Goal: Transaction & Acquisition: Obtain resource

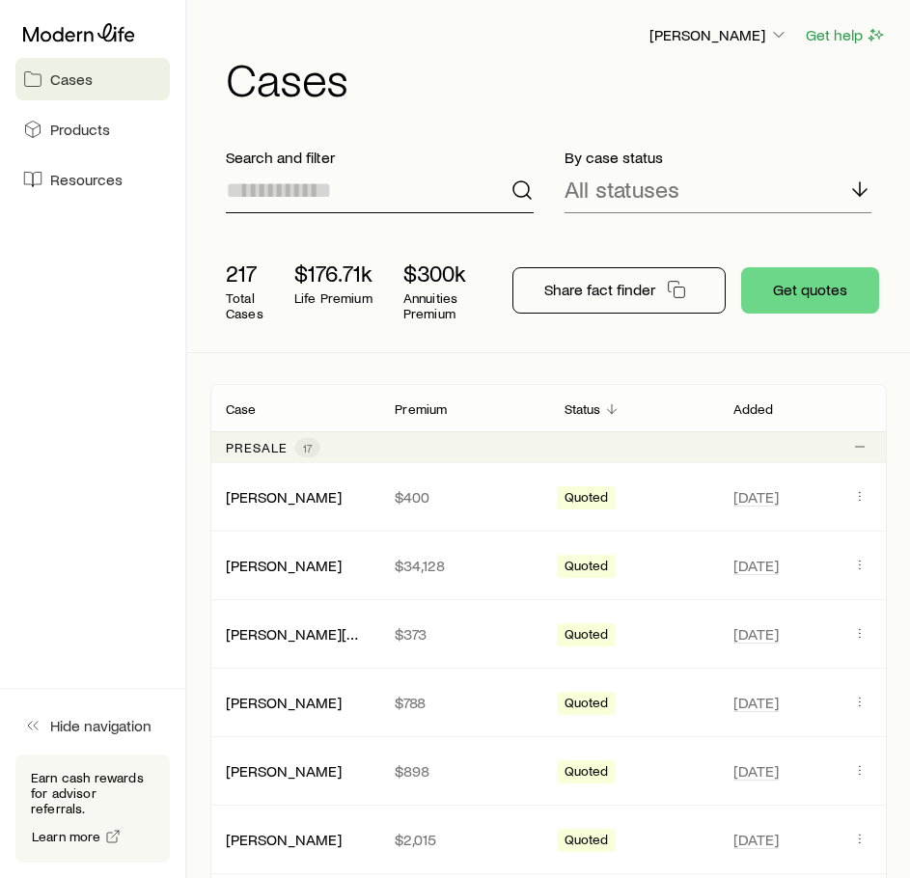
click at [382, 208] on input at bounding box center [380, 190] width 308 height 46
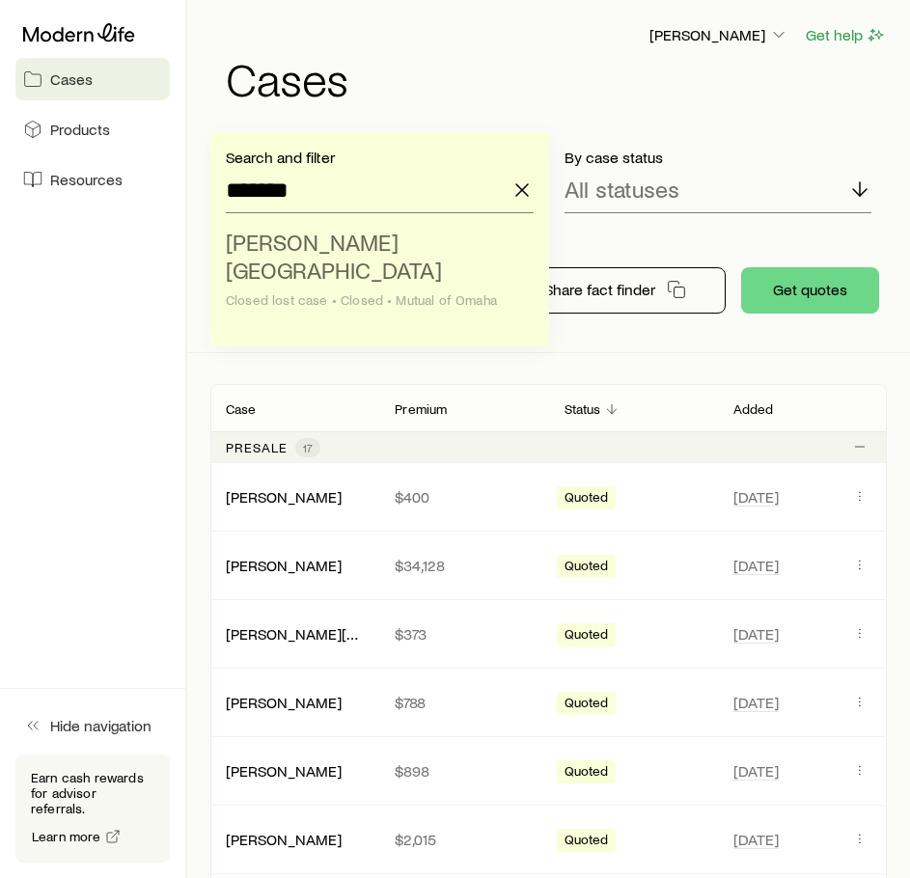
click at [370, 236] on span "[PERSON_NAME][GEOGRAPHIC_DATA]" at bounding box center [334, 256] width 216 height 56
type input "**********"
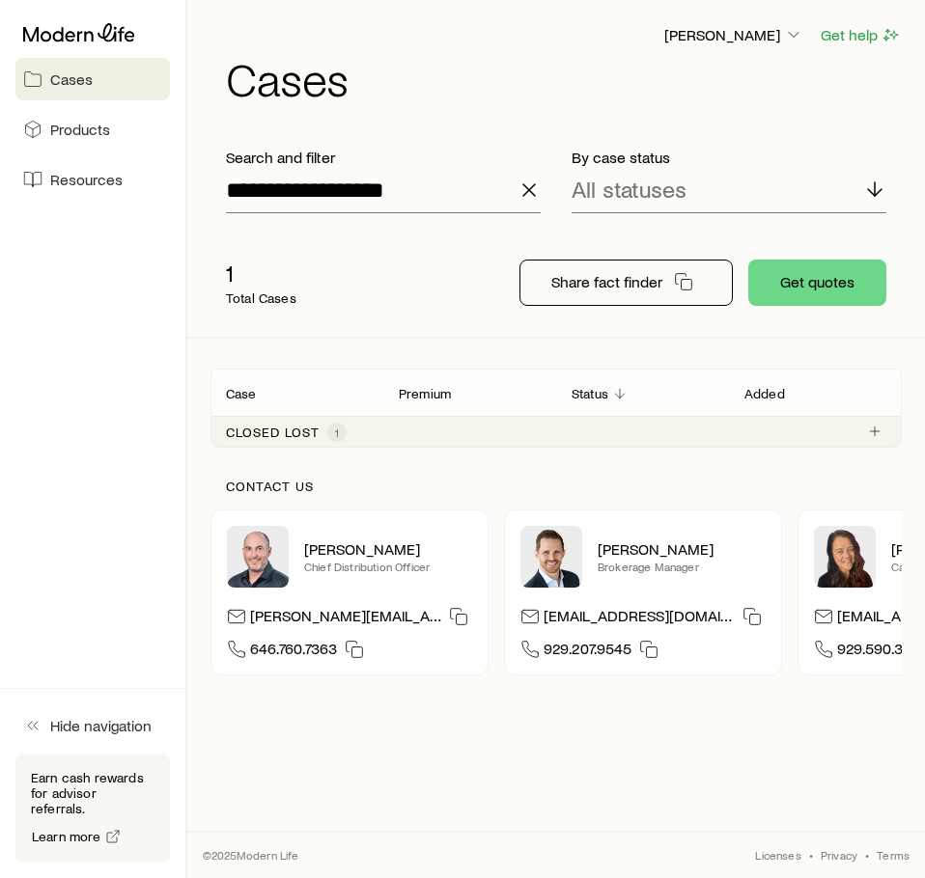
click at [855, 428] on div "Closed lost 1" at bounding box center [555, 431] width 691 height 31
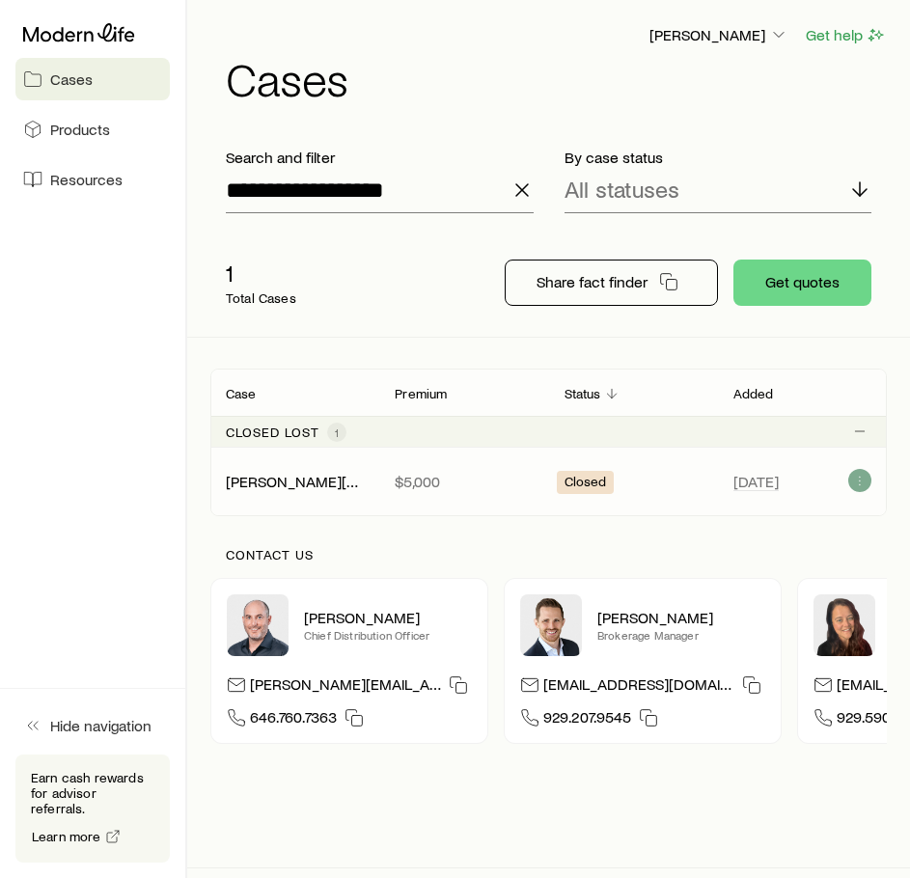
click at [867, 479] on div "[DATE]" at bounding box center [802, 481] width 169 height 25
click at [863, 478] on icon "Client cases" at bounding box center [859, 480] width 15 height 15
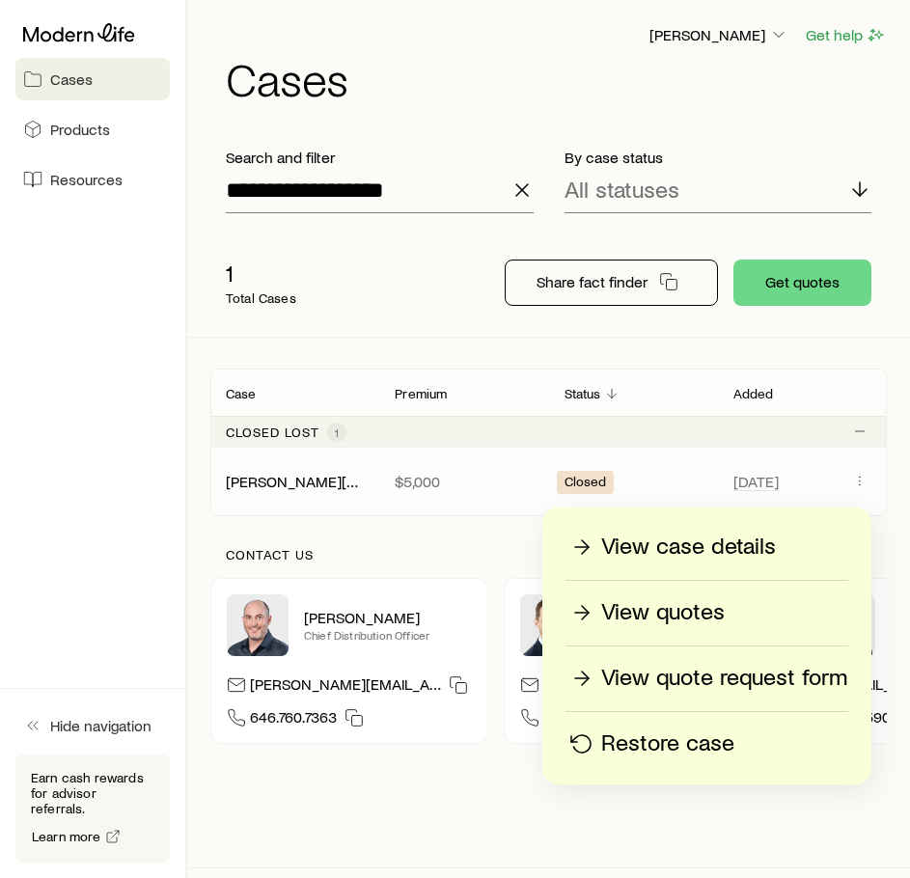
click at [722, 620] on p "View quotes" at bounding box center [663, 612] width 124 height 31
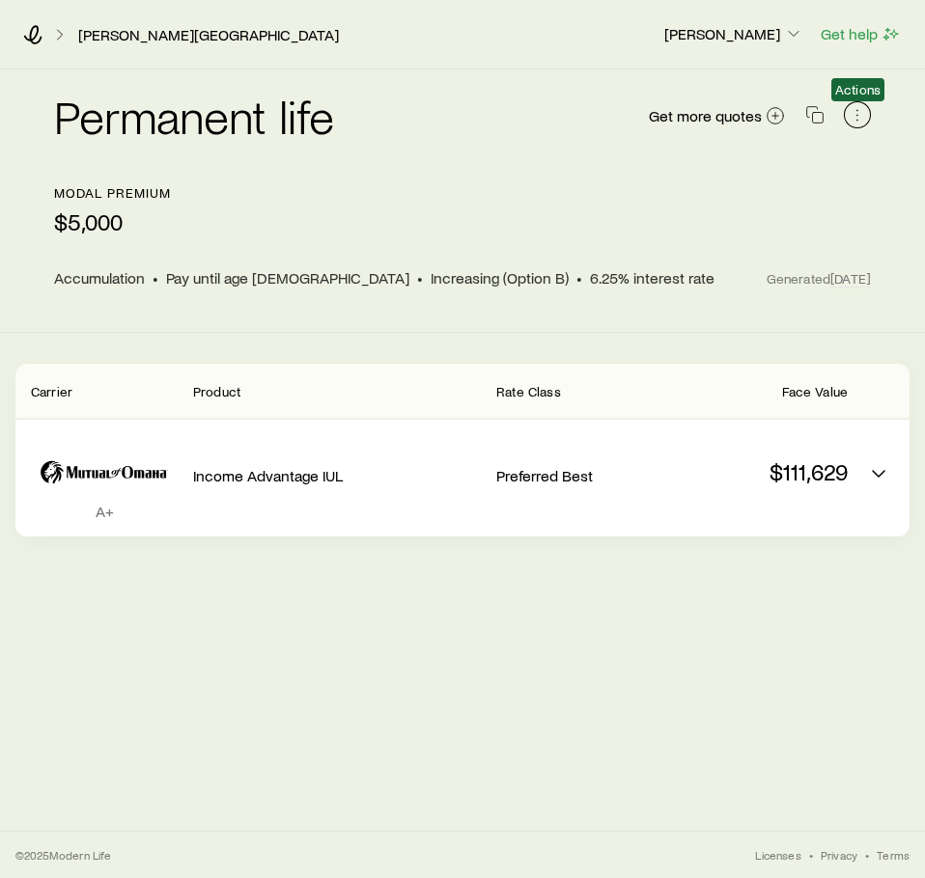
click at [855, 107] on icon "button" at bounding box center [856, 114] width 19 height 19
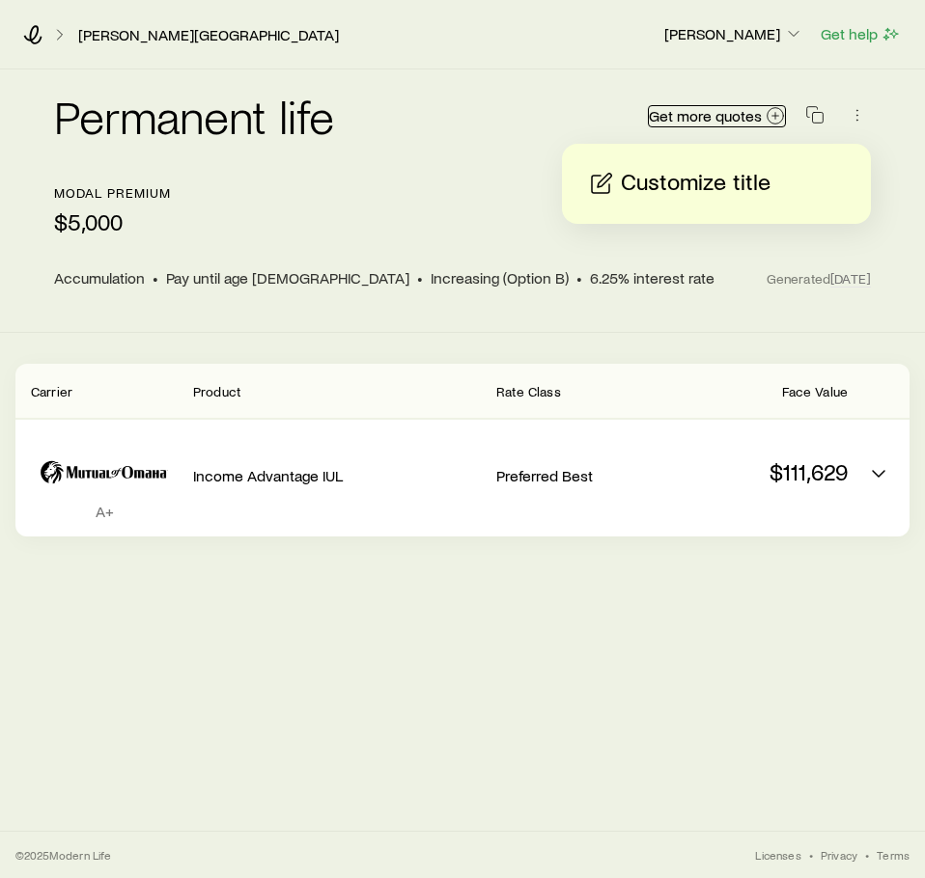
click at [706, 116] on span "Get more quotes" at bounding box center [705, 115] width 113 height 15
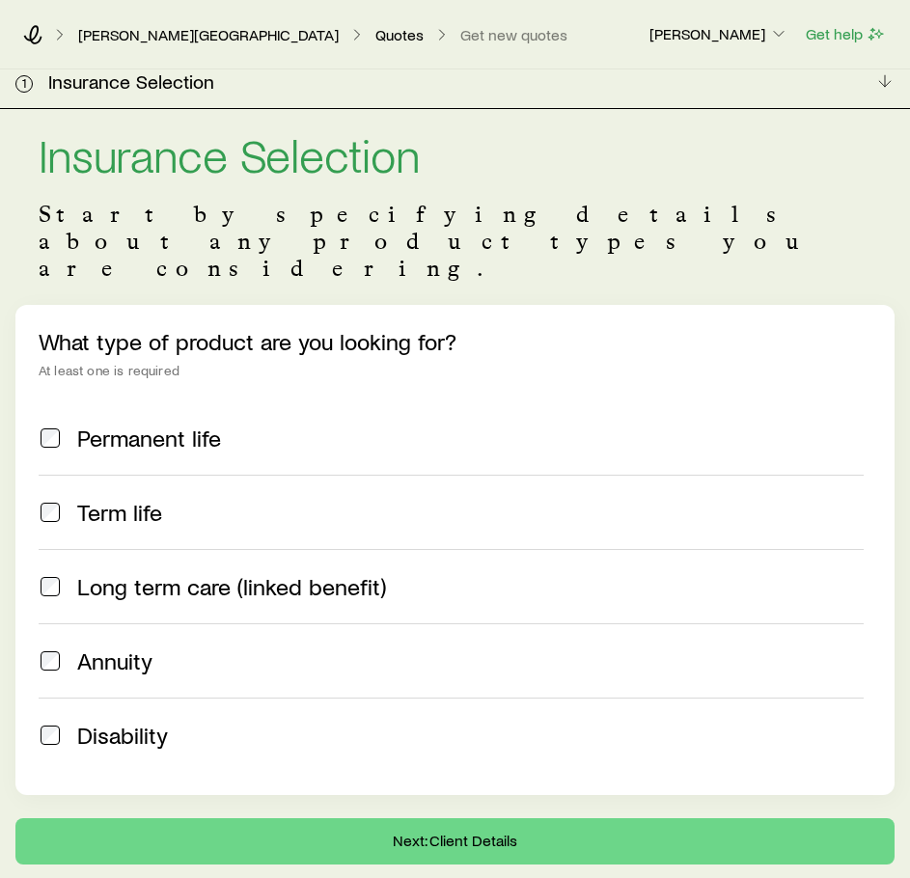
click at [113, 499] on span "Term life" at bounding box center [119, 512] width 85 height 27
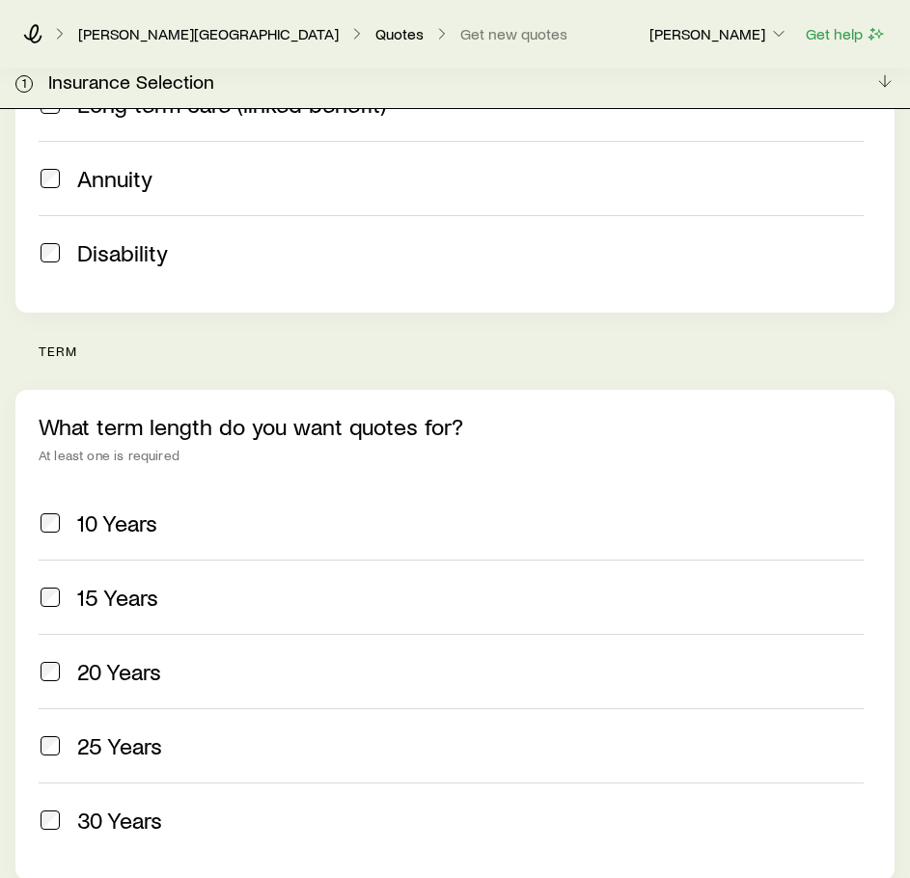
click at [118, 634] on label "20 Years" at bounding box center [451, 671] width 825 height 74
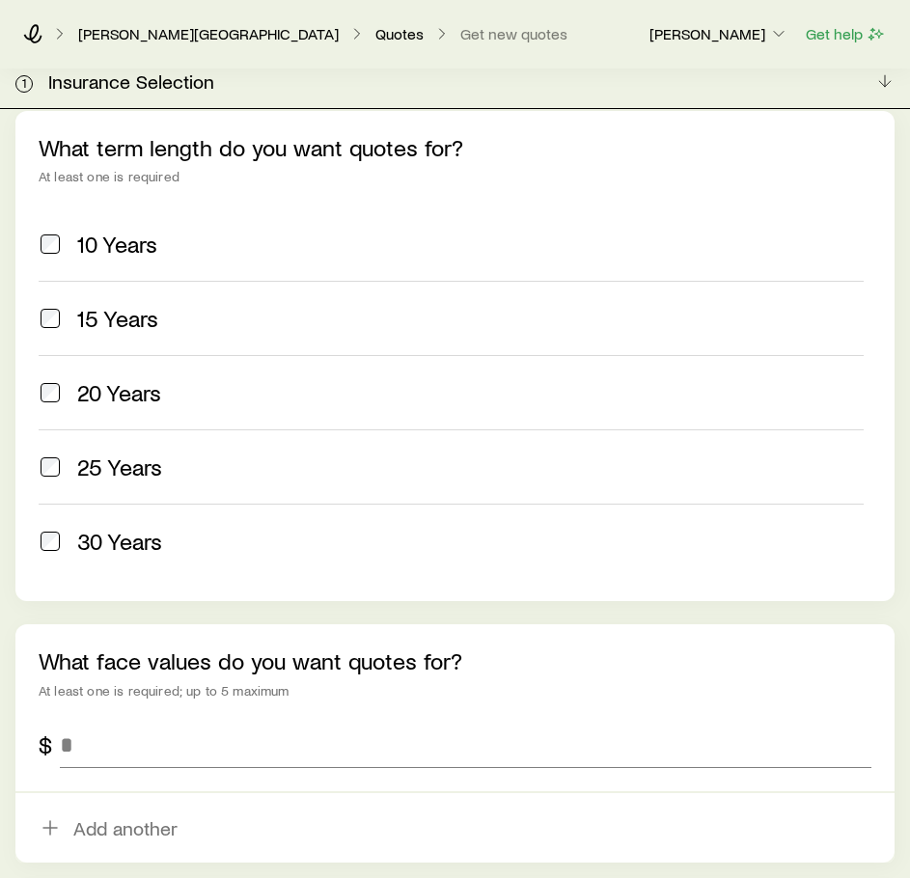
scroll to position [772, 0]
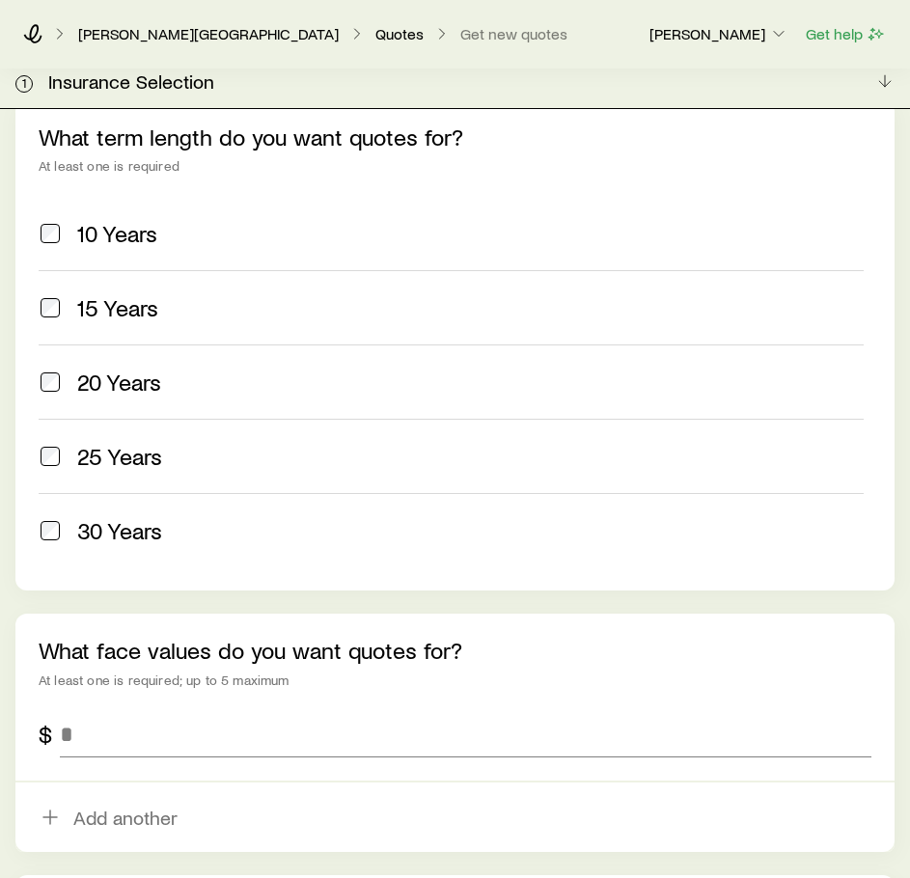
click at [128, 517] on span "30 Years" at bounding box center [119, 530] width 85 height 27
click at [147, 711] on input "tel" at bounding box center [466, 734] width 812 height 46
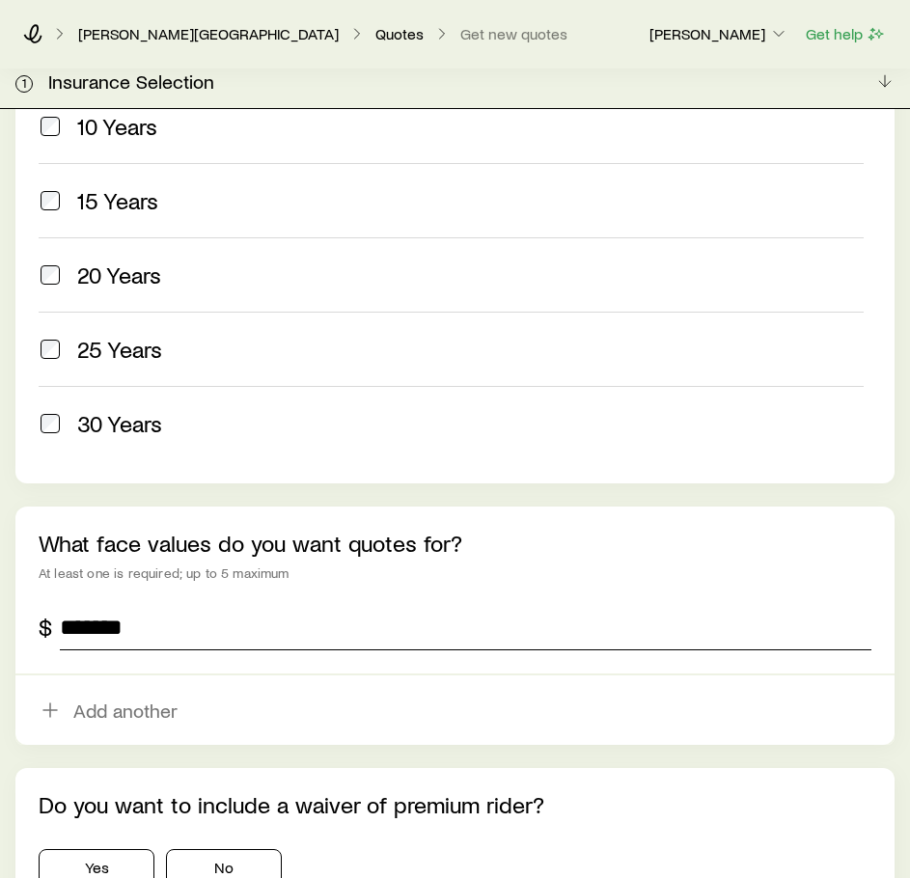
scroll to position [1036, 0]
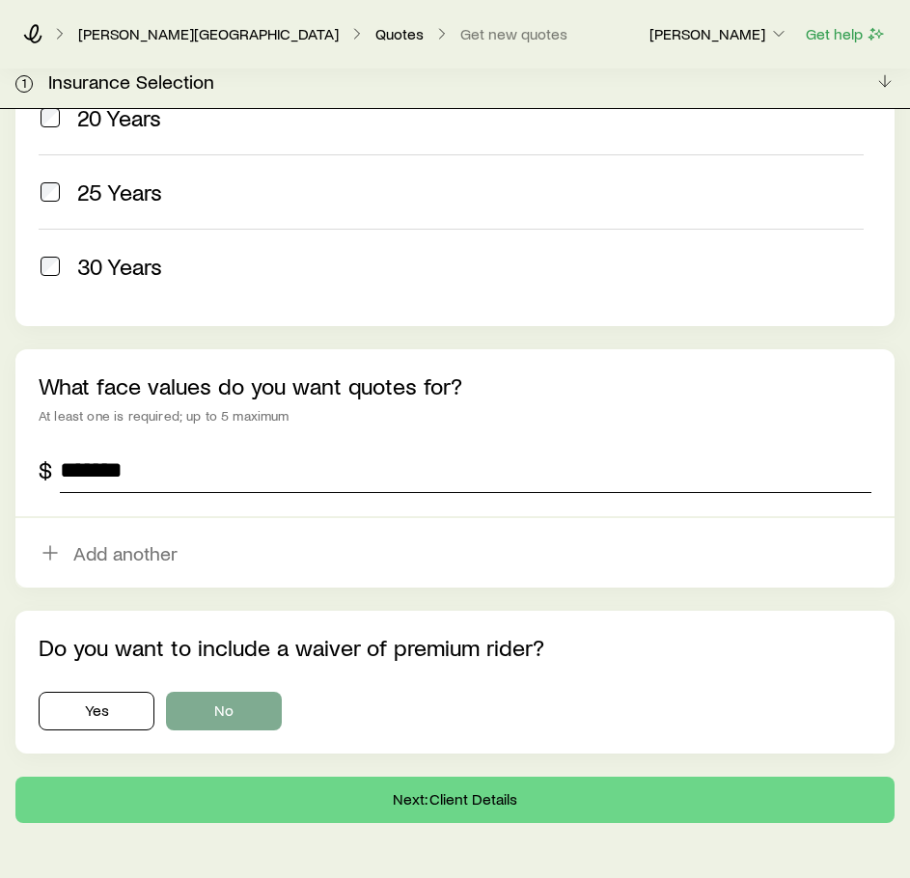
type input "*******"
click at [228, 692] on button "No" at bounding box center [224, 711] width 116 height 39
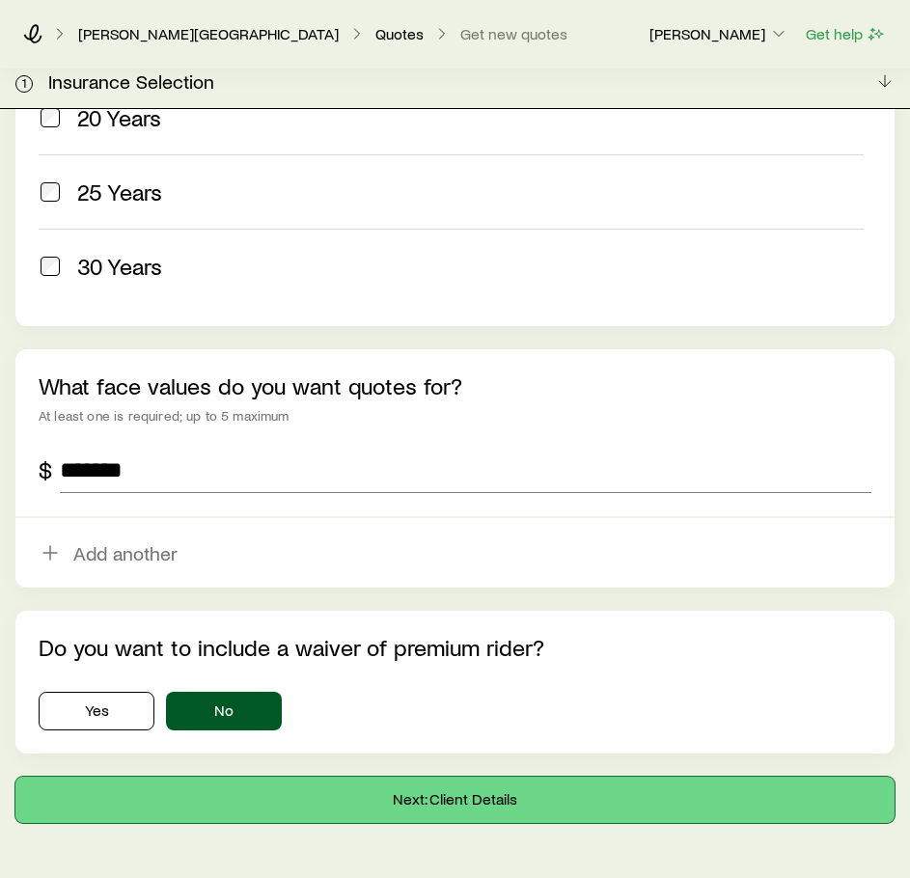
click at [273, 777] on button "Next: Client Details" at bounding box center [454, 800] width 879 height 46
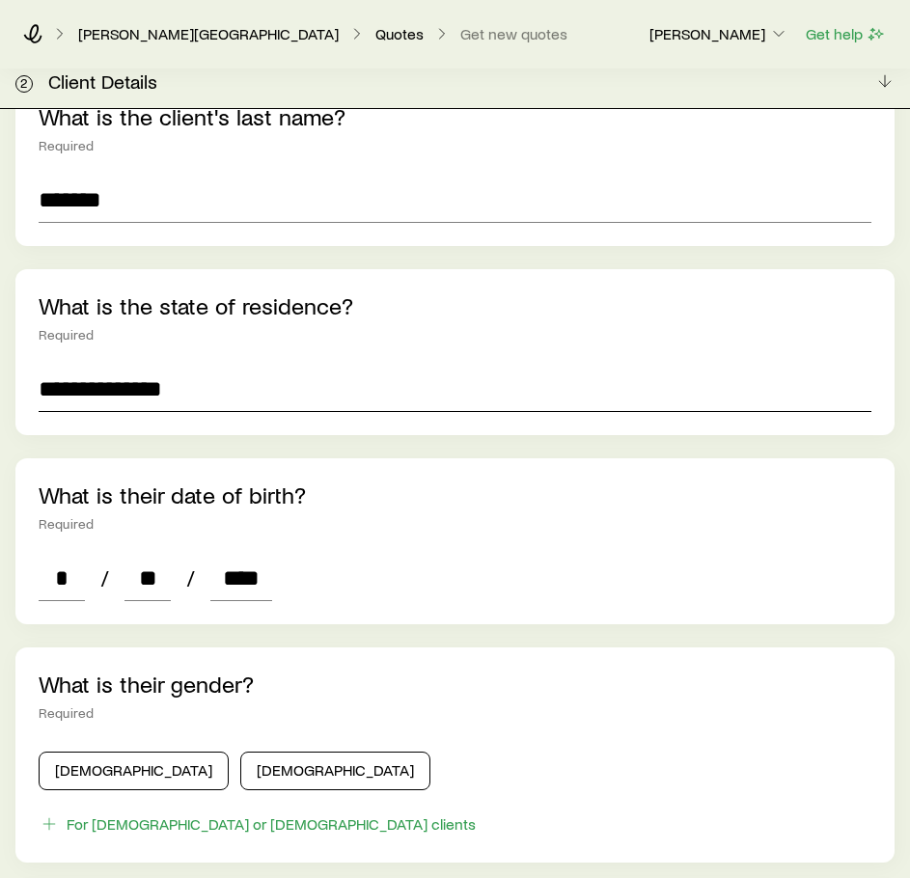
scroll to position [386, 0]
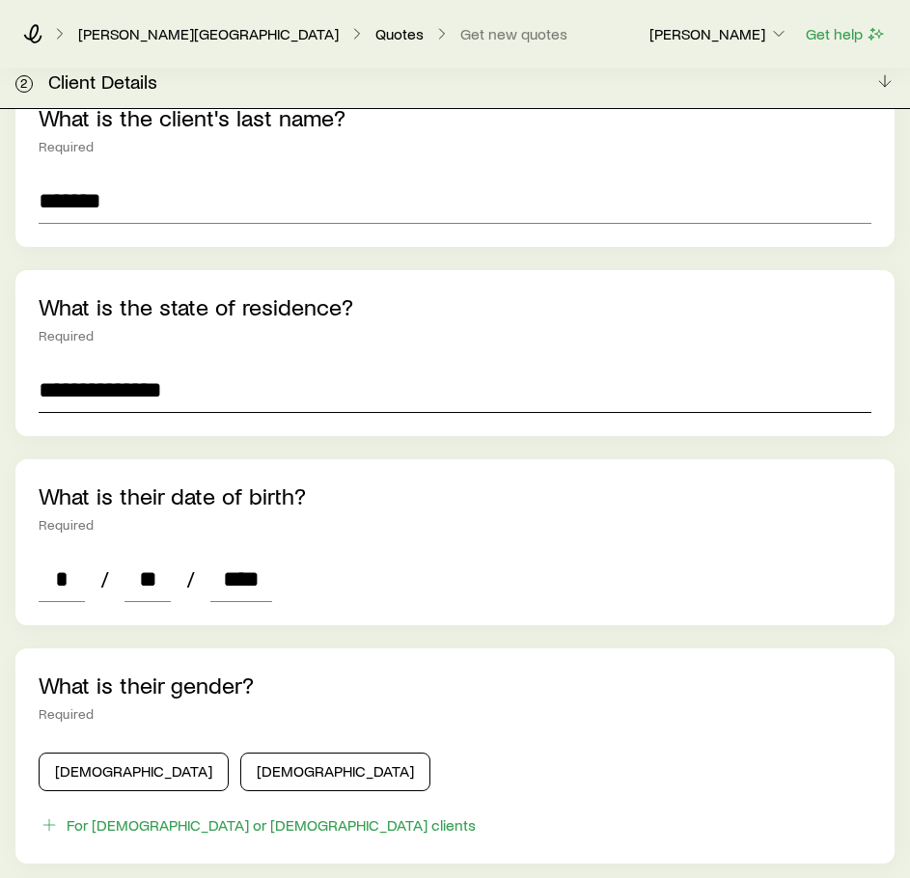
click at [154, 368] on input "**********" at bounding box center [455, 390] width 833 height 46
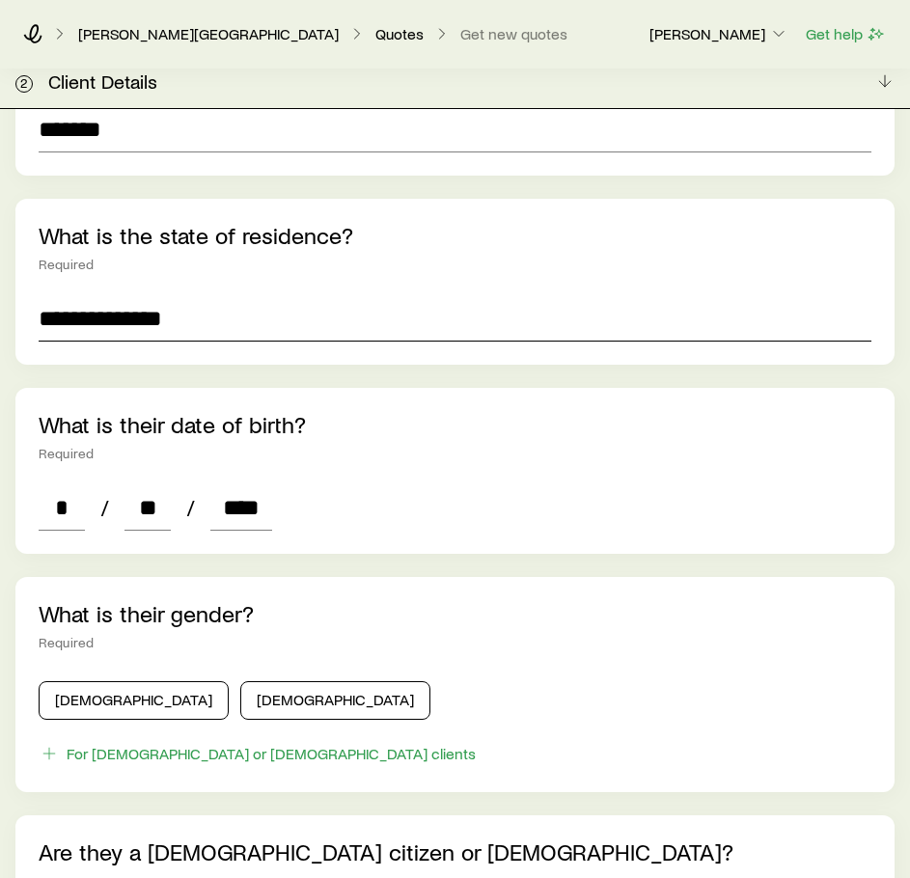
scroll to position [772, 0]
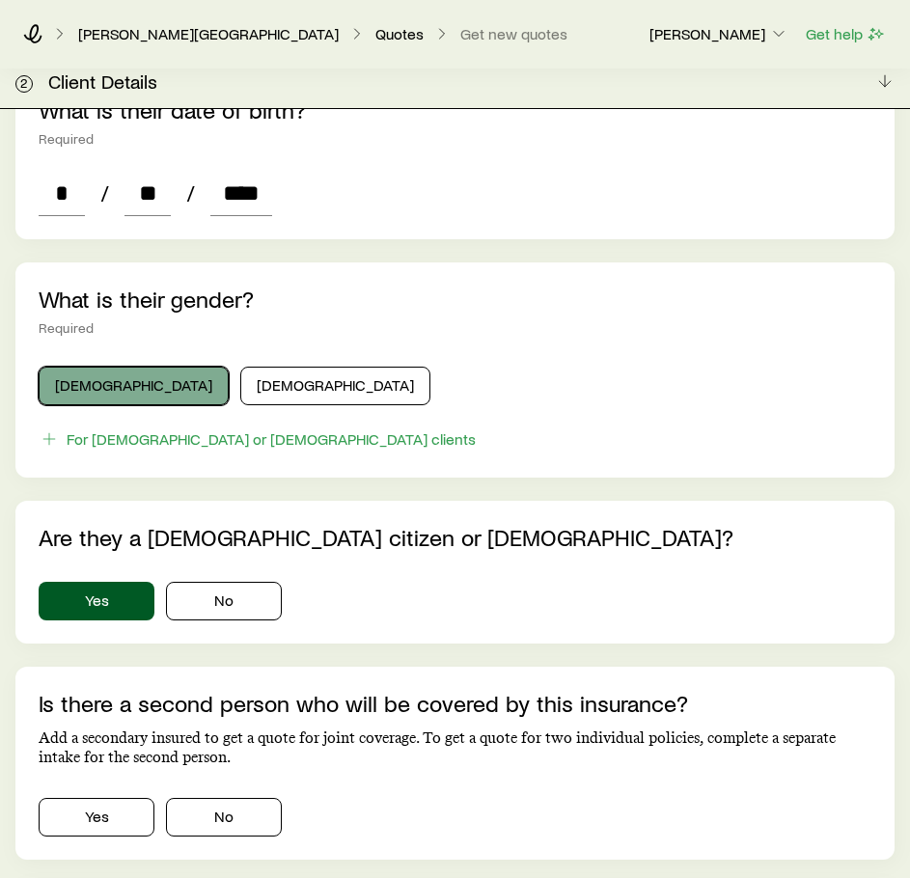
click at [134, 367] on button "[DEMOGRAPHIC_DATA]" at bounding box center [134, 386] width 190 height 39
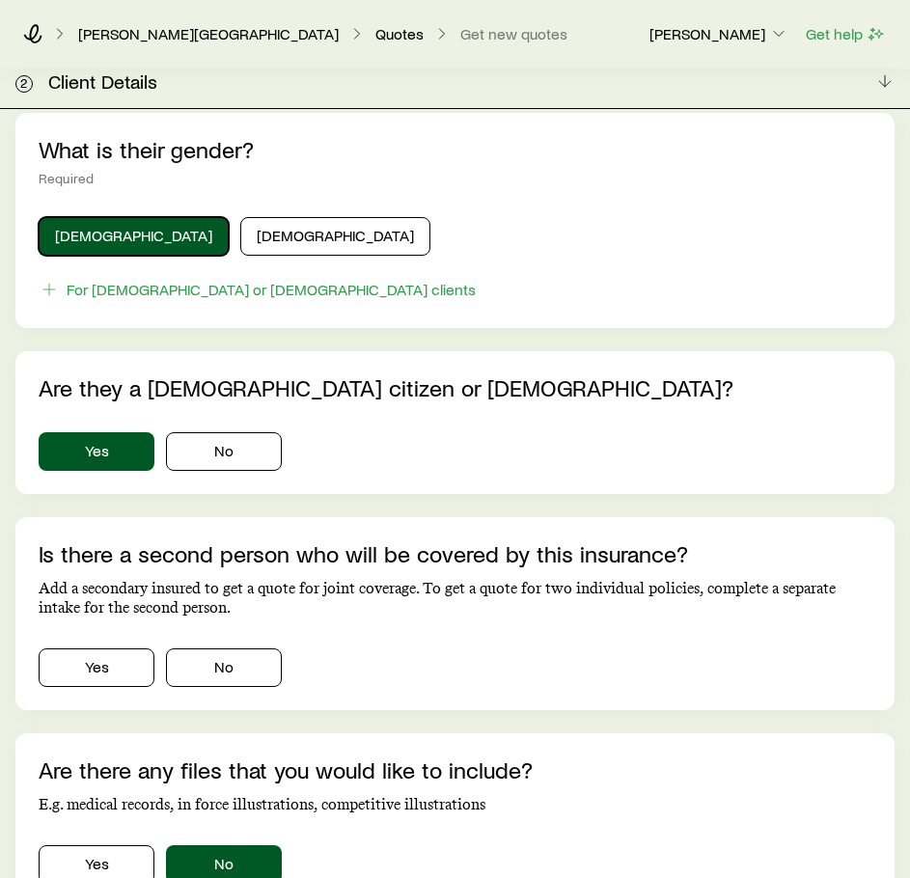
scroll to position [1102, 0]
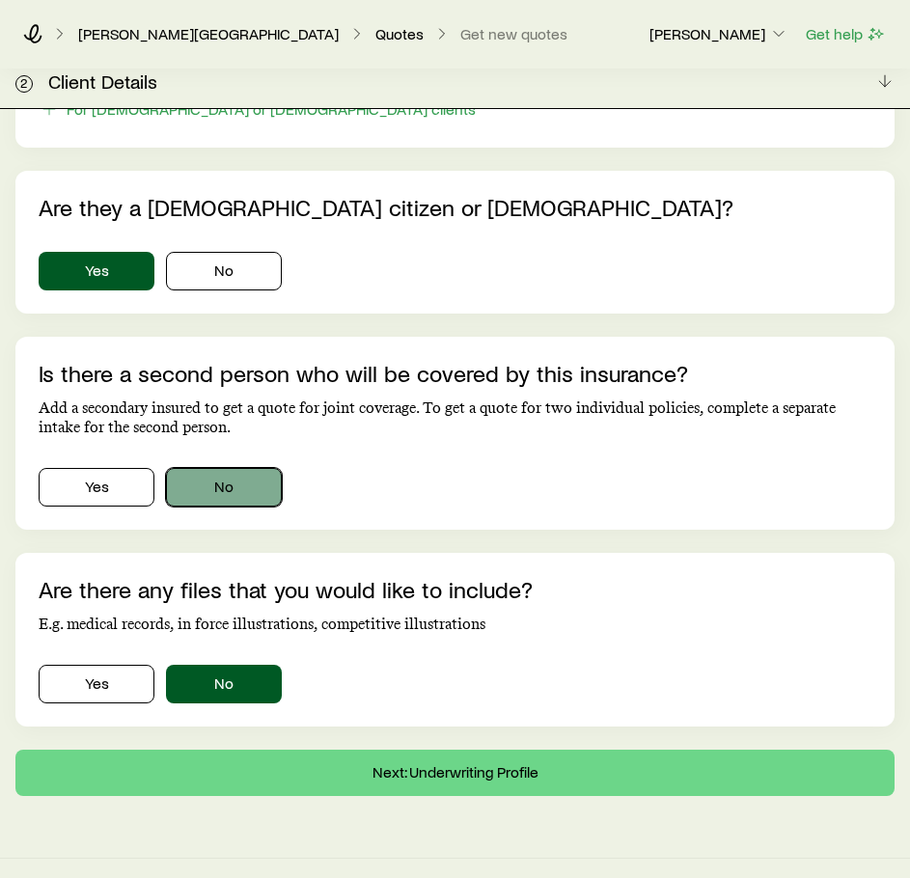
click at [233, 468] on button "No" at bounding box center [224, 487] width 116 height 39
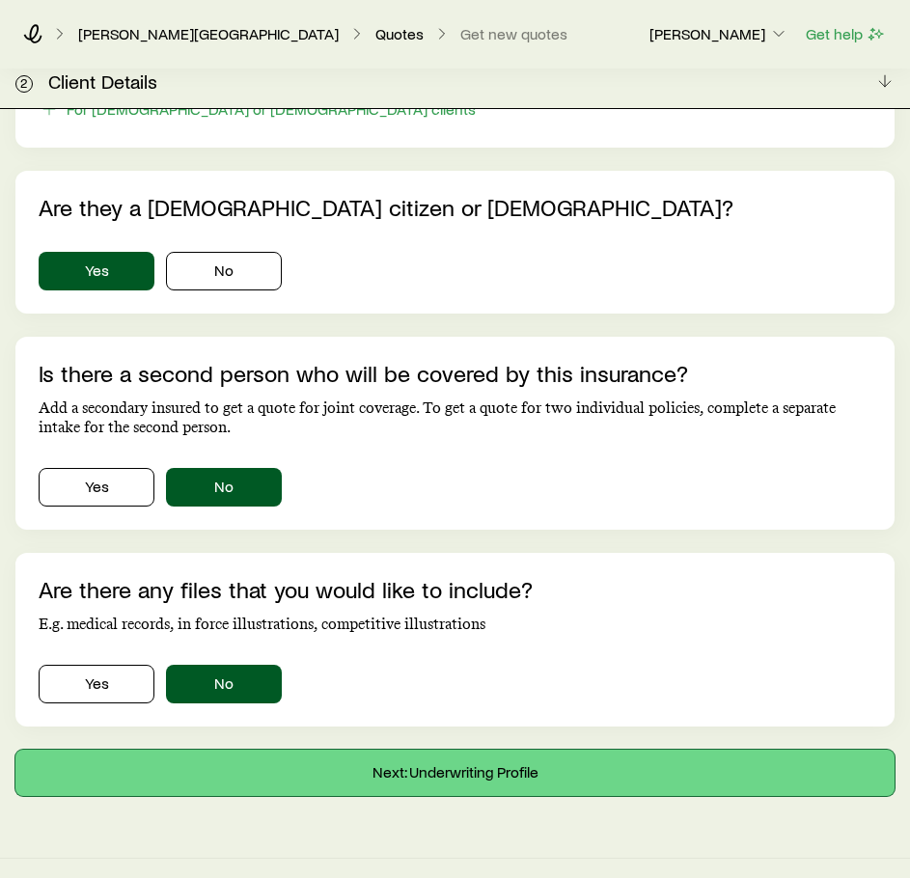
click at [458, 751] on button "Next: Underwriting Profile" at bounding box center [454, 773] width 879 height 46
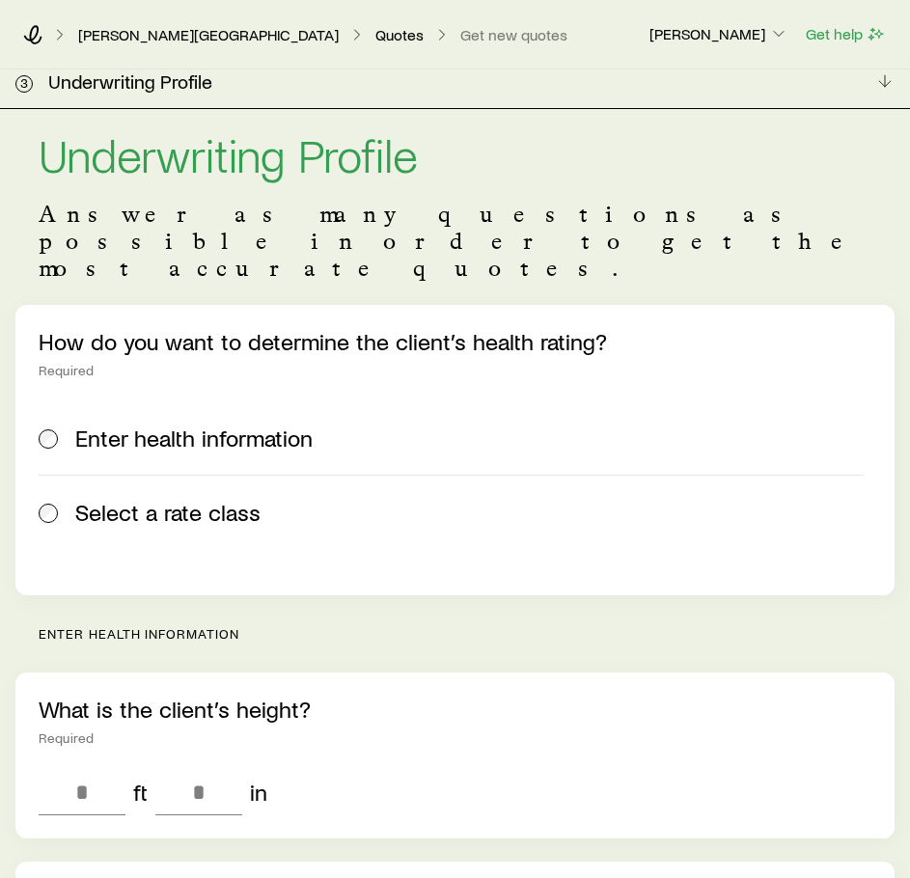
click at [170, 477] on label "Select a rate class" at bounding box center [451, 512] width 825 height 74
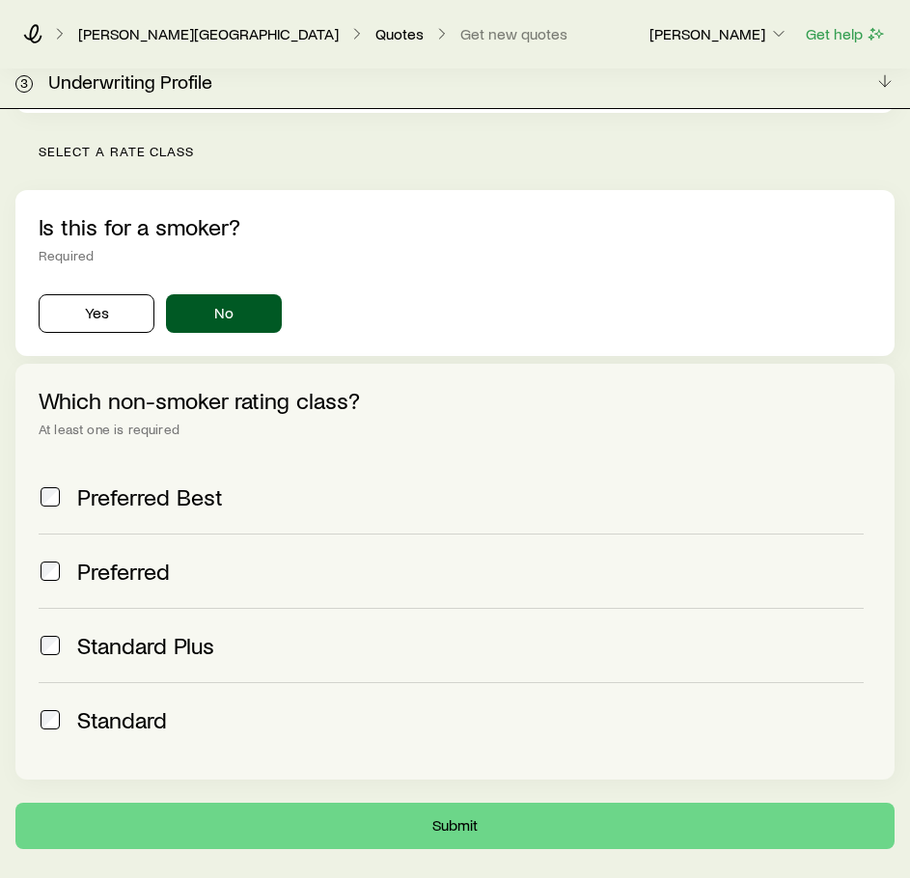
click at [139, 483] on span "Preferred Best" at bounding box center [150, 496] width 146 height 27
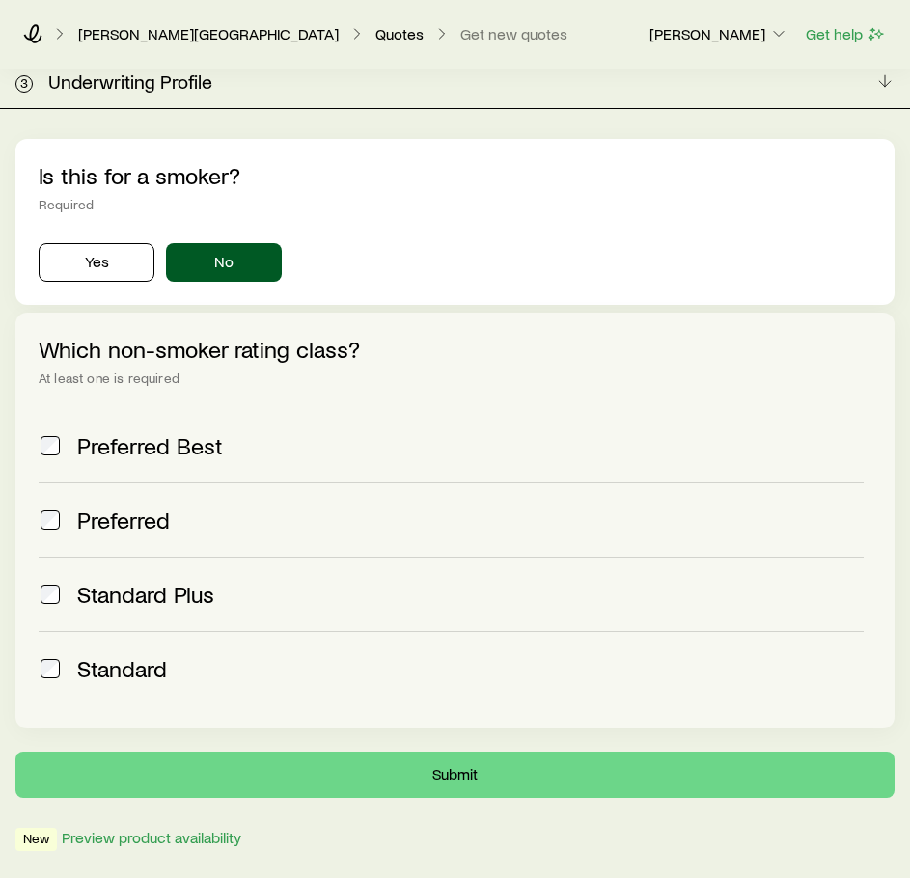
scroll to position [562, 0]
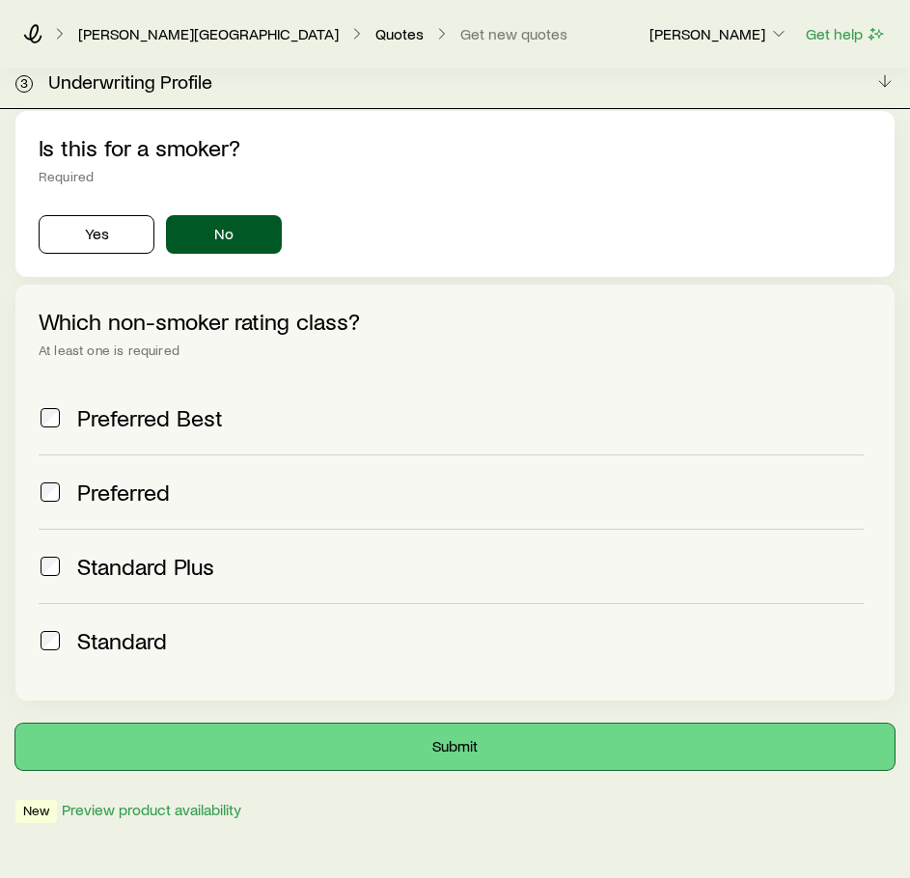
click at [503, 724] on button "Submit" at bounding box center [454, 747] width 879 height 46
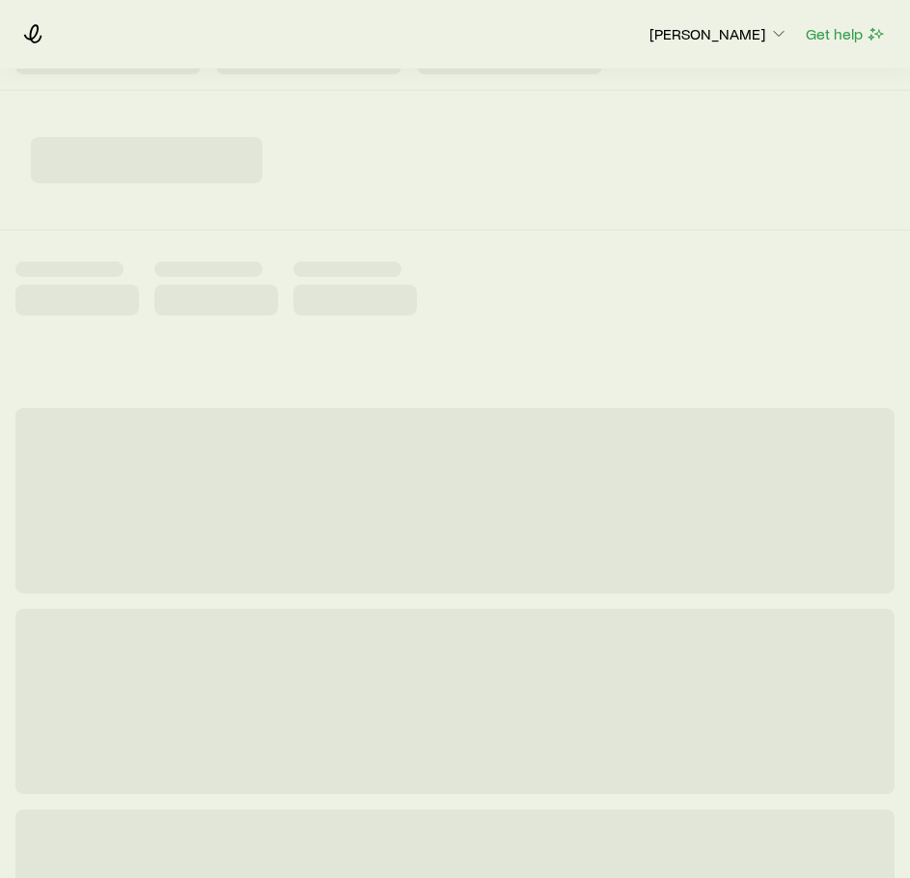
scroll to position [97, 0]
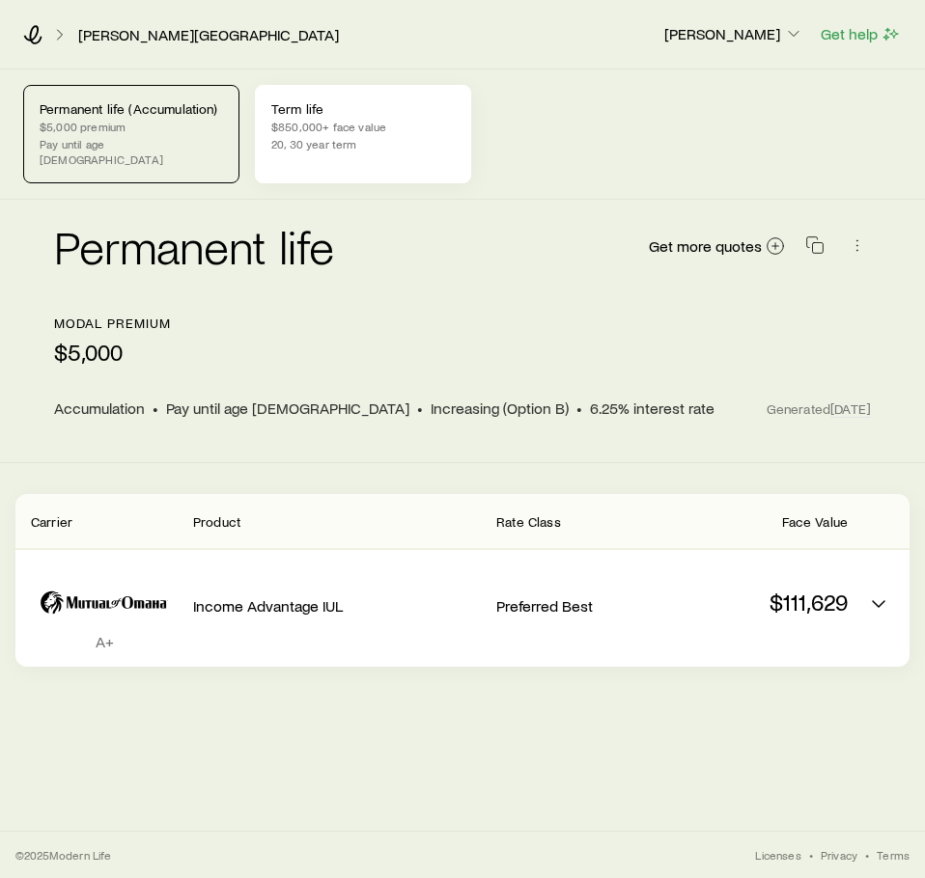
click at [408, 129] on p "$850,000+ face value" at bounding box center [362, 126] width 183 height 15
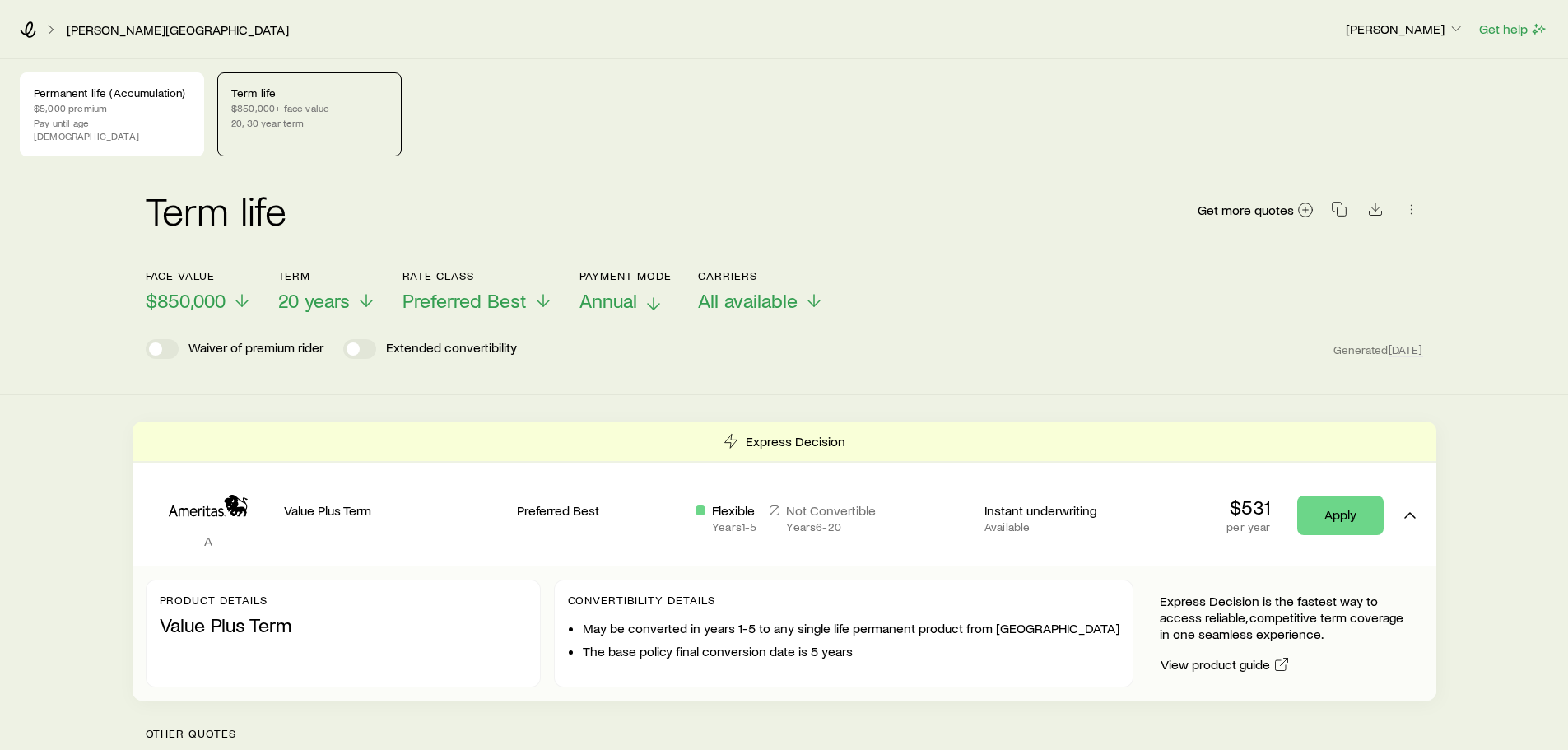
click at [619, 289] on span "Annual" at bounding box center [608, 300] width 58 height 23
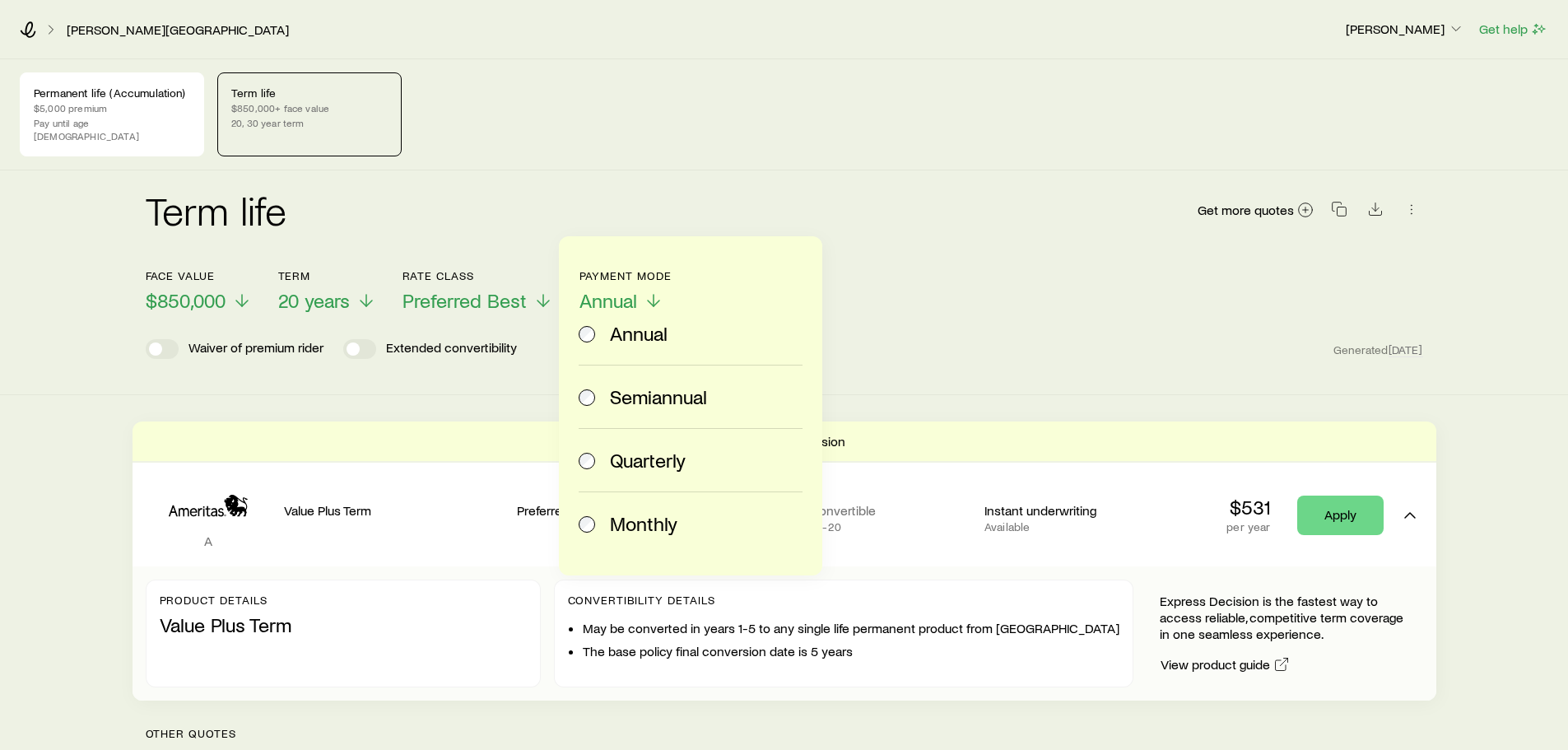
click at [645, 525] on span "Monthly" at bounding box center [643, 523] width 67 height 23
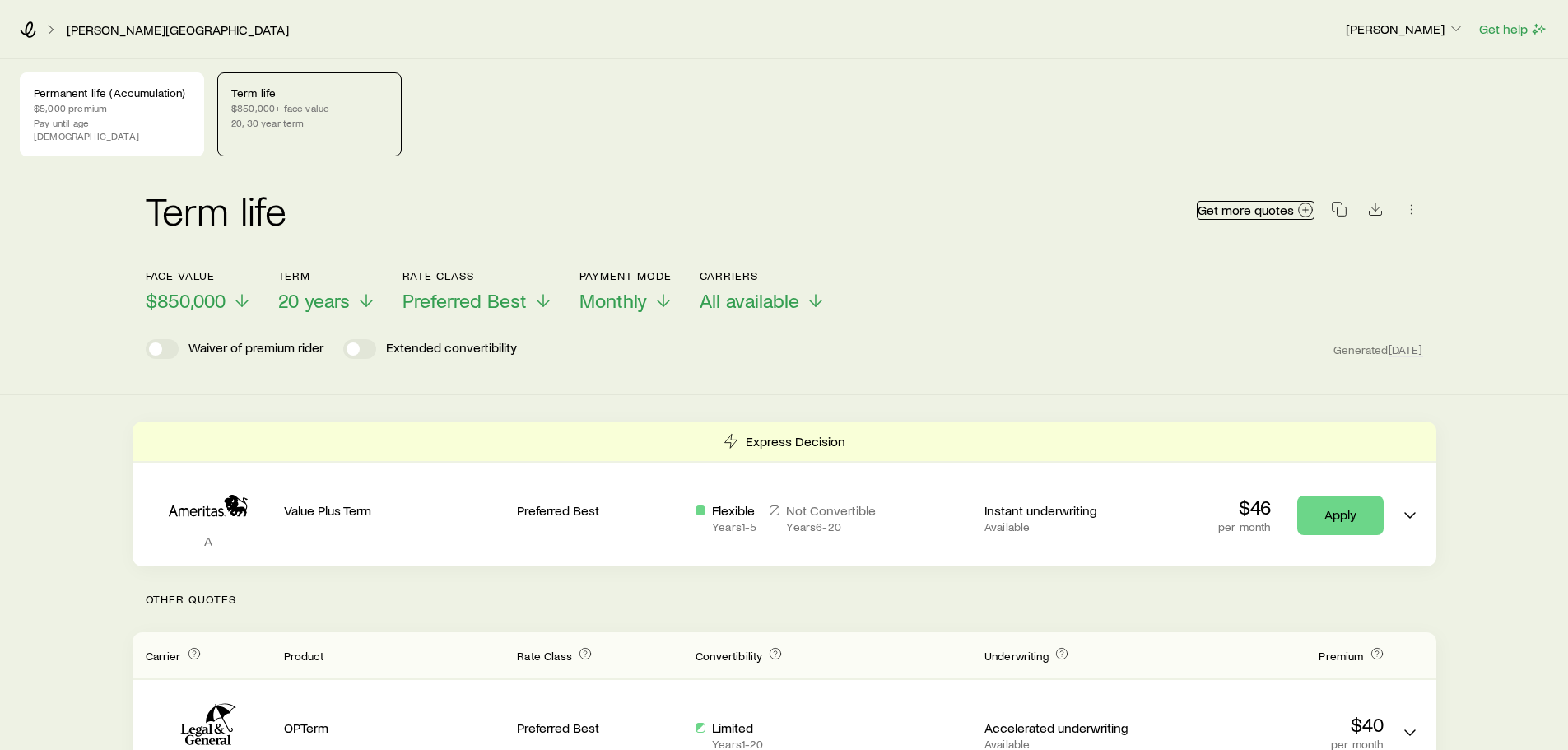
click at [788, 203] on span "Get more quotes" at bounding box center [1246, 209] width 96 height 13
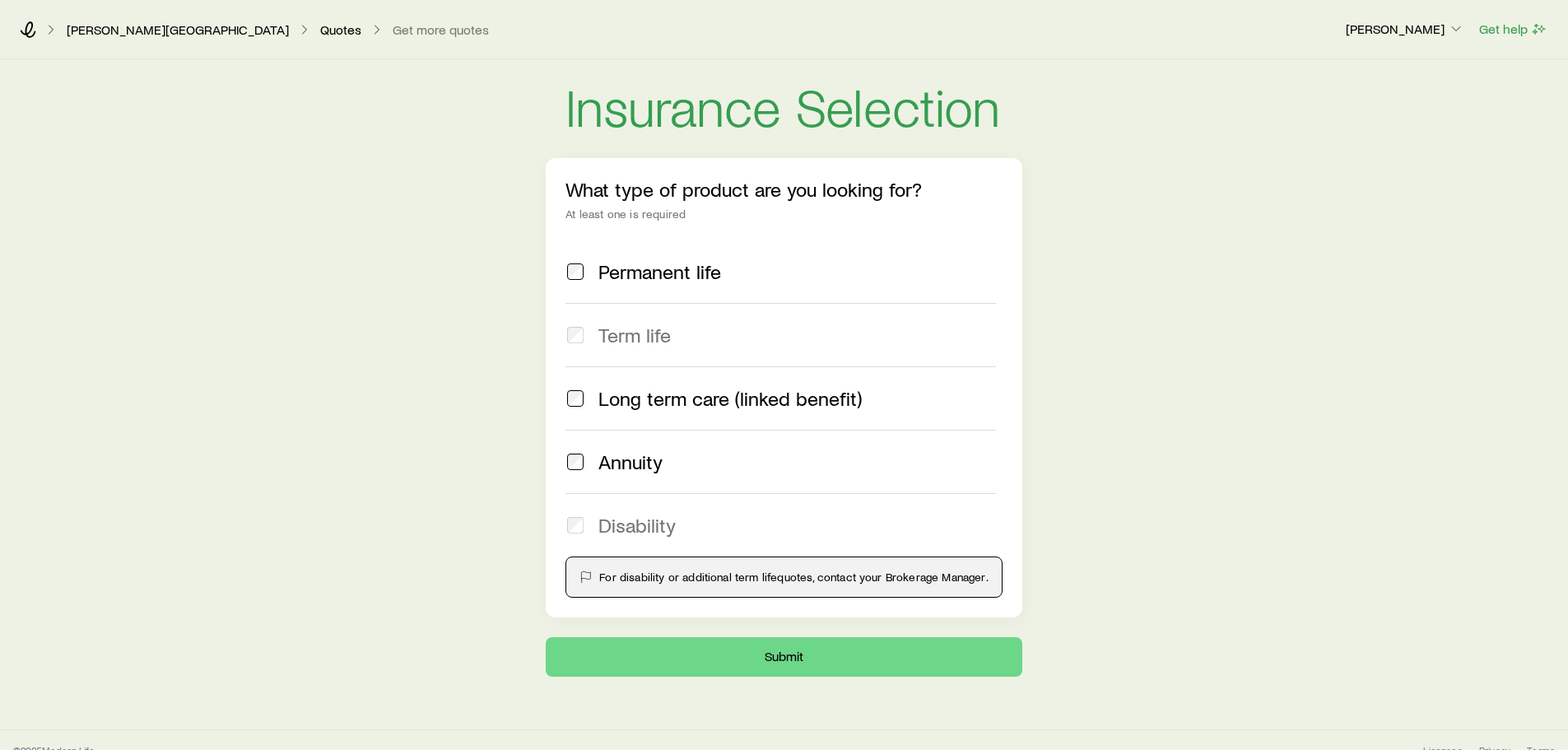
click at [614, 267] on span "Permanent life" at bounding box center [660, 271] width 123 height 23
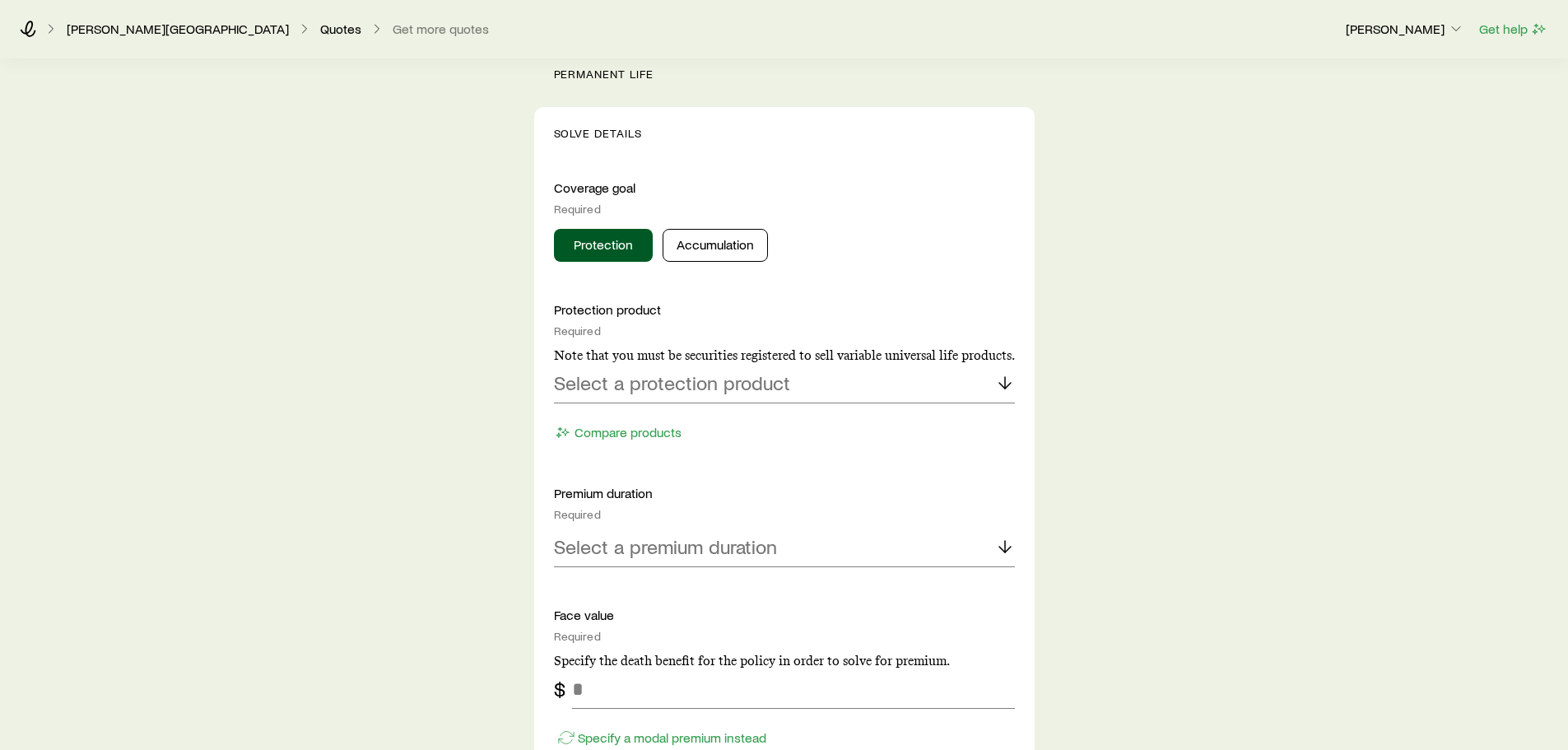
scroll to position [741, 0]
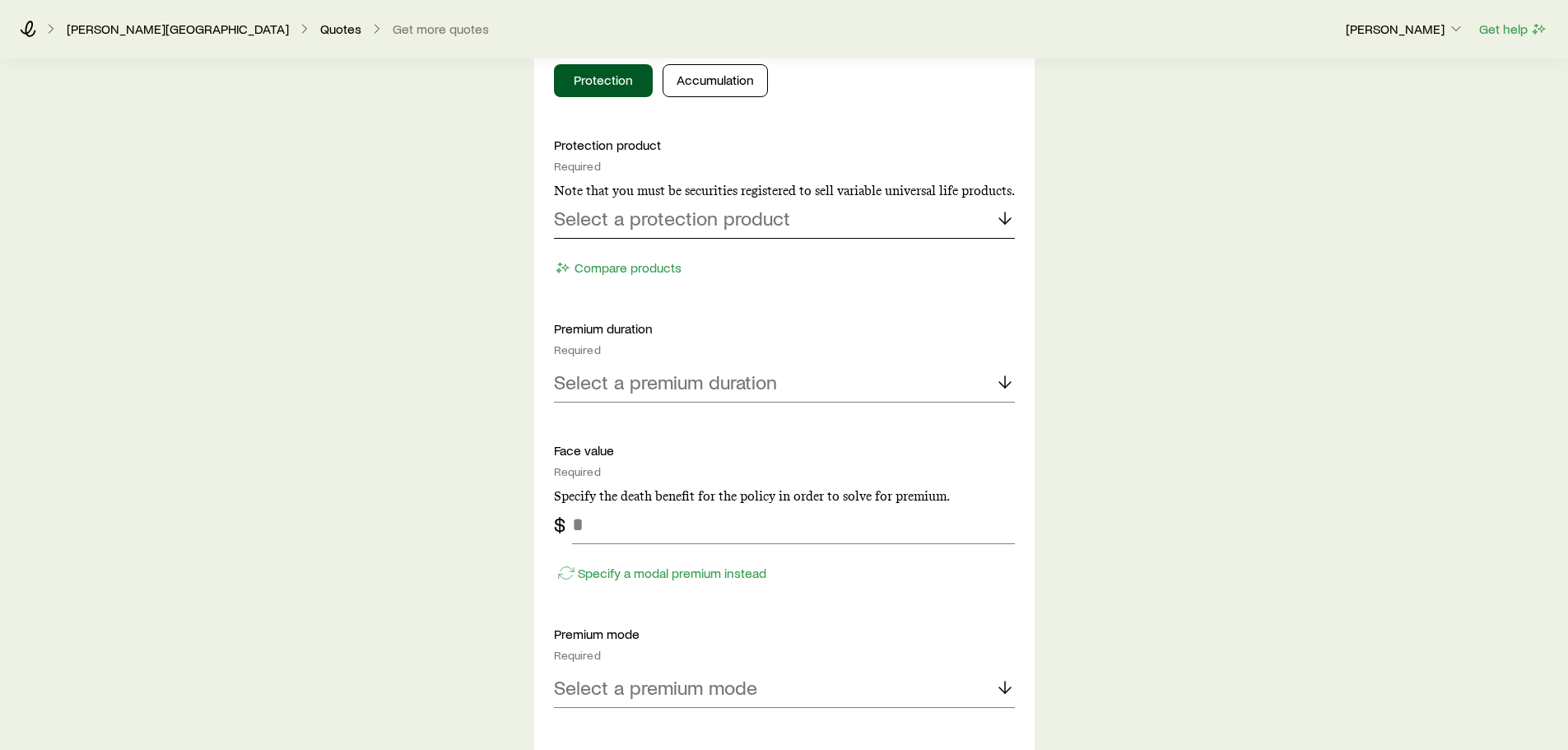
click at [662, 214] on p "Select a protection product" at bounding box center [671, 218] width 236 height 23
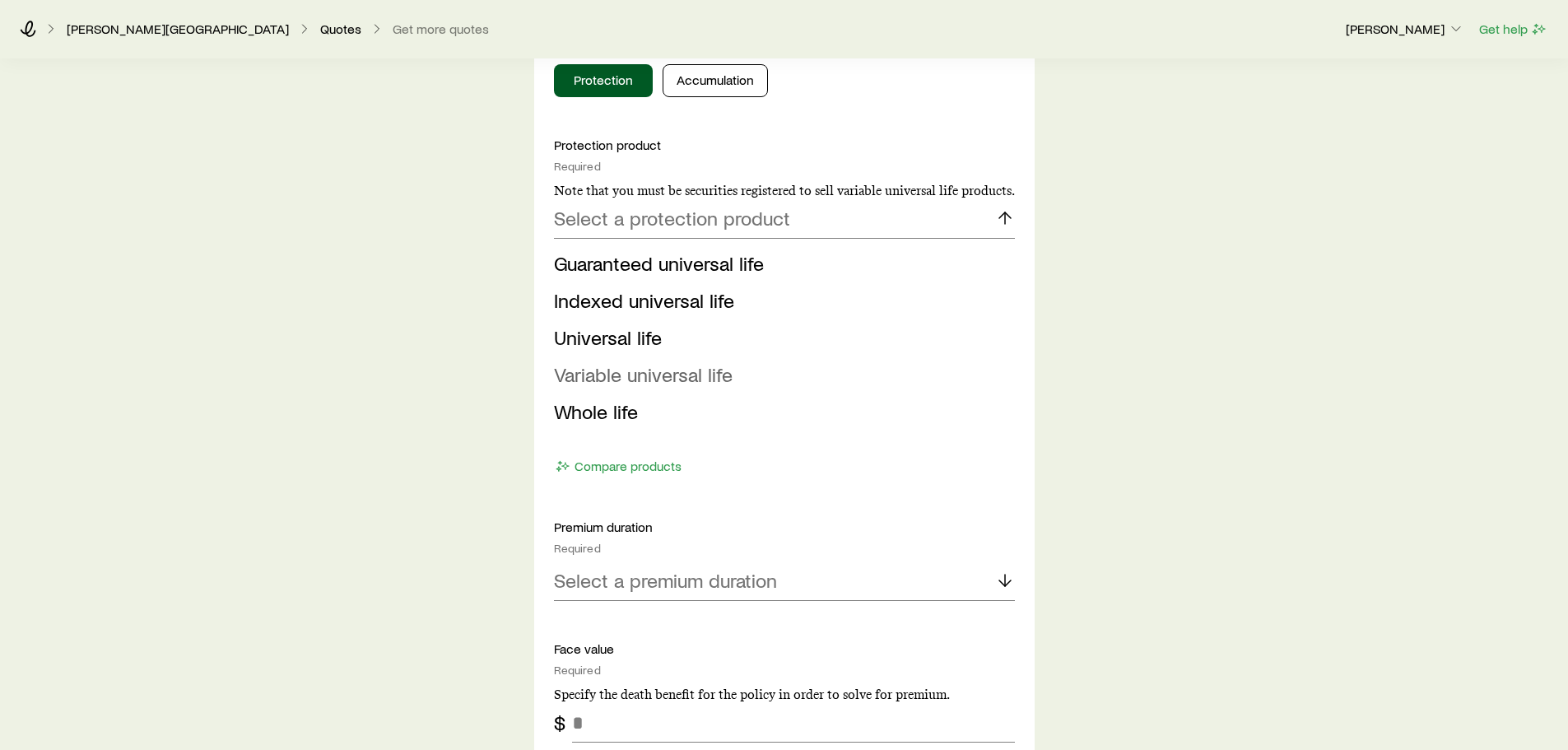
click at [603, 381] on span "Variable universal life" at bounding box center [642, 375] width 178 height 24
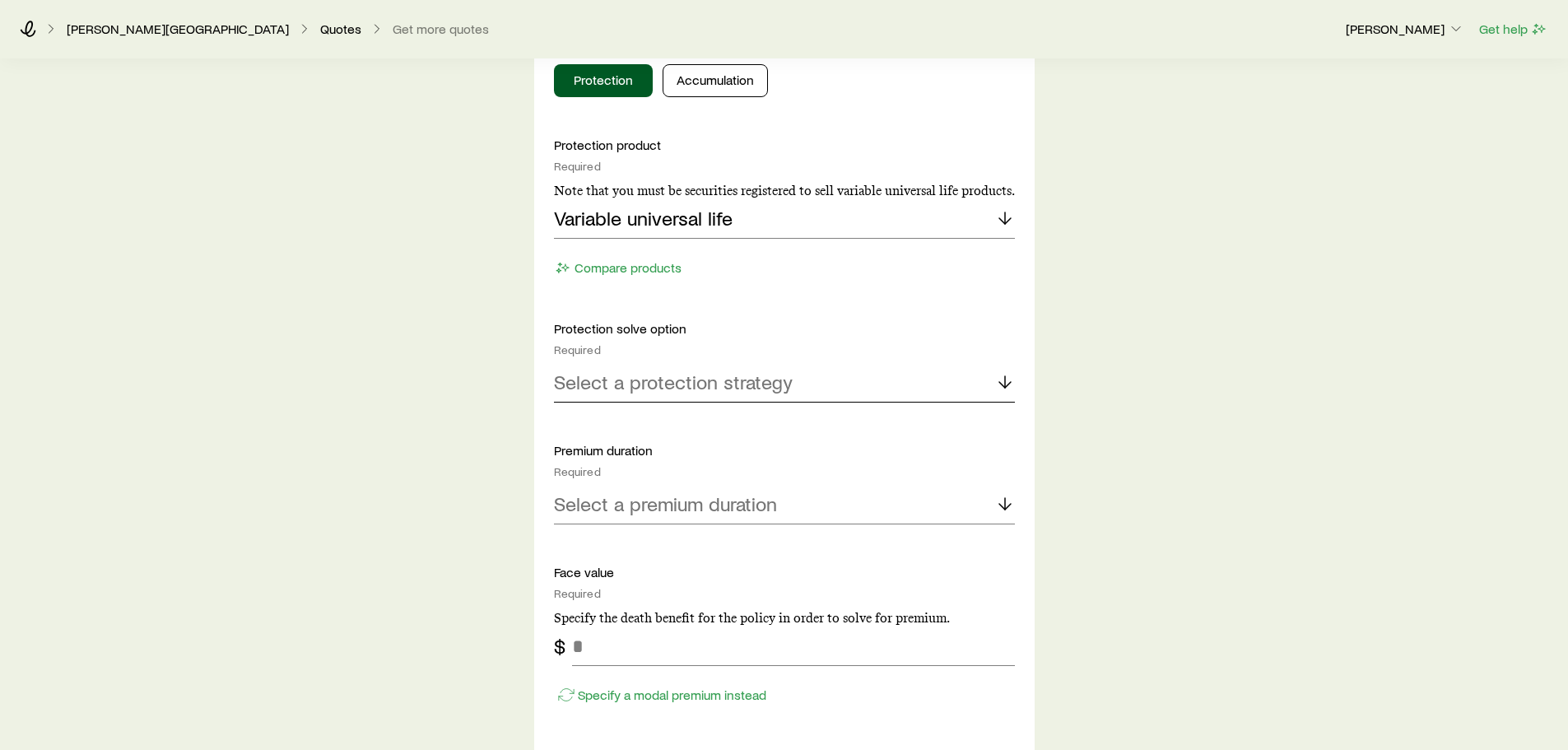
click at [596, 389] on p "Select a protection strategy" at bounding box center [673, 381] width 239 height 23
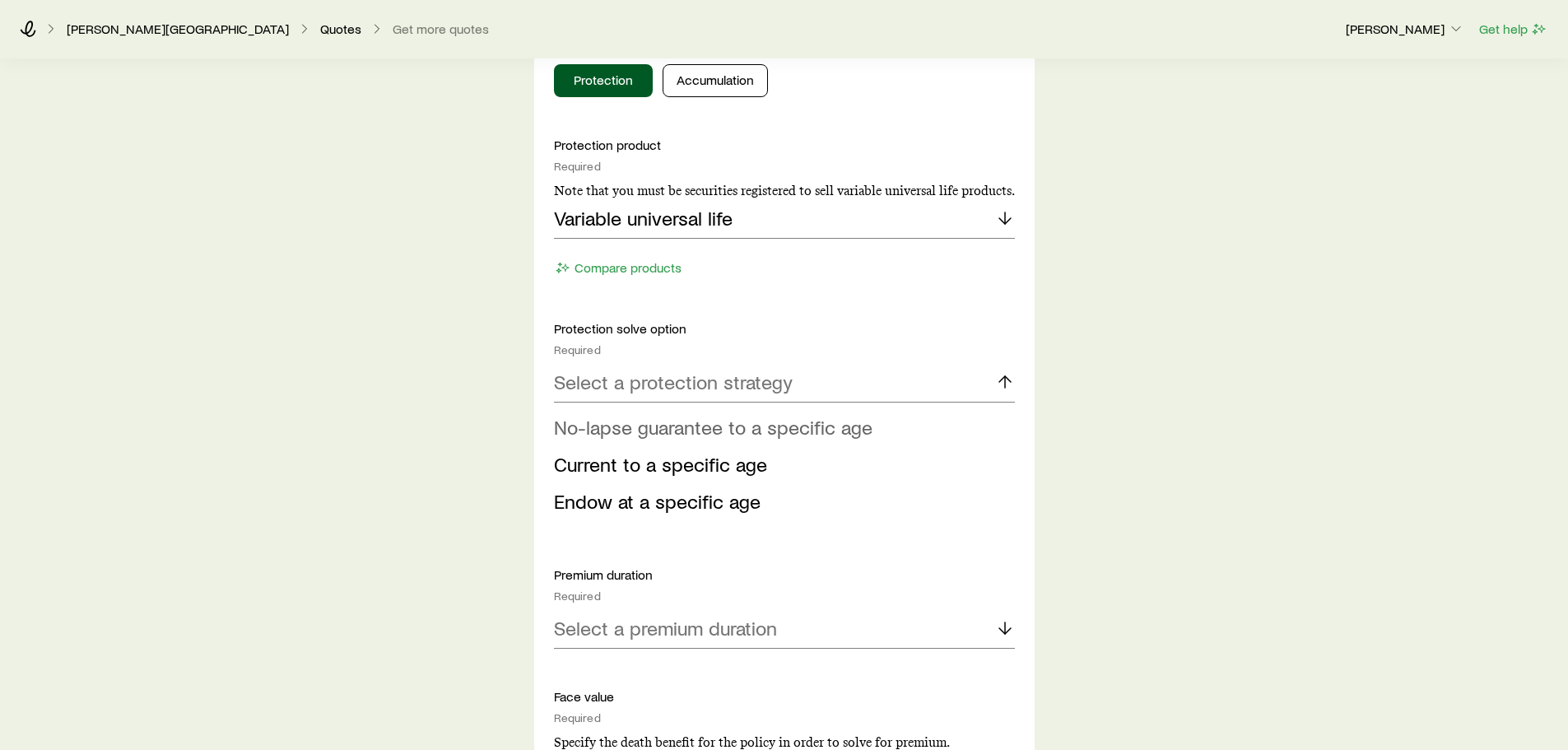
click at [624, 428] on span "No-lapse guarantee to a specific age" at bounding box center [712, 427] width 318 height 24
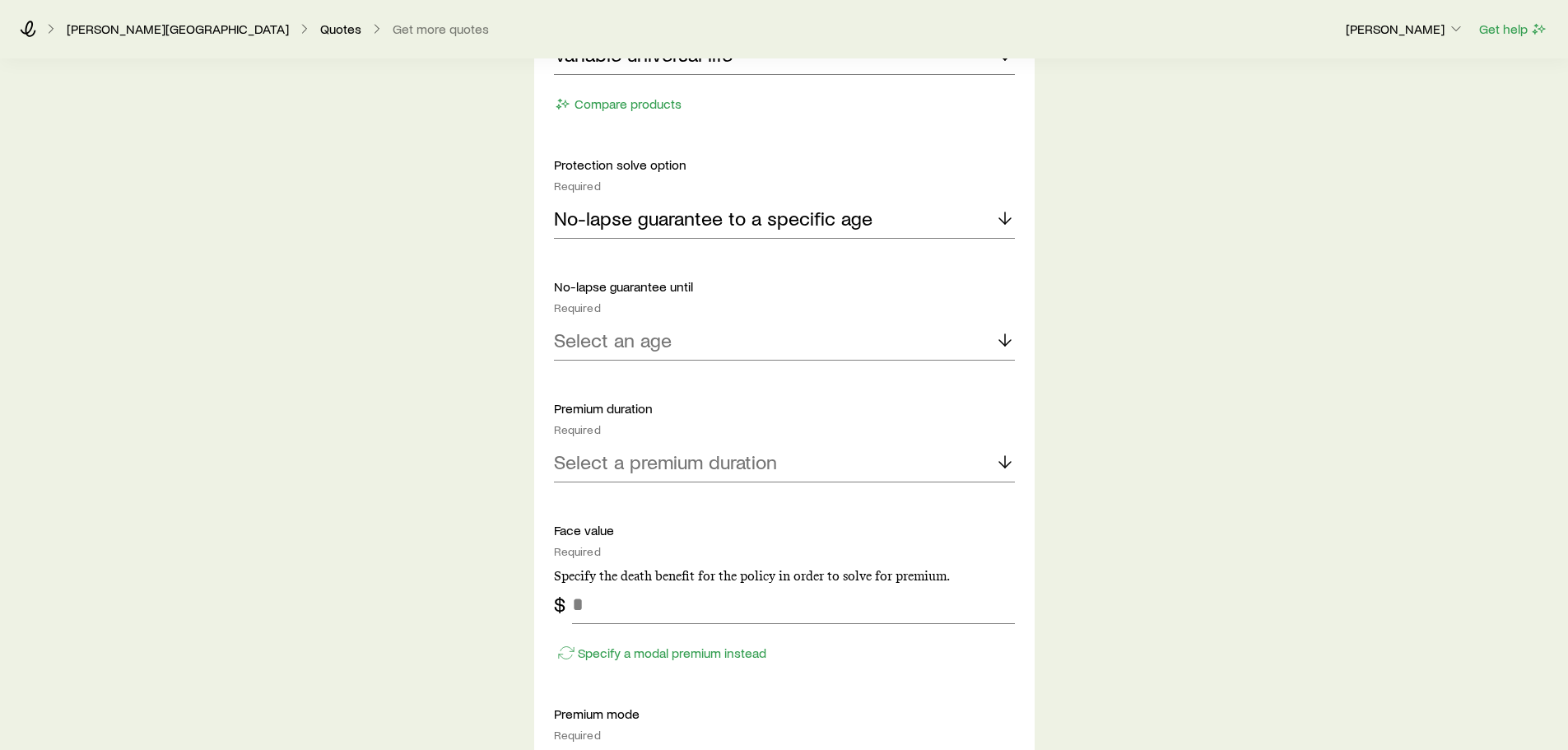
scroll to position [906, 0]
click at [627, 352] on div "Select an age" at bounding box center [784, 340] width 461 height 39
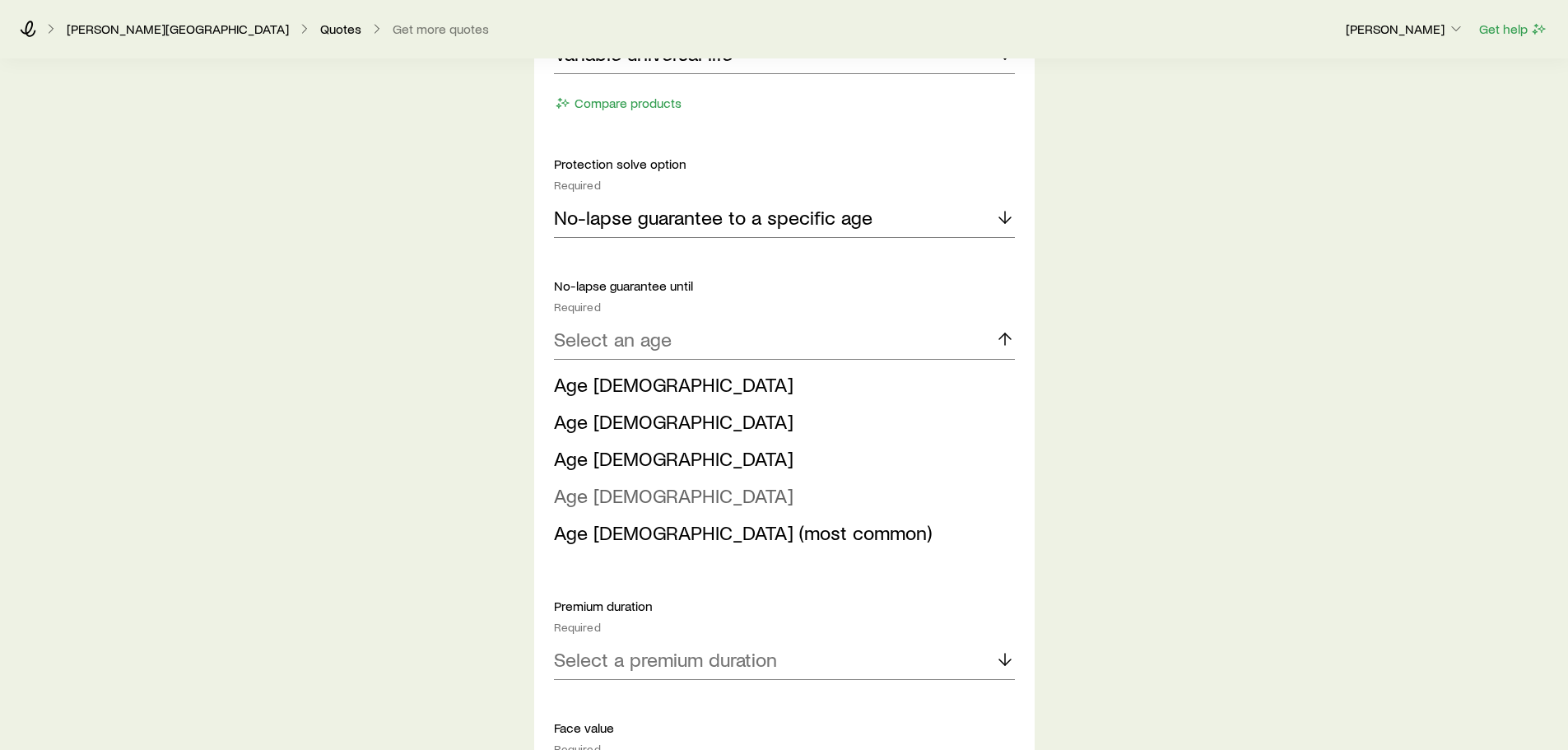
click at [594, 497] on span "Age [DEMOGRAPHIC_DATA]" at bounding box center [673, 495] width 240 height 24
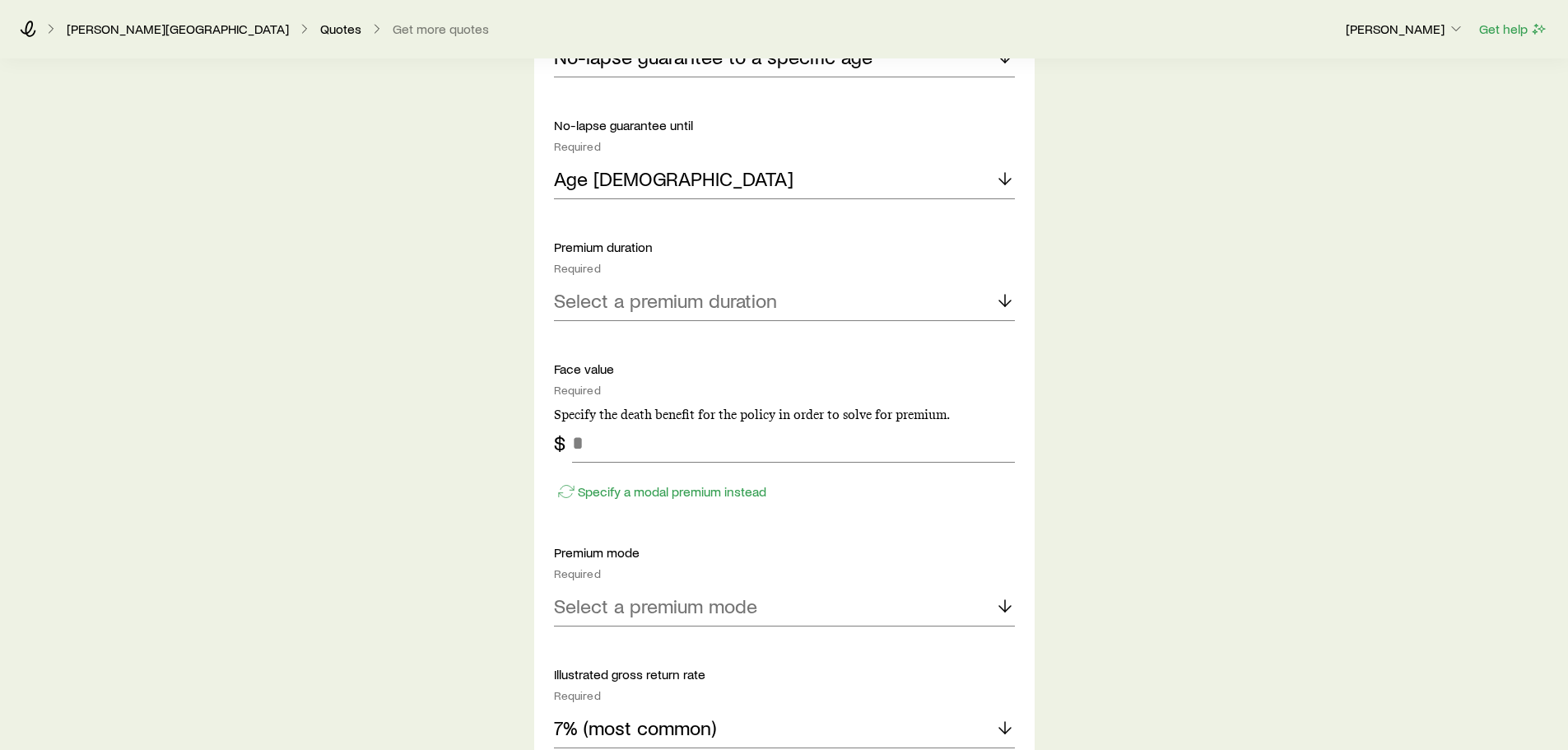
scroll to position [1071, 0]
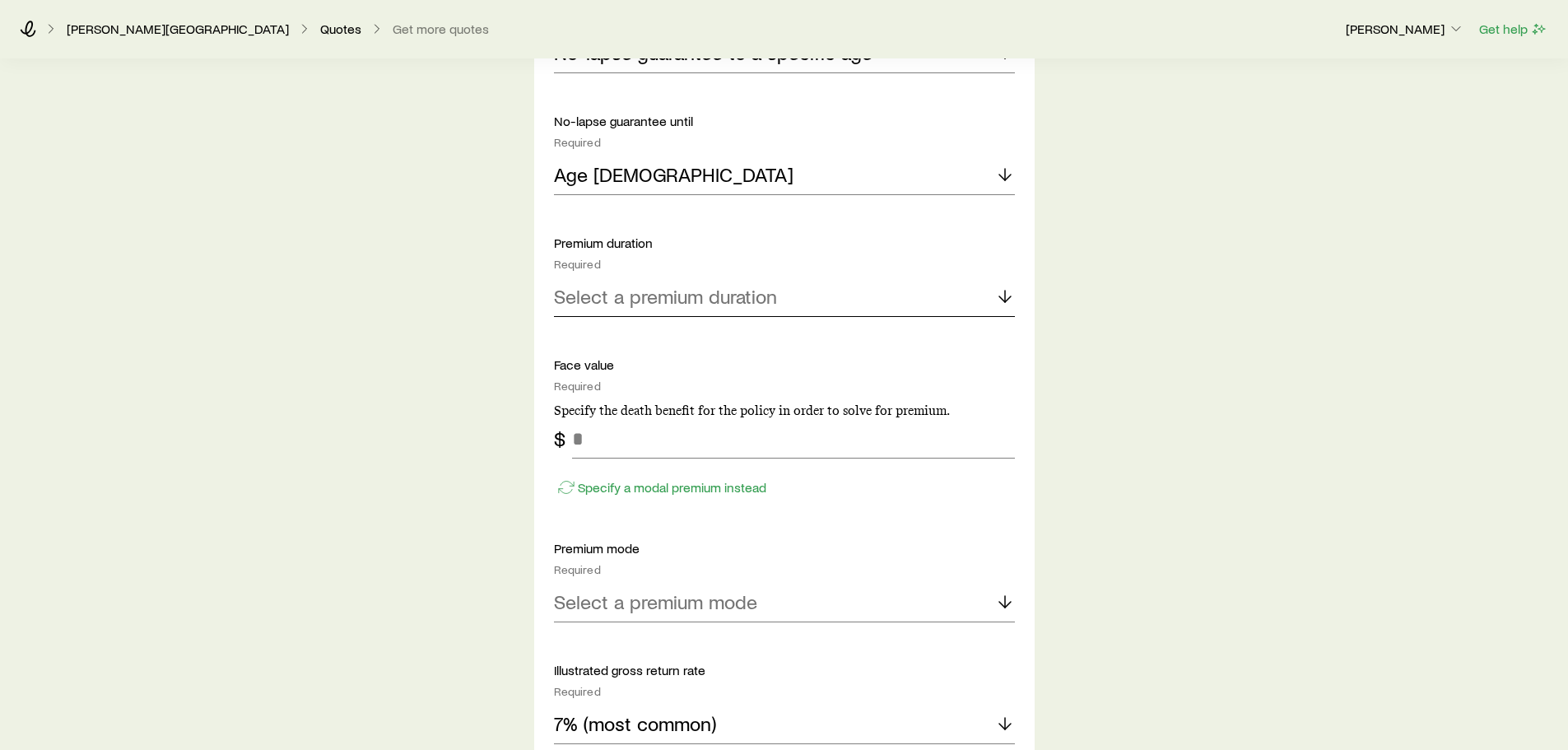
click at [624, 312] on div "Select a premium duration" at bounding box center [784, 297] width 461 height 39
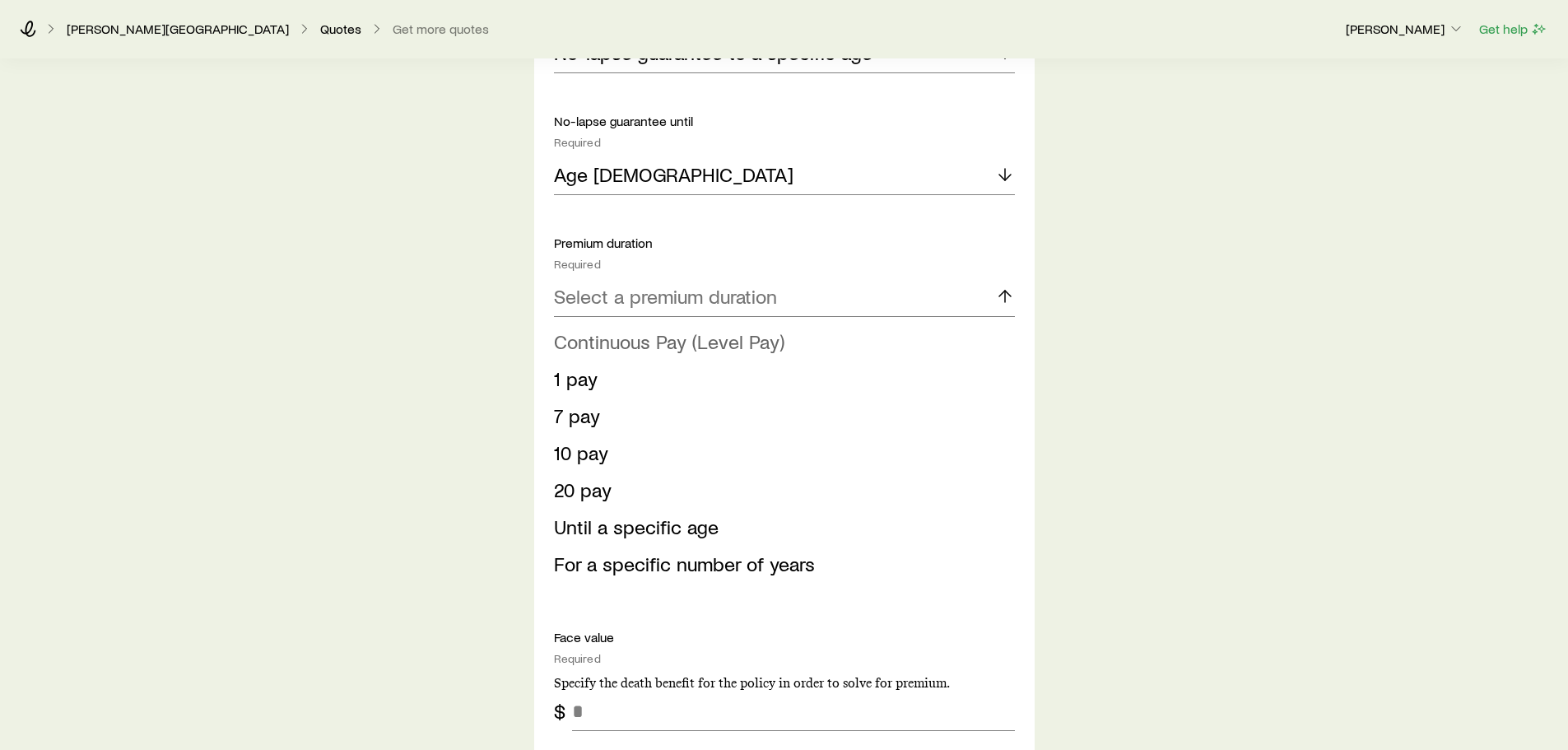
click at [625, 337] on span "Continuous Pay (Level Pay)" at bounding box center [669, 341] width 230 height 24
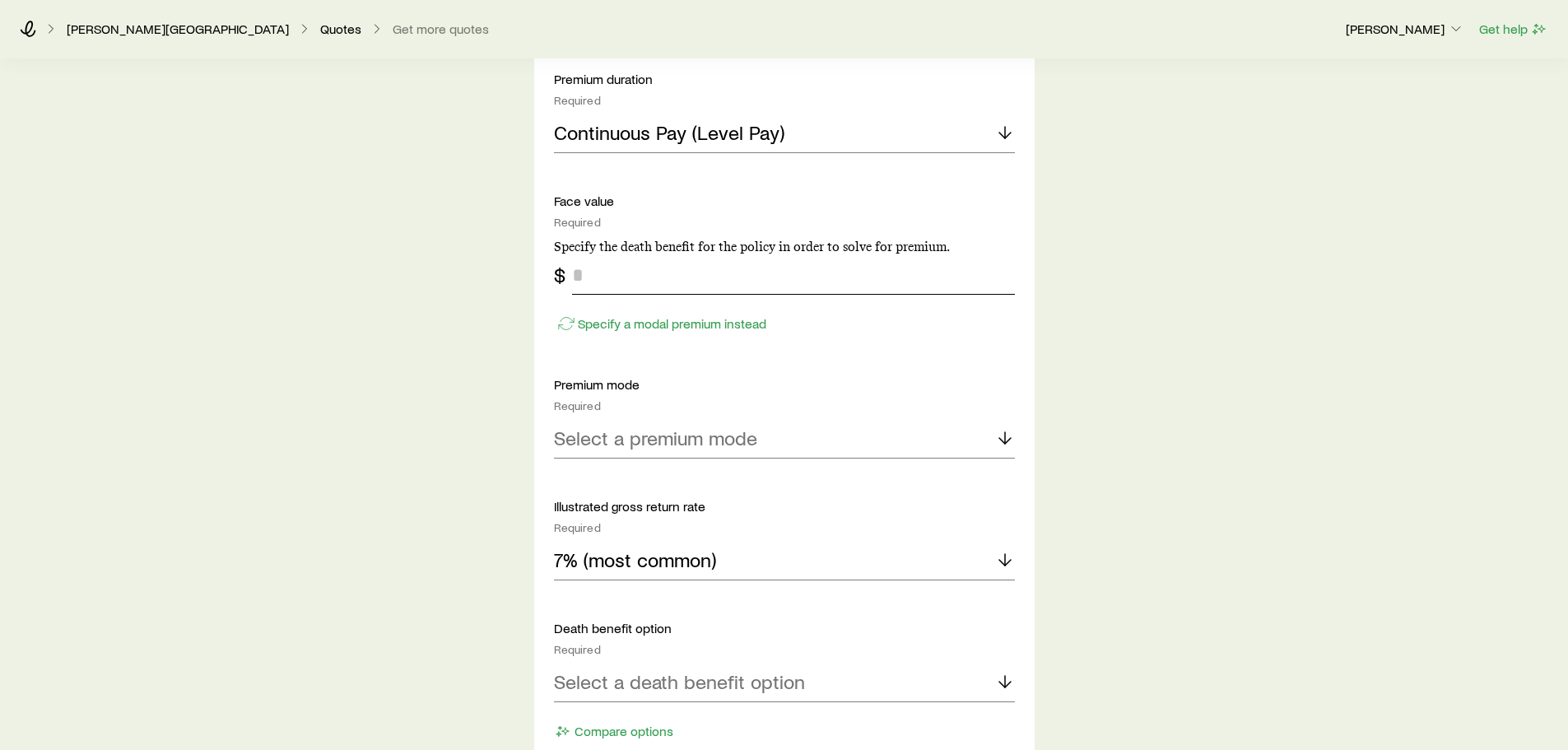
scroll to position [1235, 0]
click at [631, 277] on input "tel" at bounding box center [793, 274] width 443 height 39
type input "*******"
click at [617, 440] on p "Select a premium mode" at bounding box center [655, 437] width 203 height 23
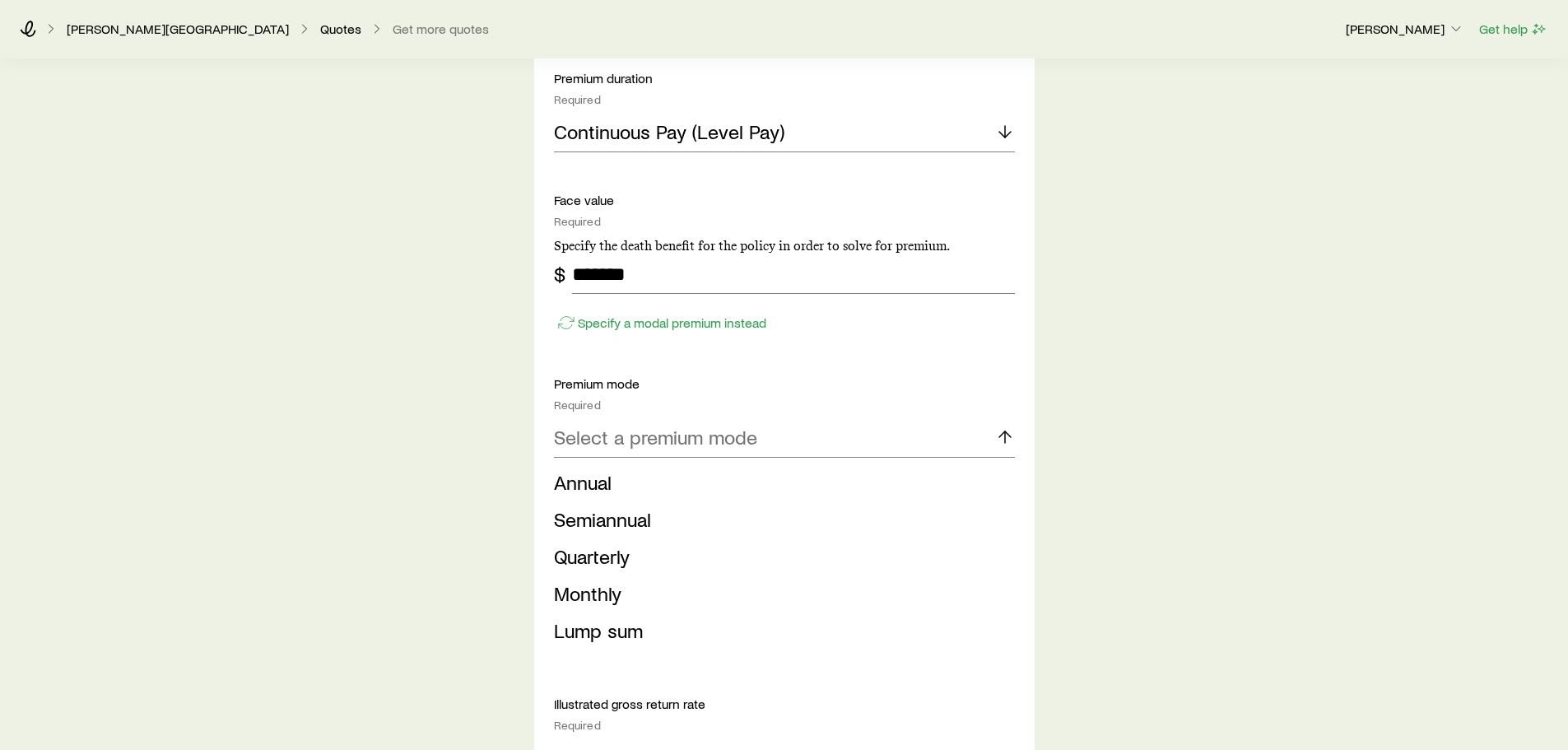
click at [581, 602] on span "Monthly" at bounding box center [587, 593] width 67 height 24
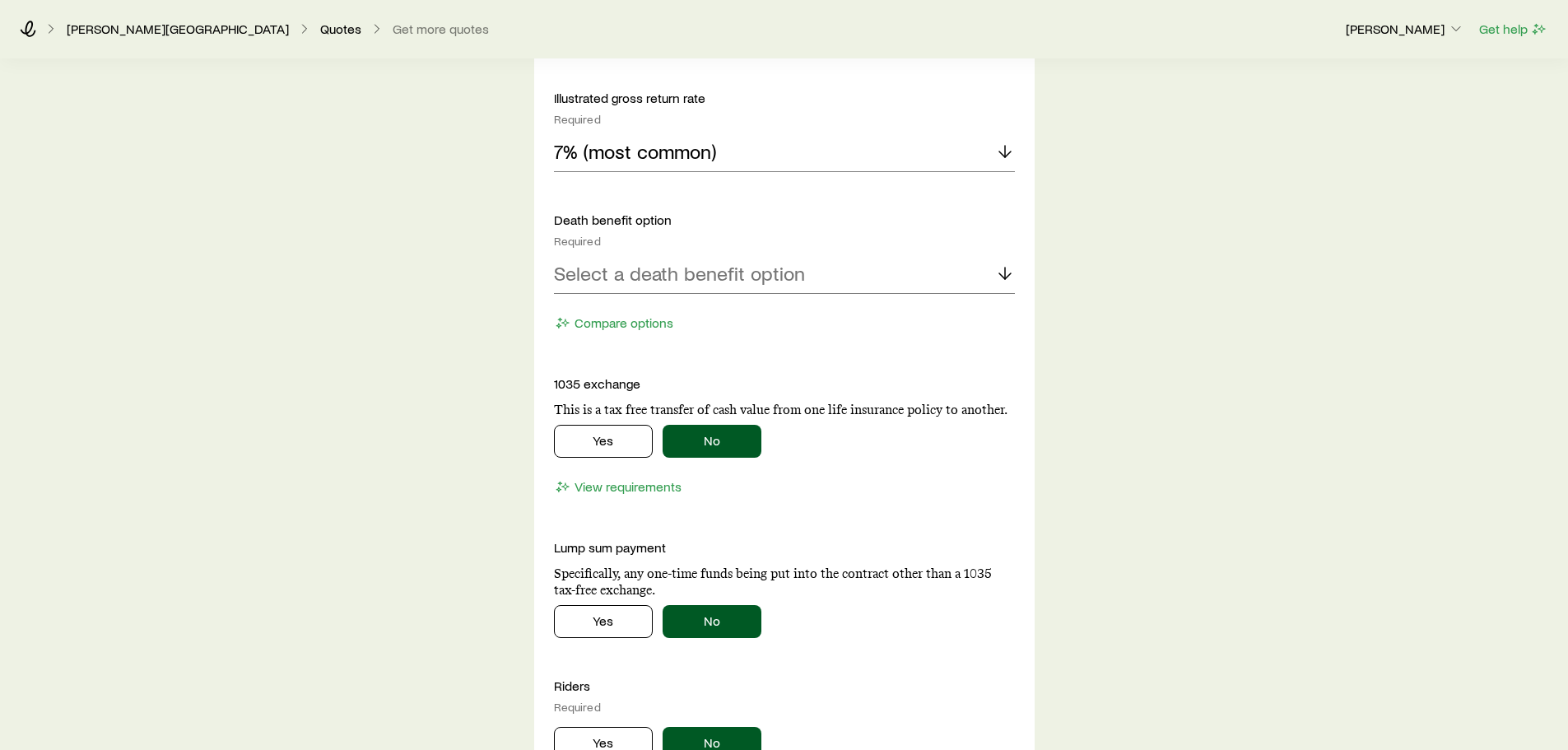
scroll to position [1647, 0]
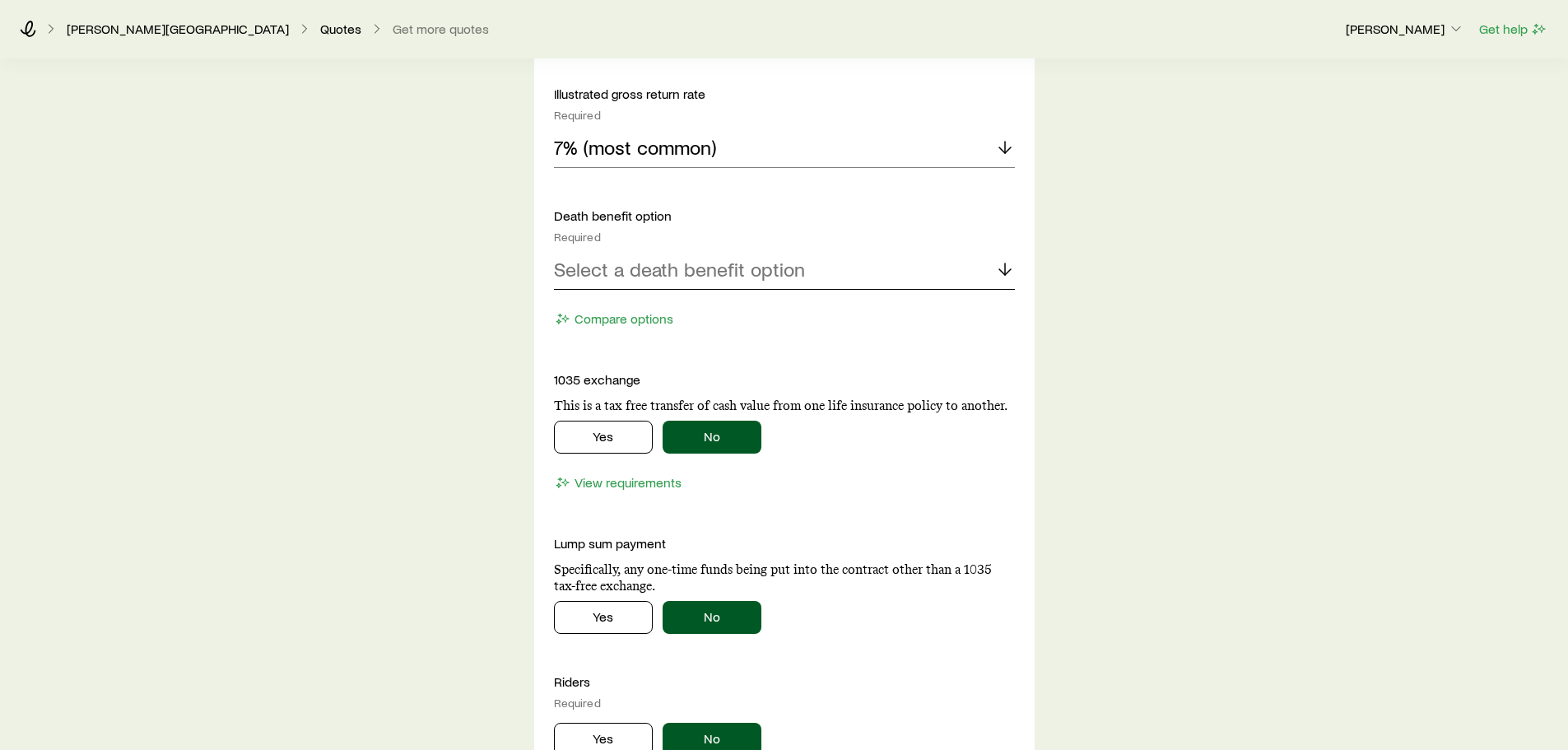
click at [636, 280] on div "Select a death benefit option" at bounding box center [784, 270] width 461 height 39
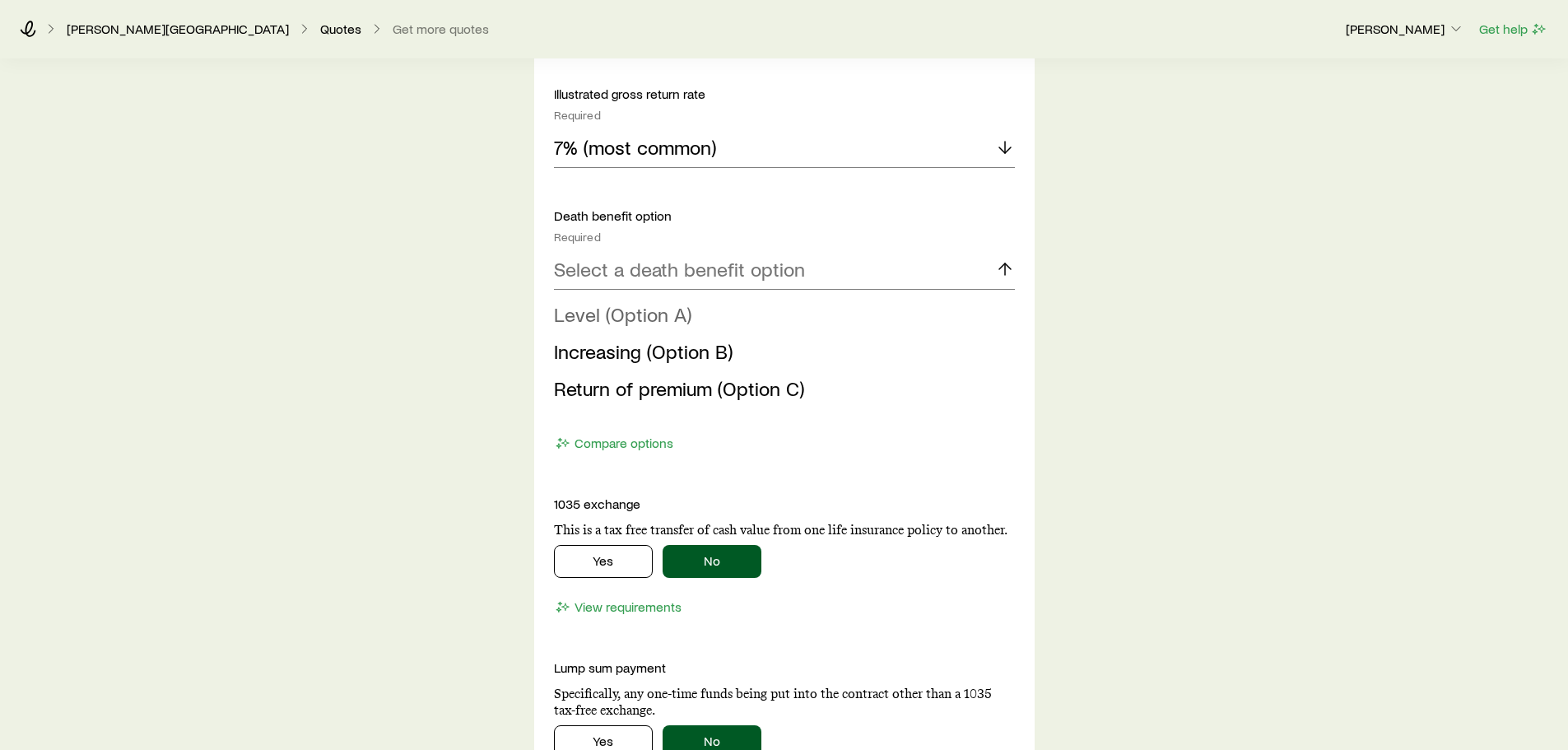
click at [630, 315] on span "Level (Option A)" at bounding box center [622, 314] width 137 height 24
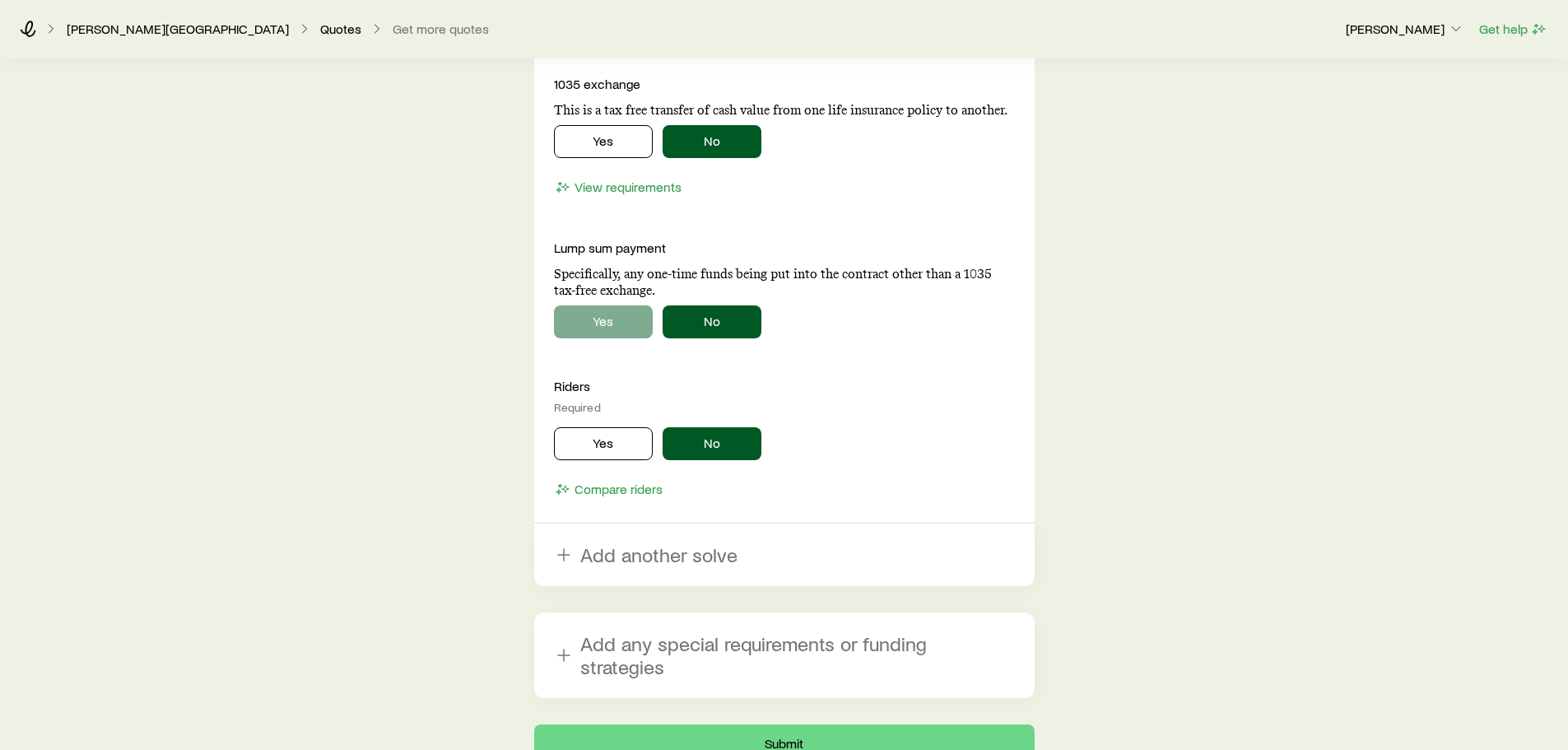
scroll to position [2026, 0]
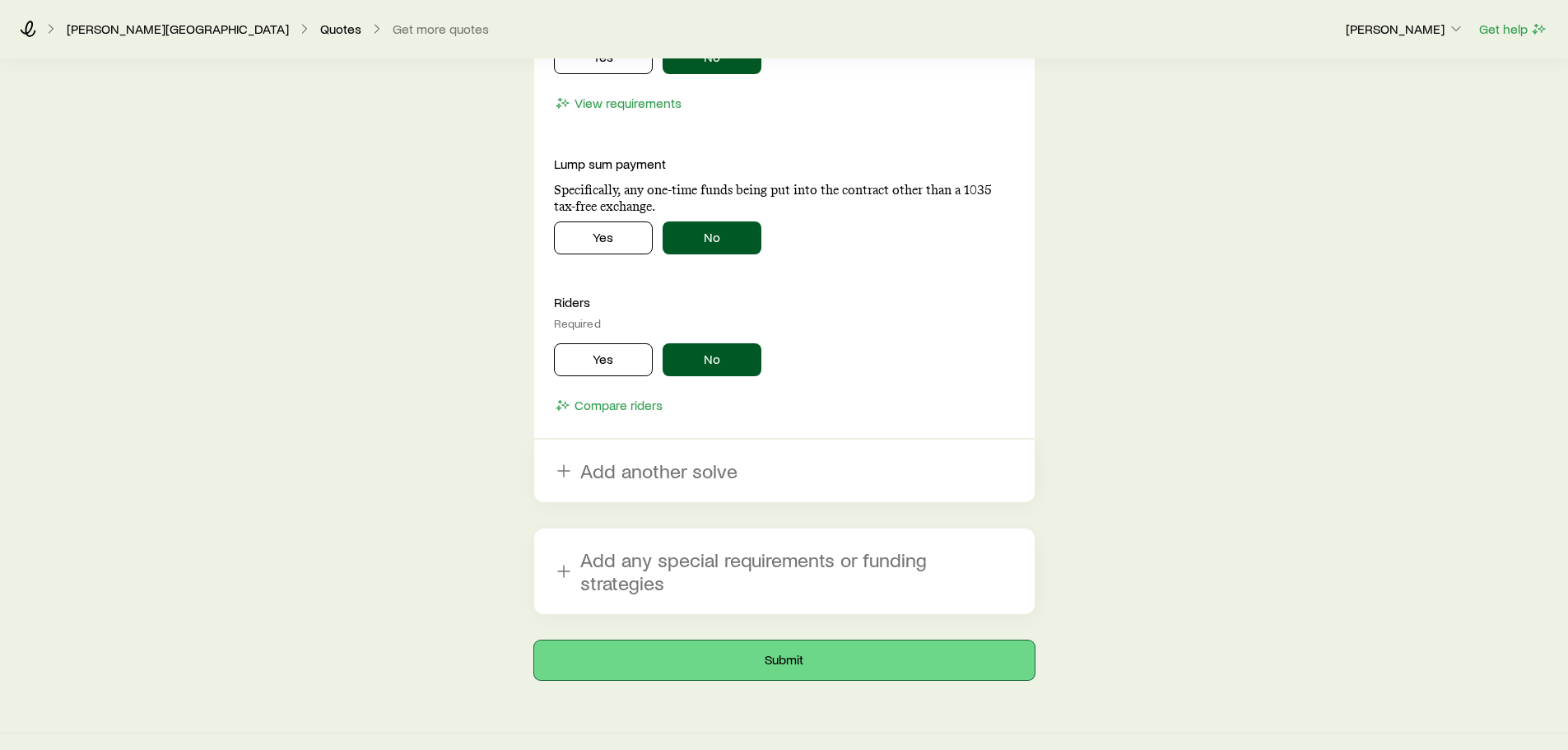
click at [661, 641] on button "Submit" at bounding box center [784, 660] width 501 height 39
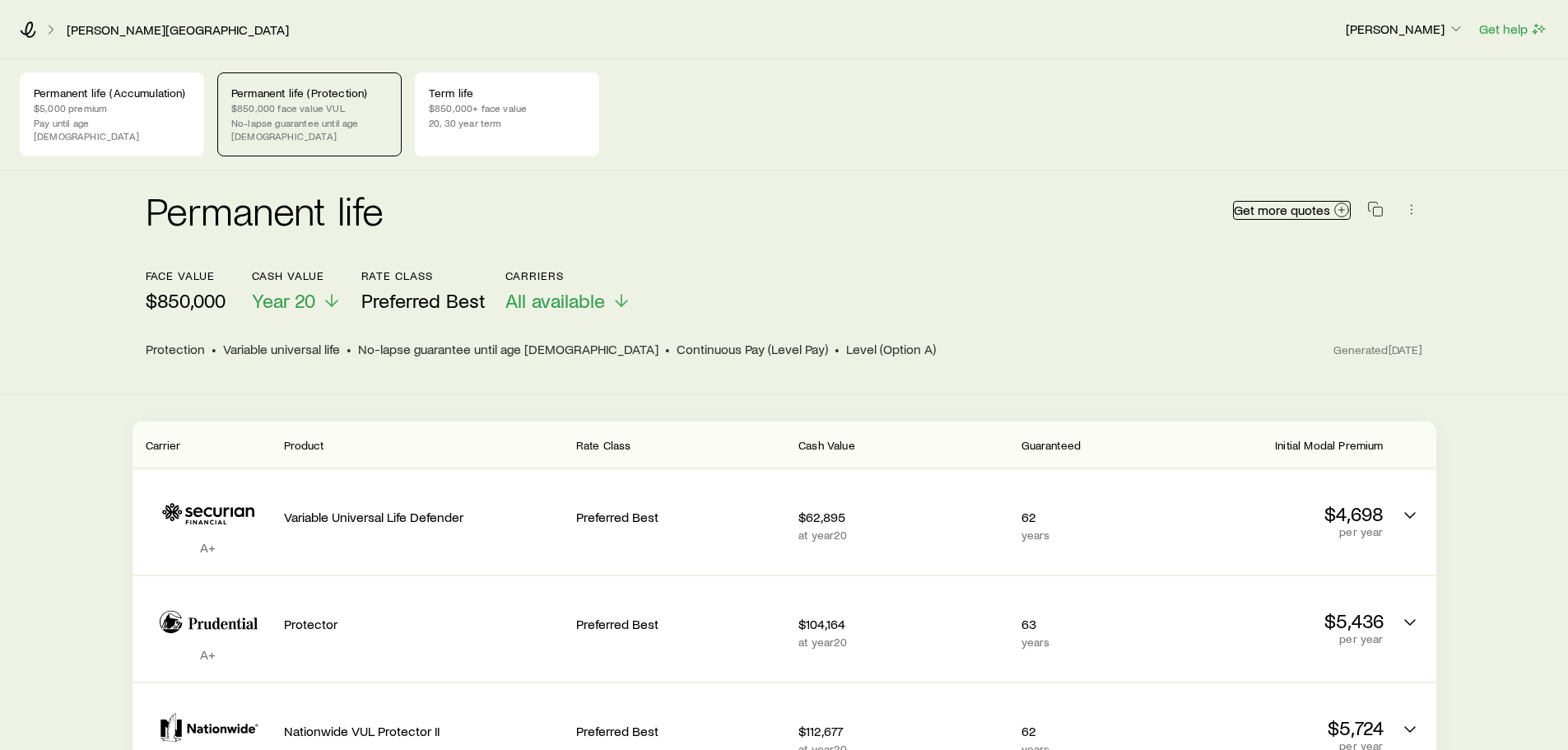
click at [788, 204] on icon at bounding box center [1341, 209] width 16 height 16
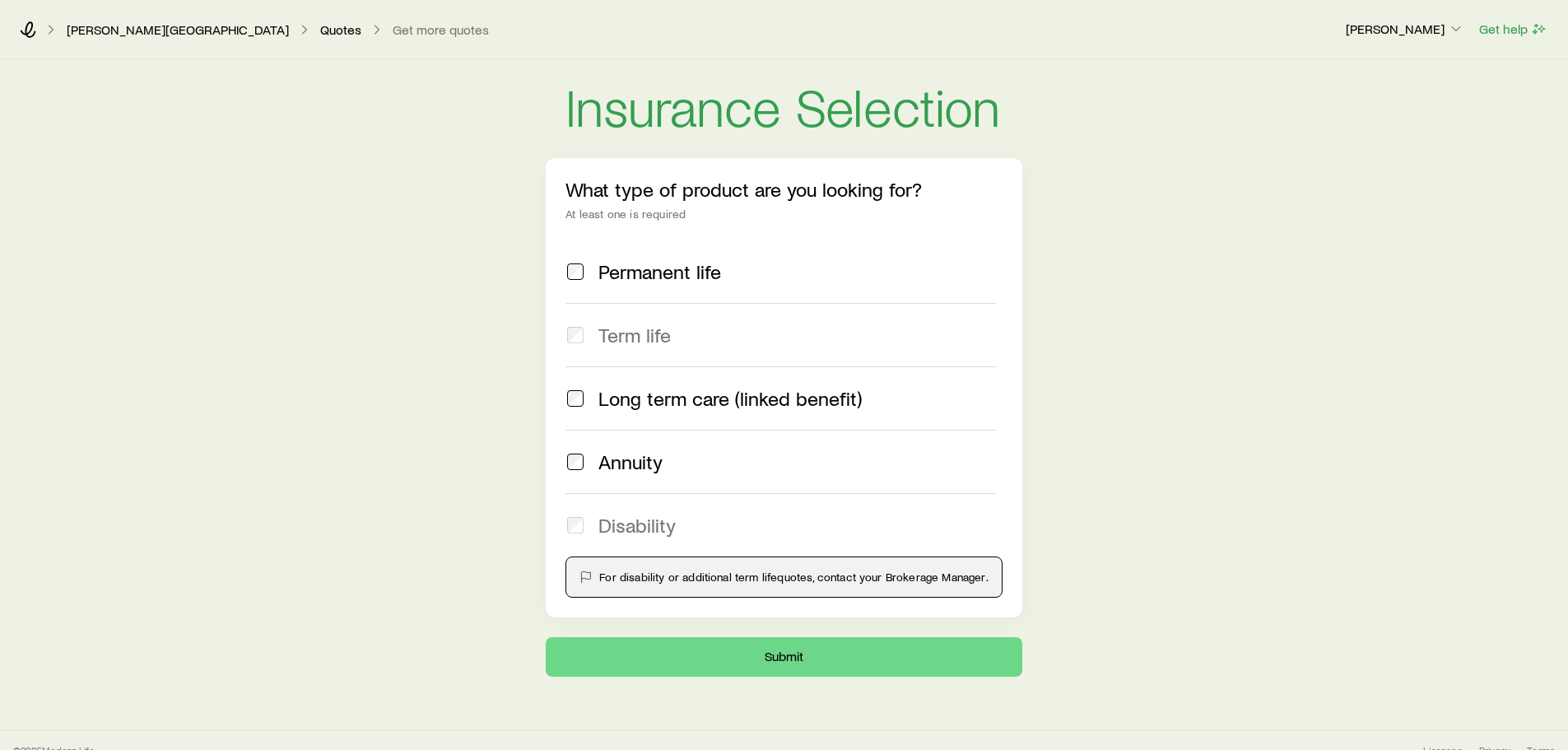
click at [644, 256] on label "Permanent life" at bounding box center [781, 271] width 430 height 62
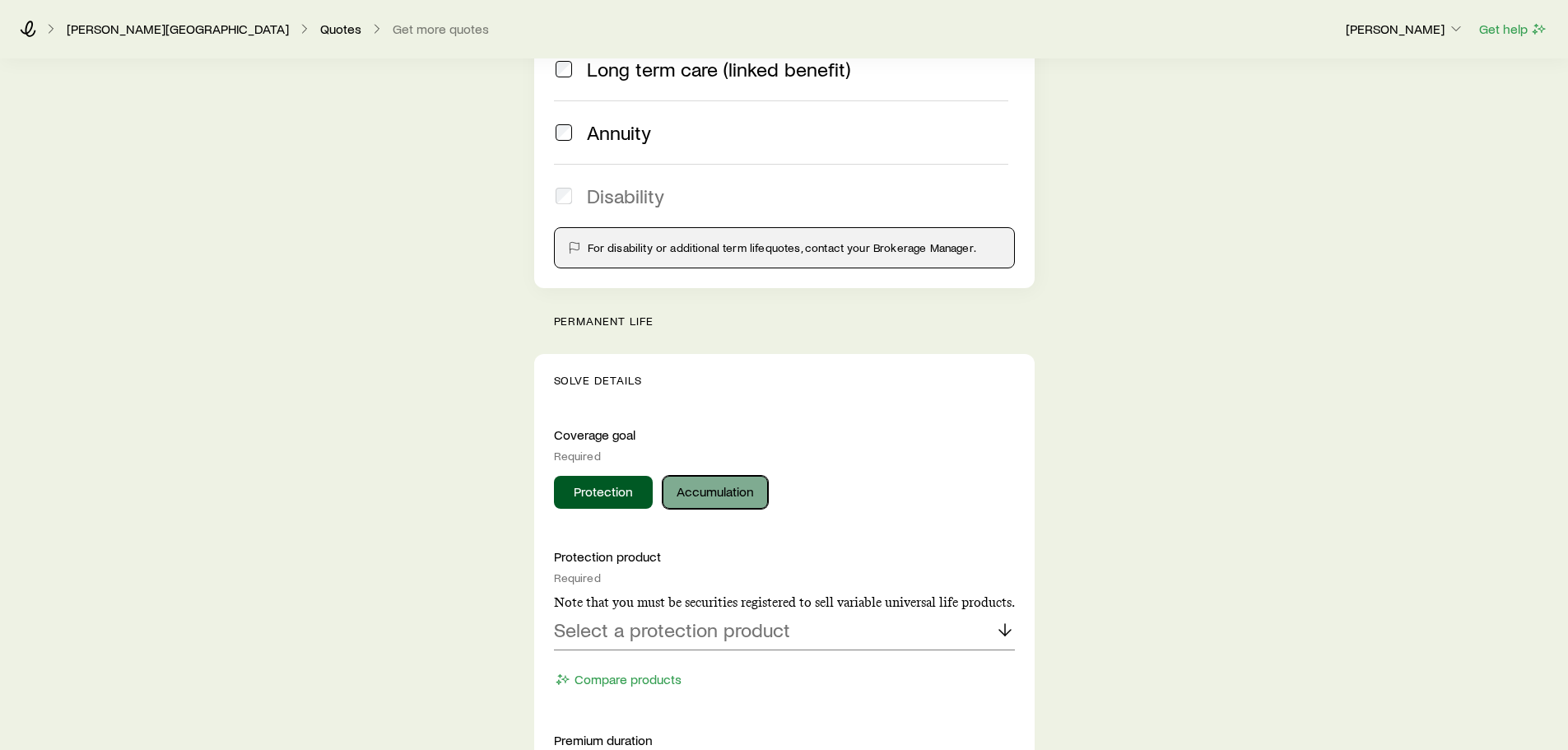
click at [695, 486] on button "Accumulation" at bounding box center [716, 492] width 106 height 33
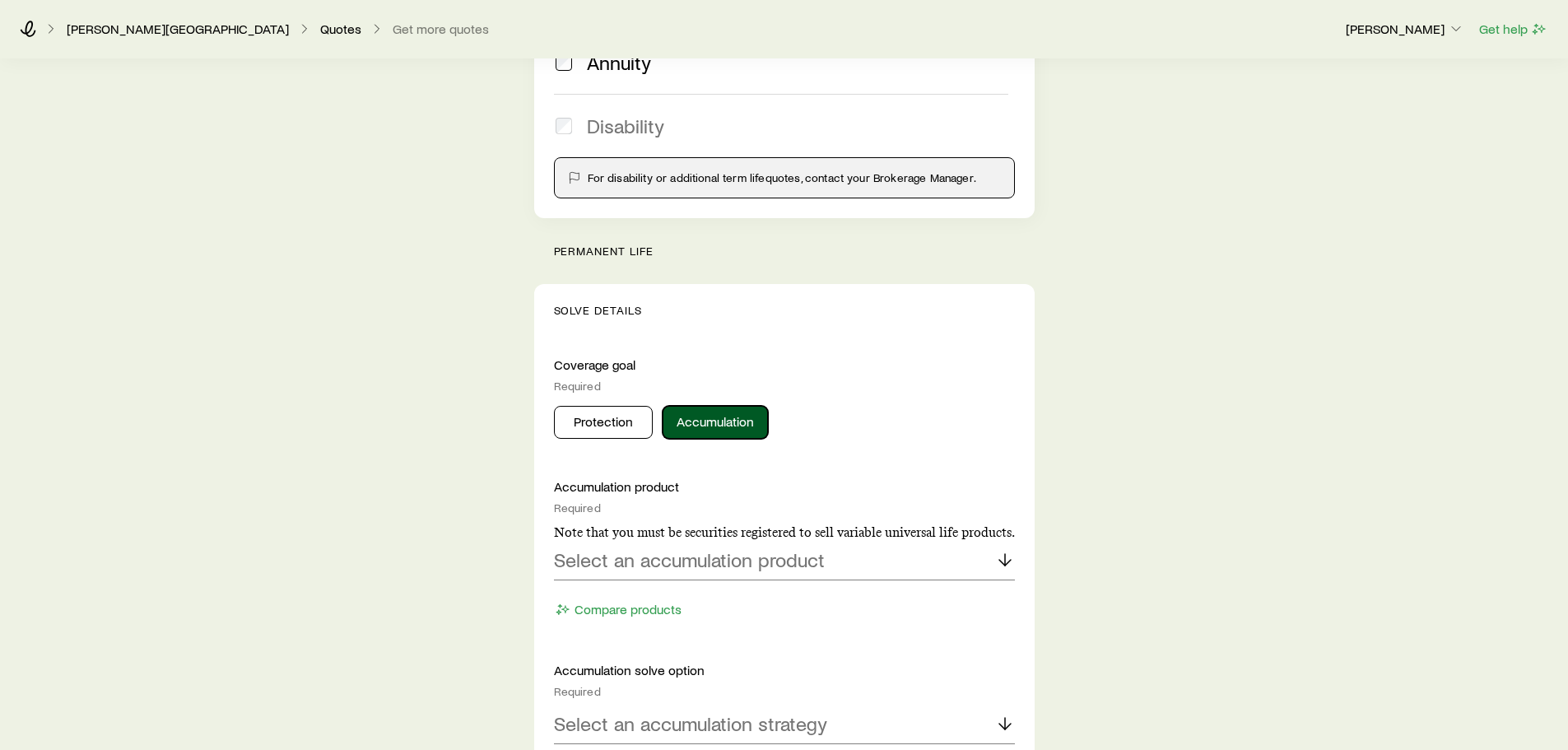
scroll to position [577, 0]
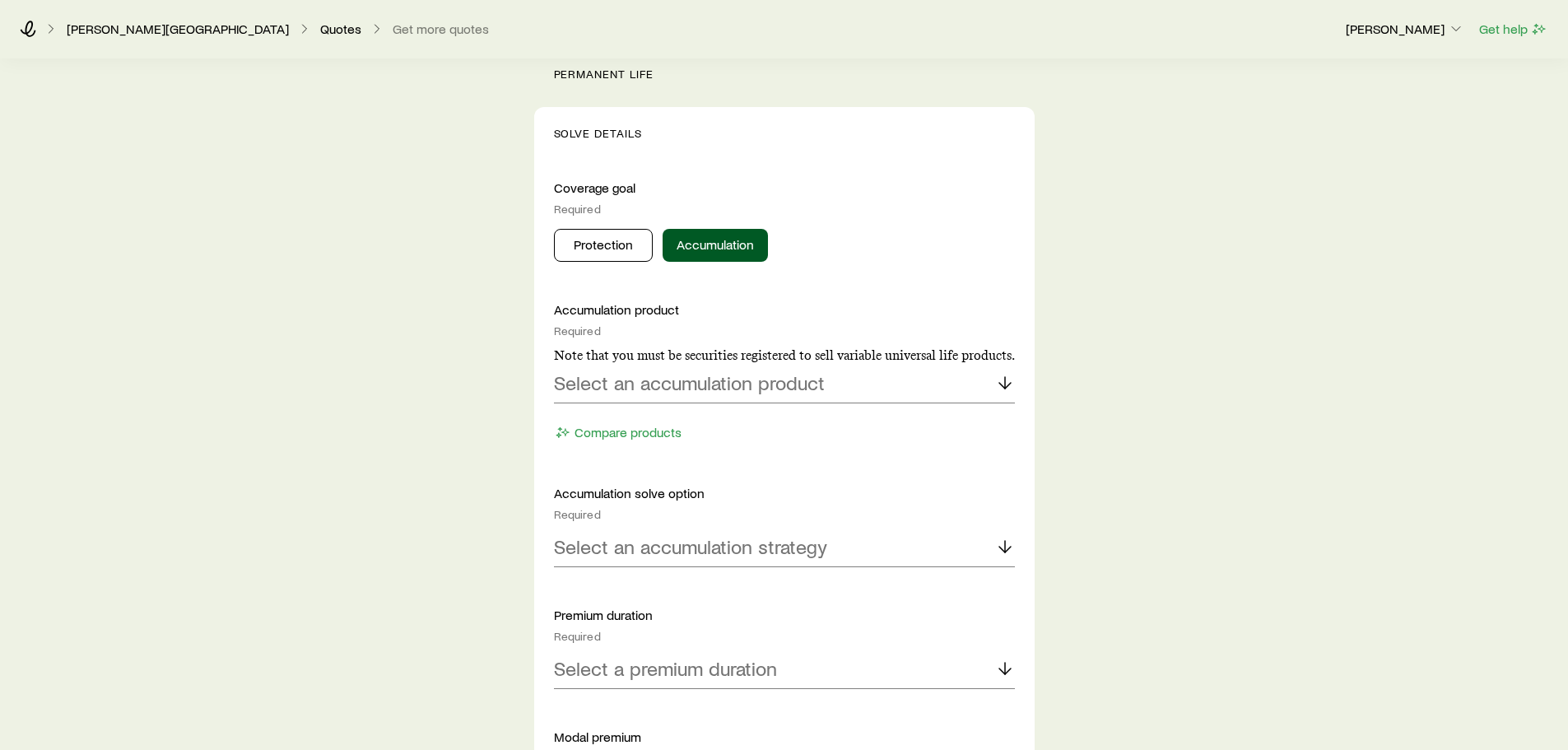
click at [656, 410] on div "Accumulation product Required Note that you must be securities registered to se…" at bounding box center [784, 373] width 461 height 144
click at [662, 380] on p "Select an accumulation product" at bounding box center [689, 382] width 271 height 23
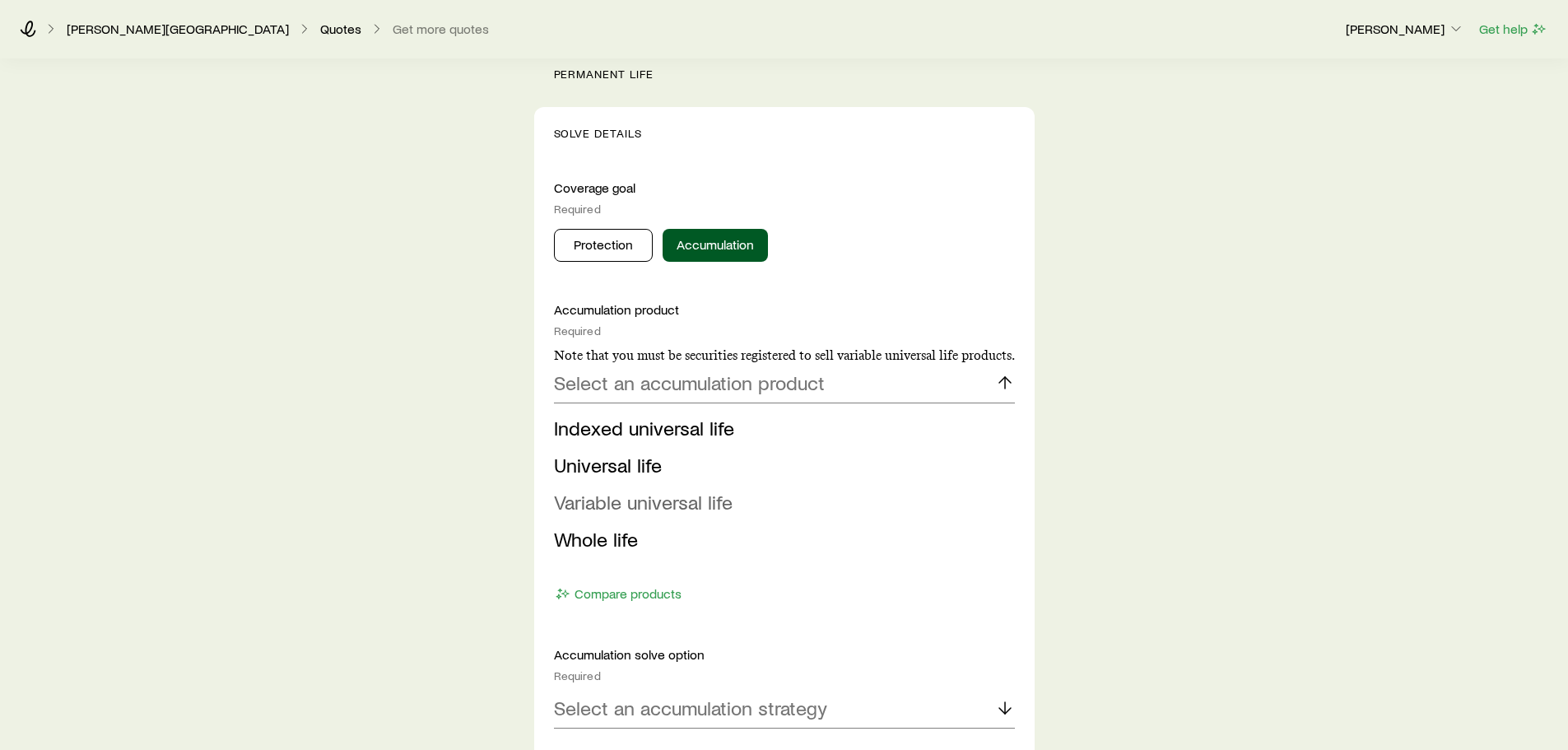
click at [648, 499] on span "Variable universal life" at bounding box center [642, 502] width 178 height 24
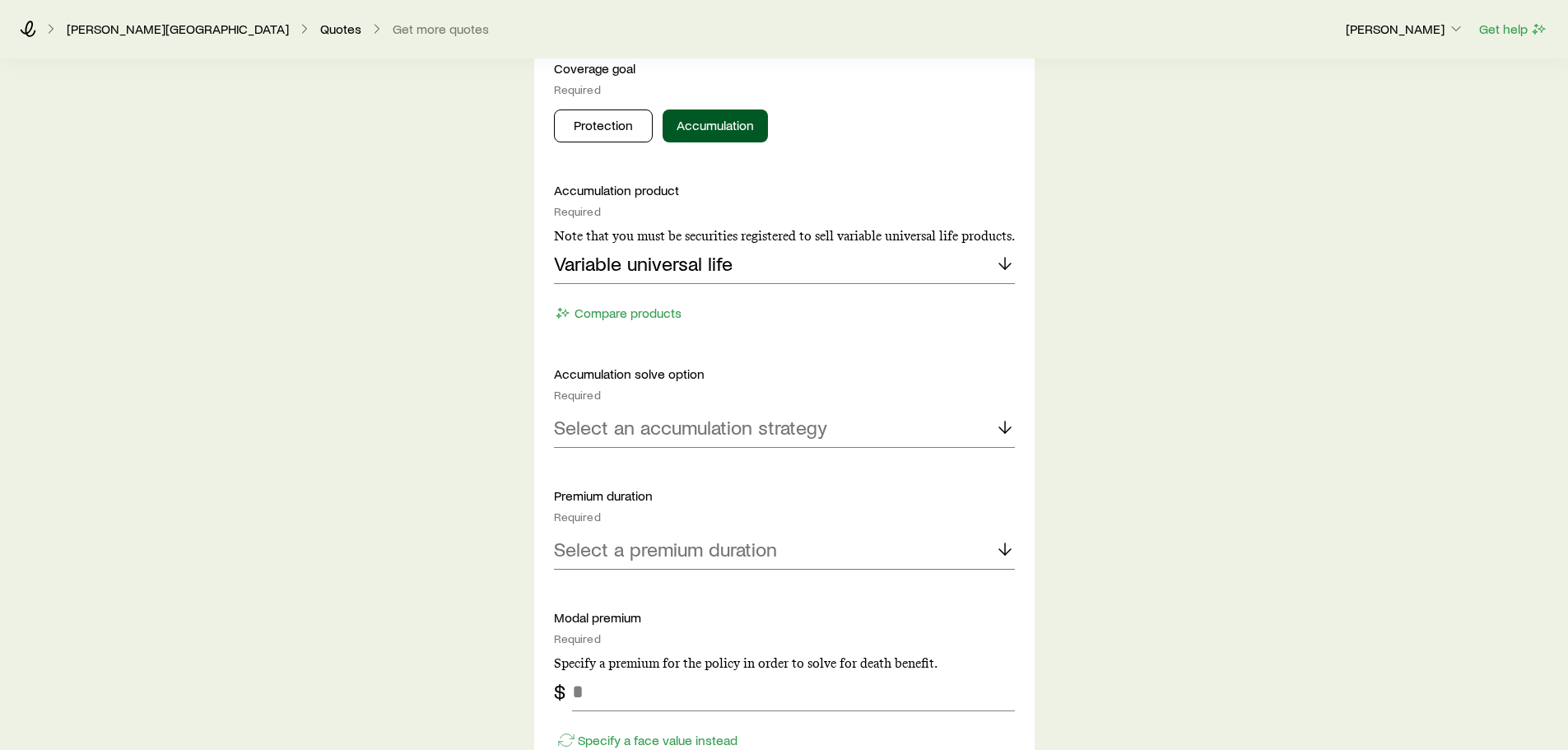
scroll to position [823, 0]
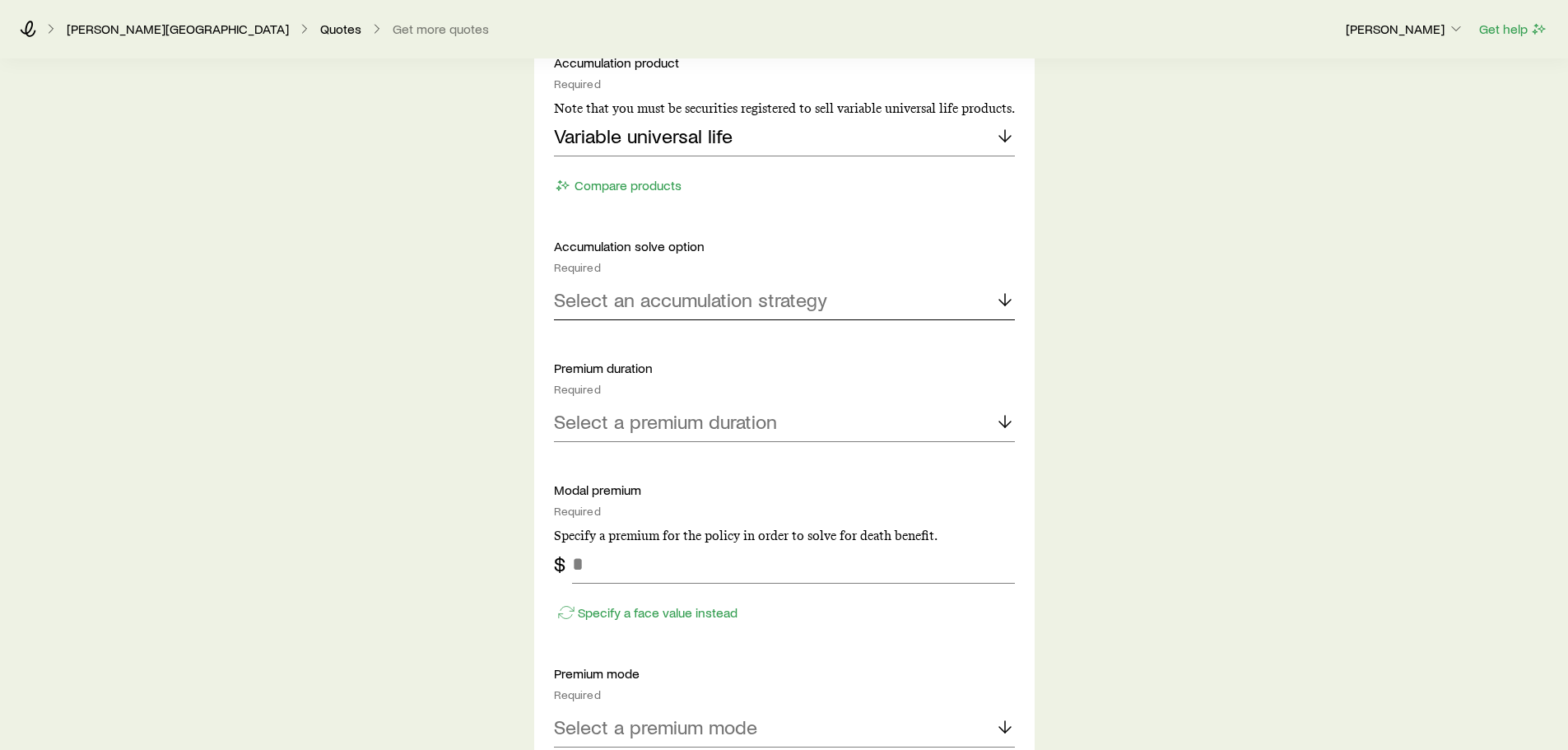
click at [633, 306] on p "Select an accumulation strategy" at bounding box center [690, 299] width 273 height 23
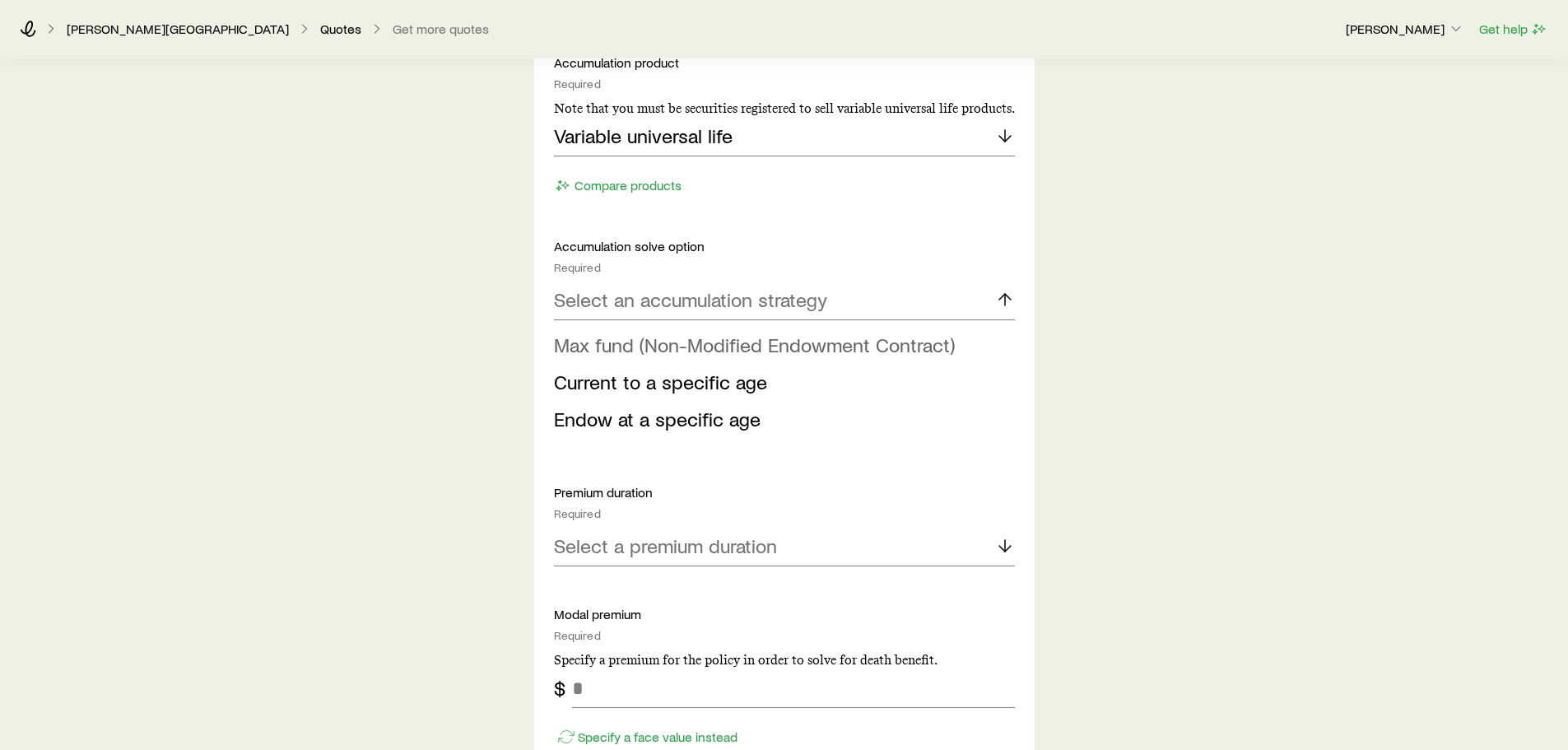
click at [636, 346] on span "Max fund (Non-Modified Endowment Contract)" at bounding box center [754, 345] width 401 height 24
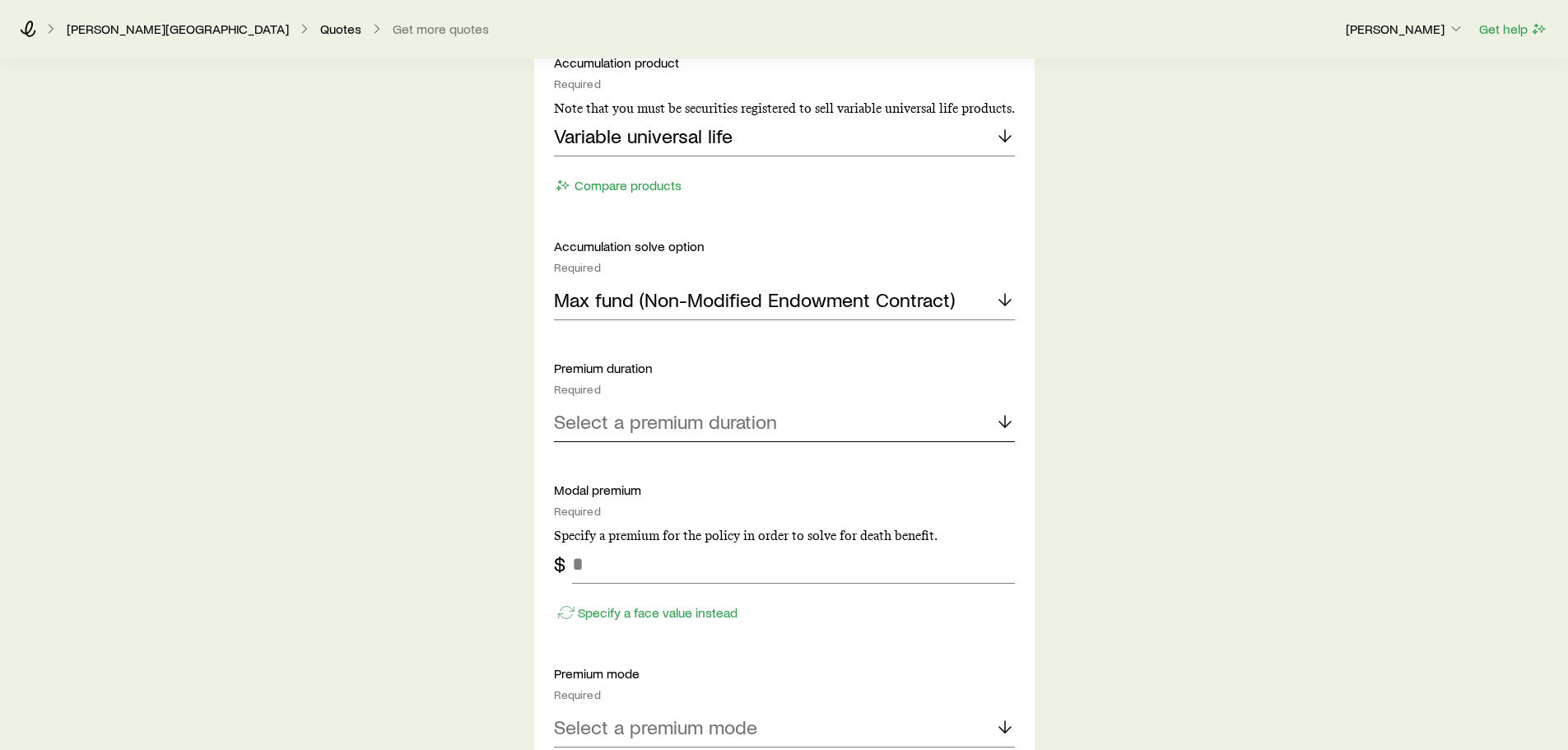
click at [641, 429] on p "Select a premium duration" at bounding box center [665, 422] width 224 height 23
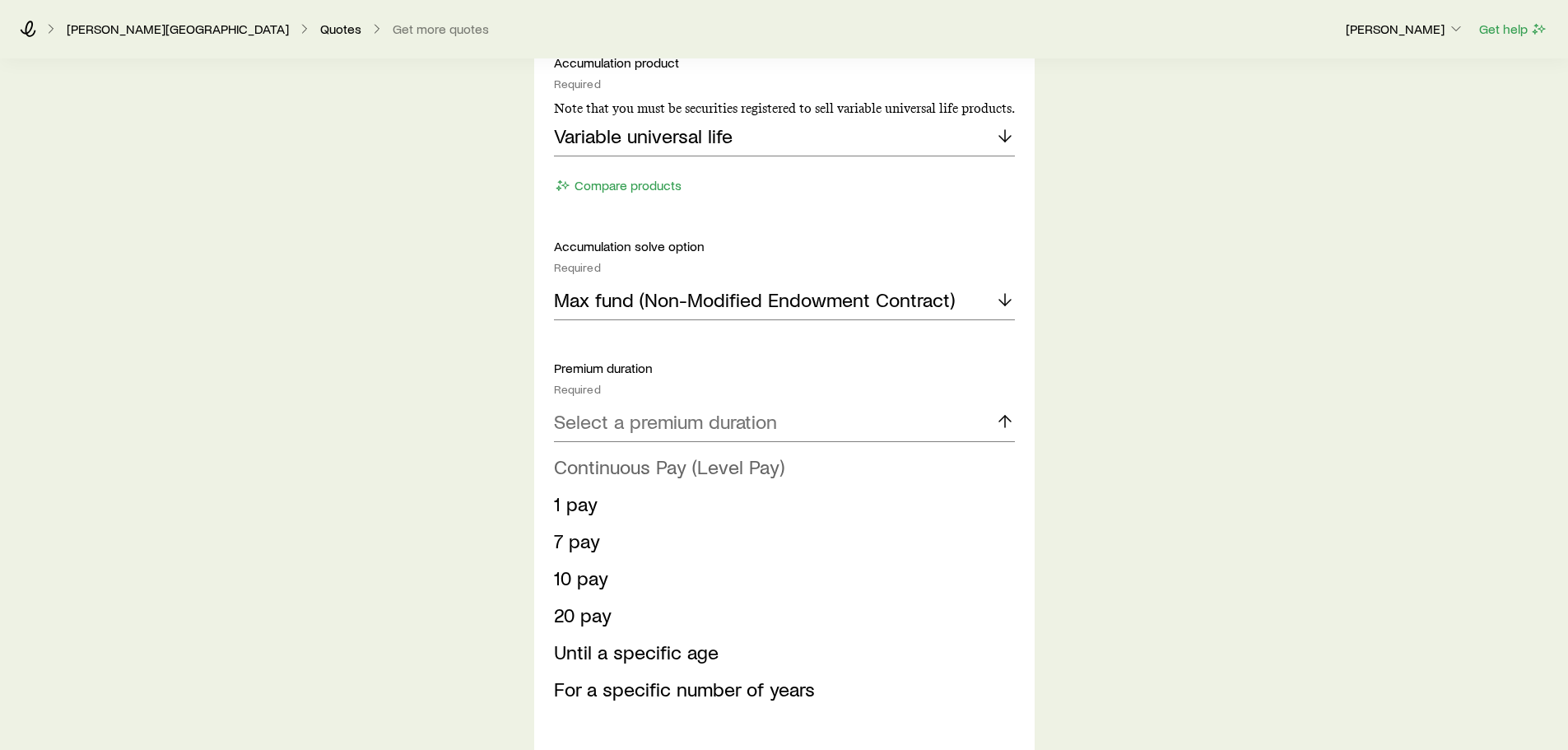
click at [636, 472] on span "Continuous Pay (Level Pay)" at bounding box center [669, 467] width 230 height 24
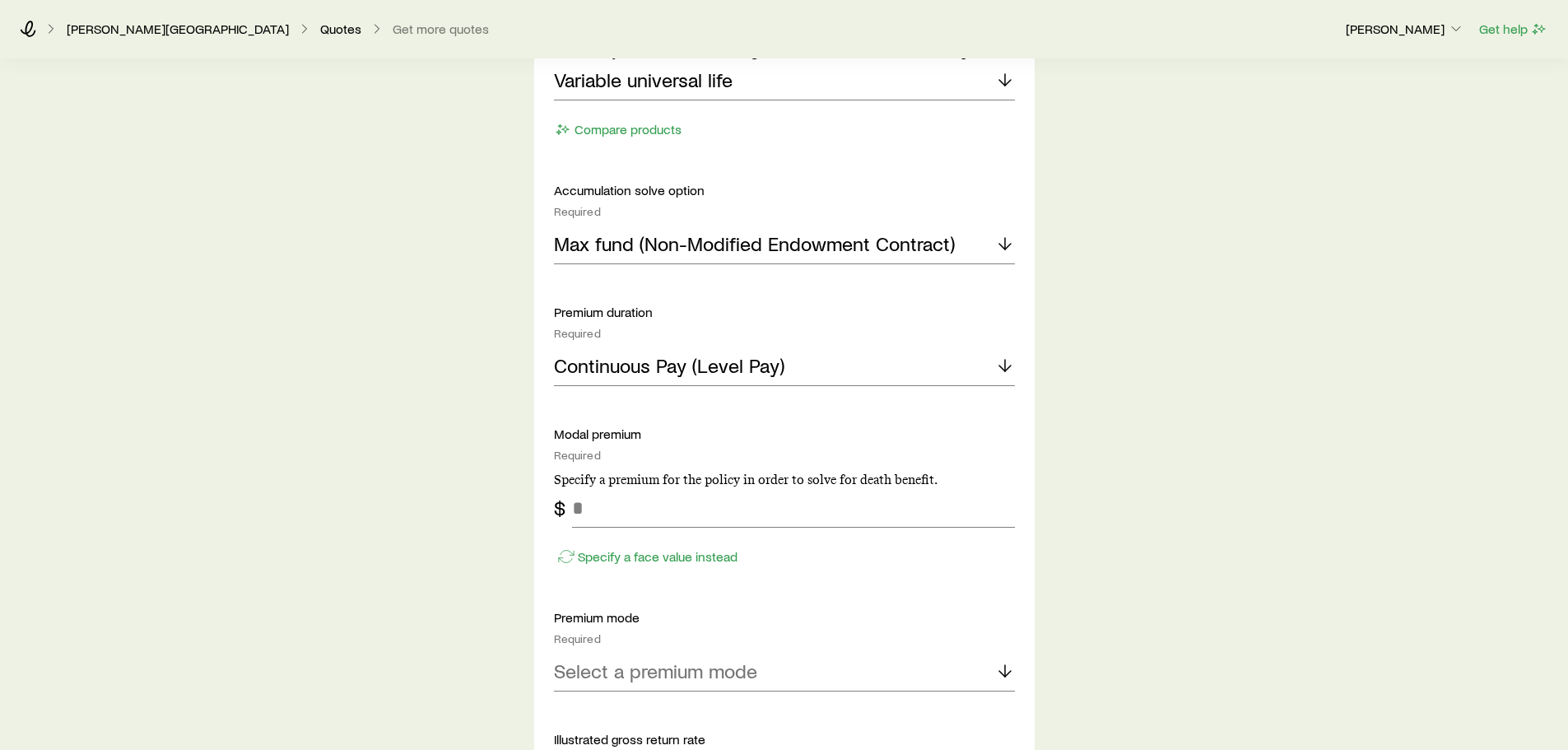
scroll to position [988, 0]
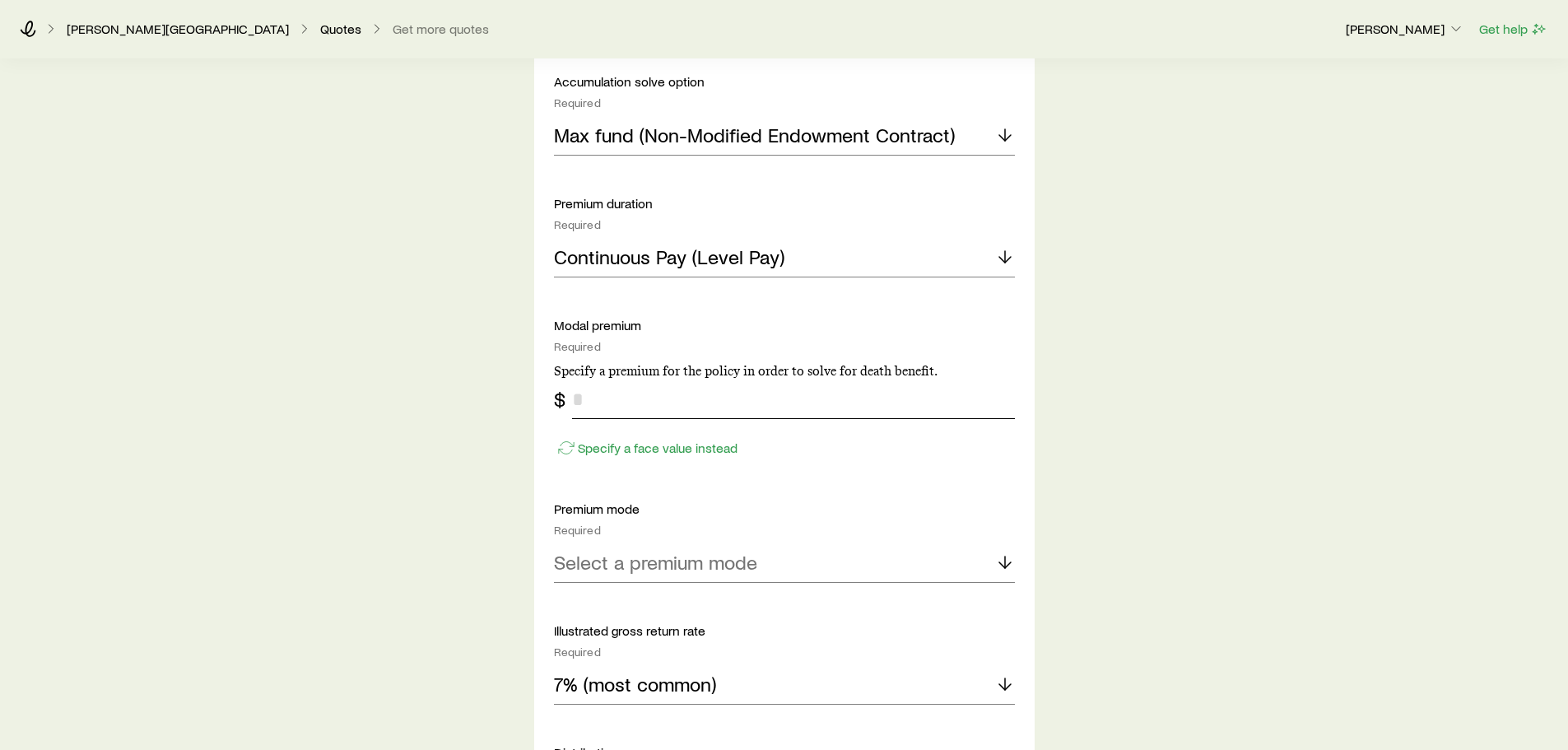
click at [615, 402] on input "tel" at bounding box center [793, 399] width 443 height 39
click at [679, 438] on div "Modal premium Required Specify a premium for the policy in order to solve for d…" at bounding box center [784, 389] width 461 height 144
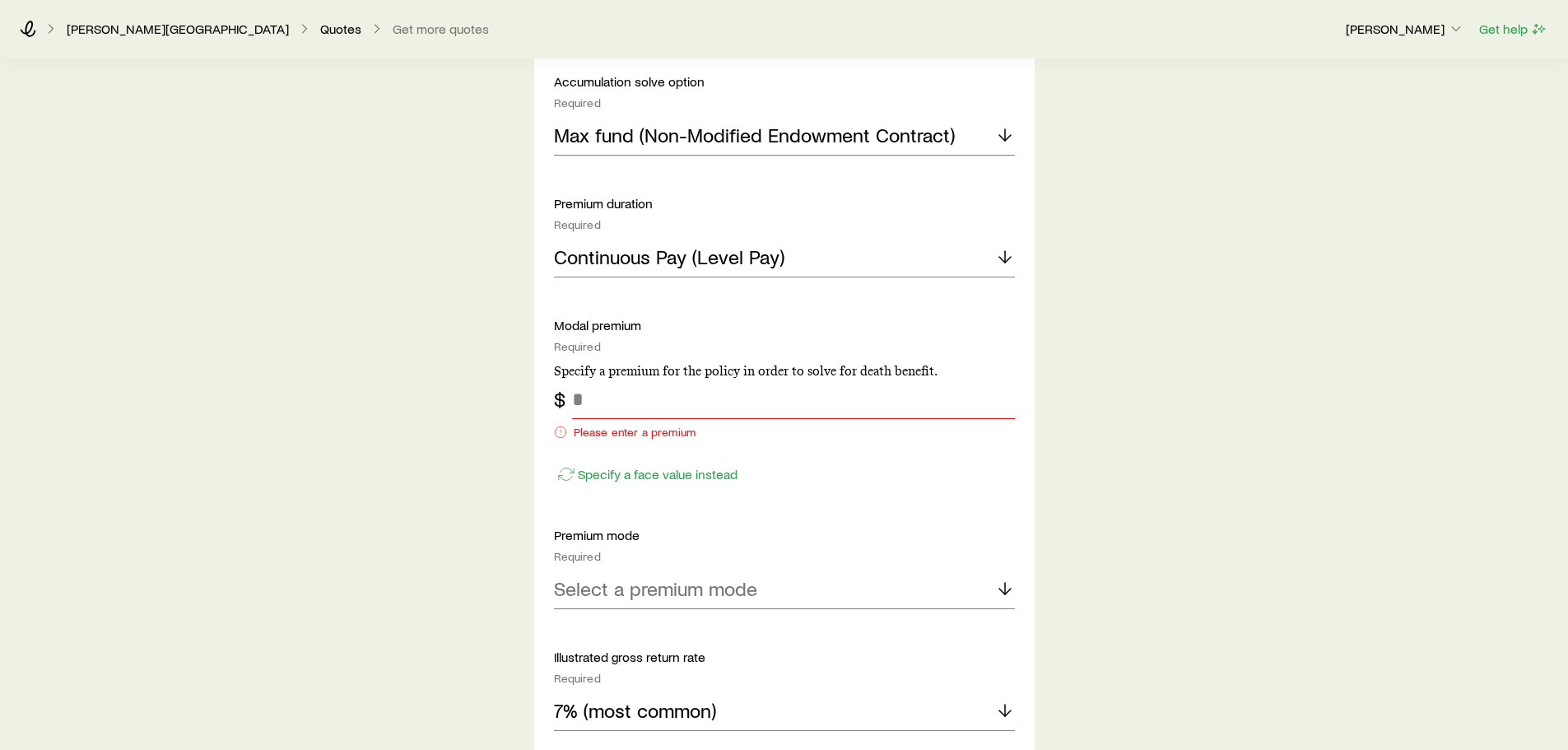
click at [630, 489] on div "Accumulation product Required Note that you must be securities registered to se…" at bounding box center [784, 440] width 461 height 1101
click at [630, 477] on p "Specify a face value instead" at bounding box center [657, 474] width 160 height 16
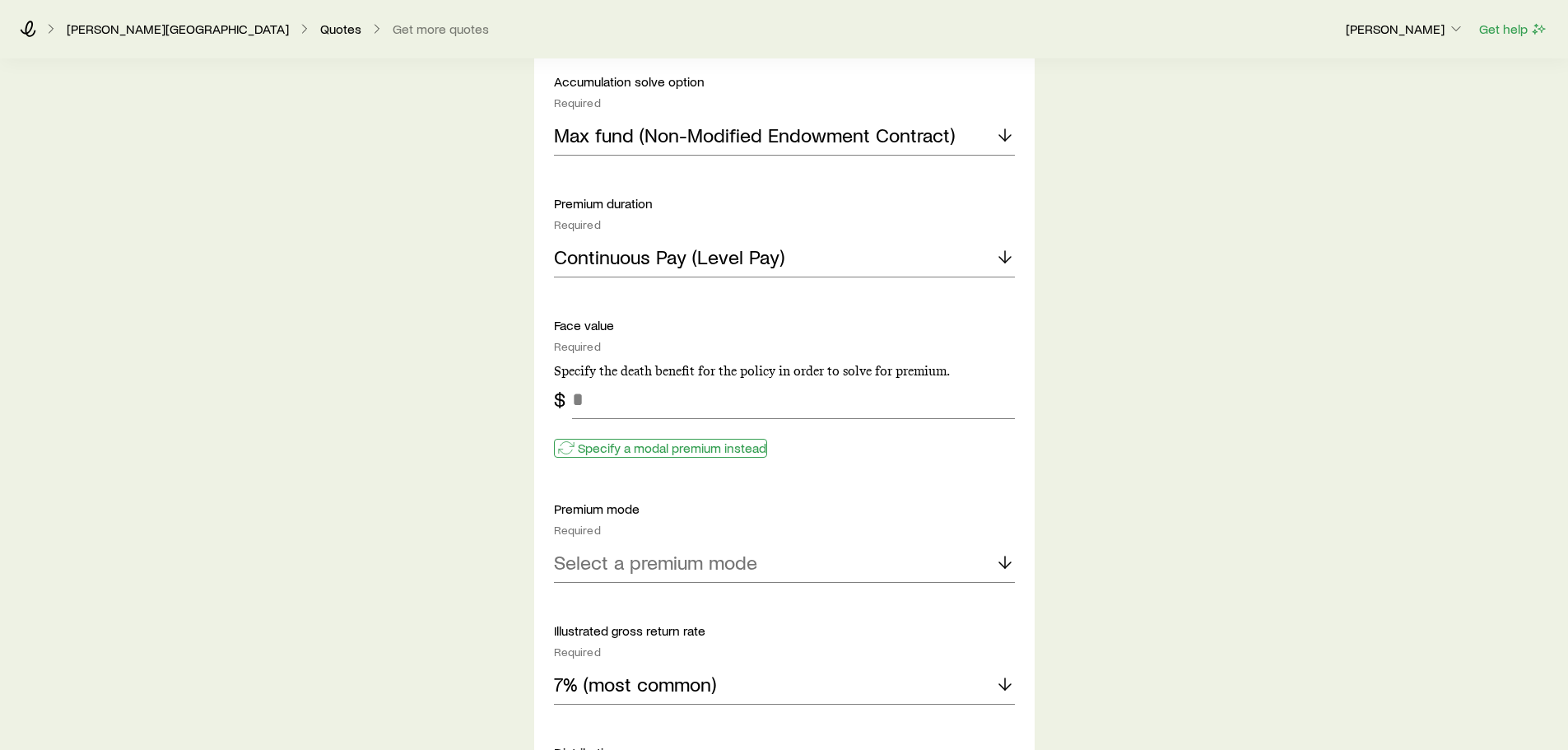
click at [603, 447] on p "Specify a modal premium instead" at bounding box center [671, 447] width 189 height 16
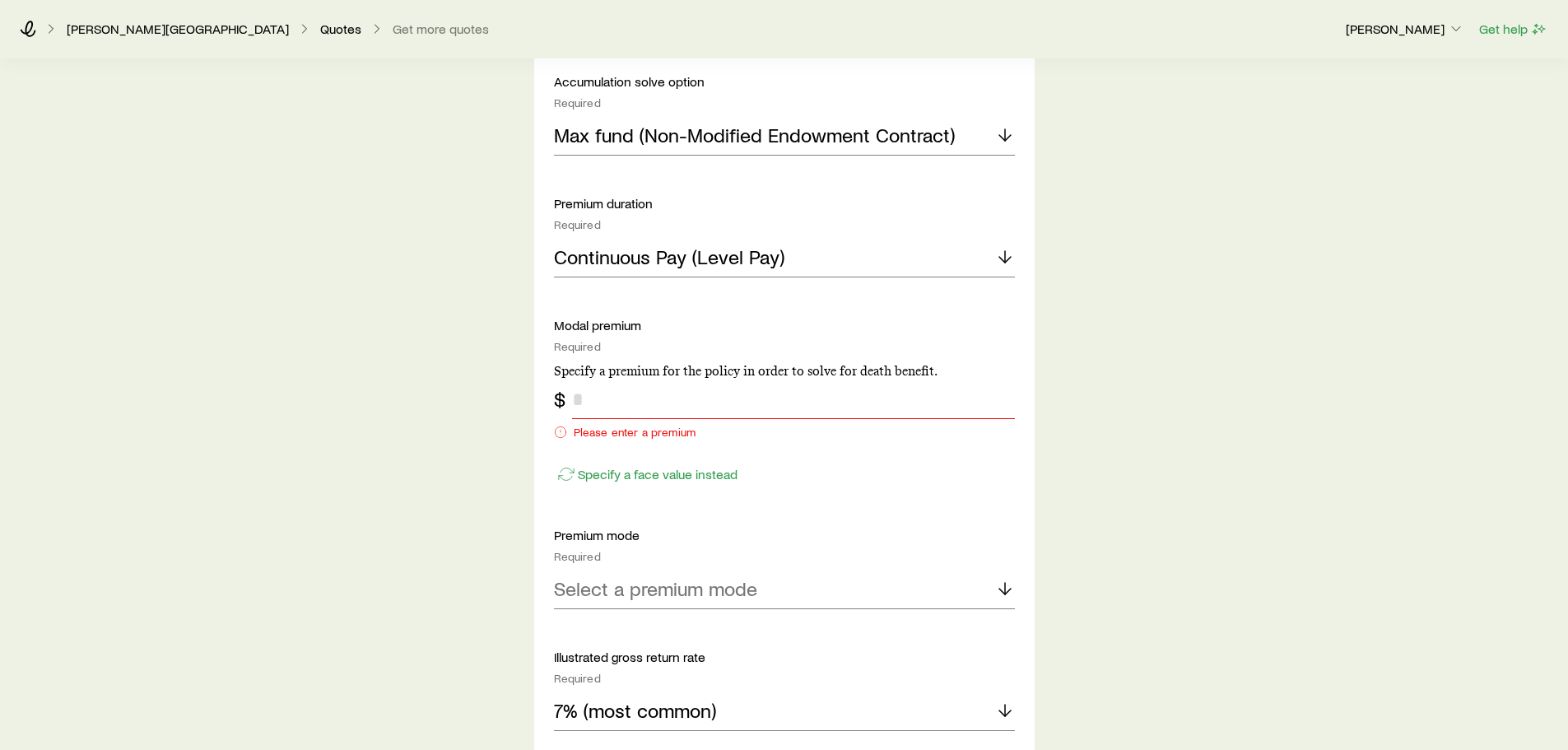
click at [617, 397] on input "tel" at bounding box center [793, 399] width 443 height 39
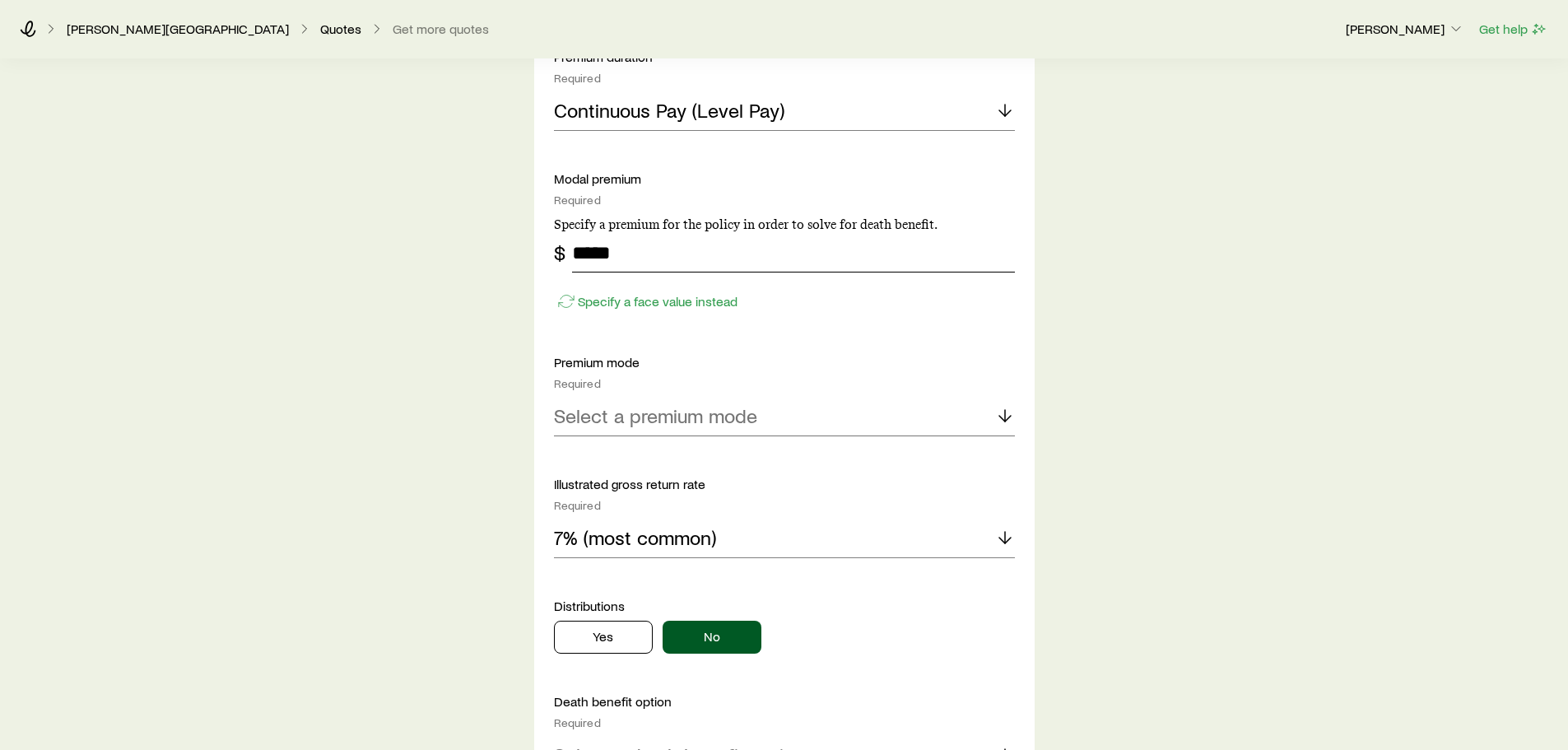
scroll to position [1153, 0]
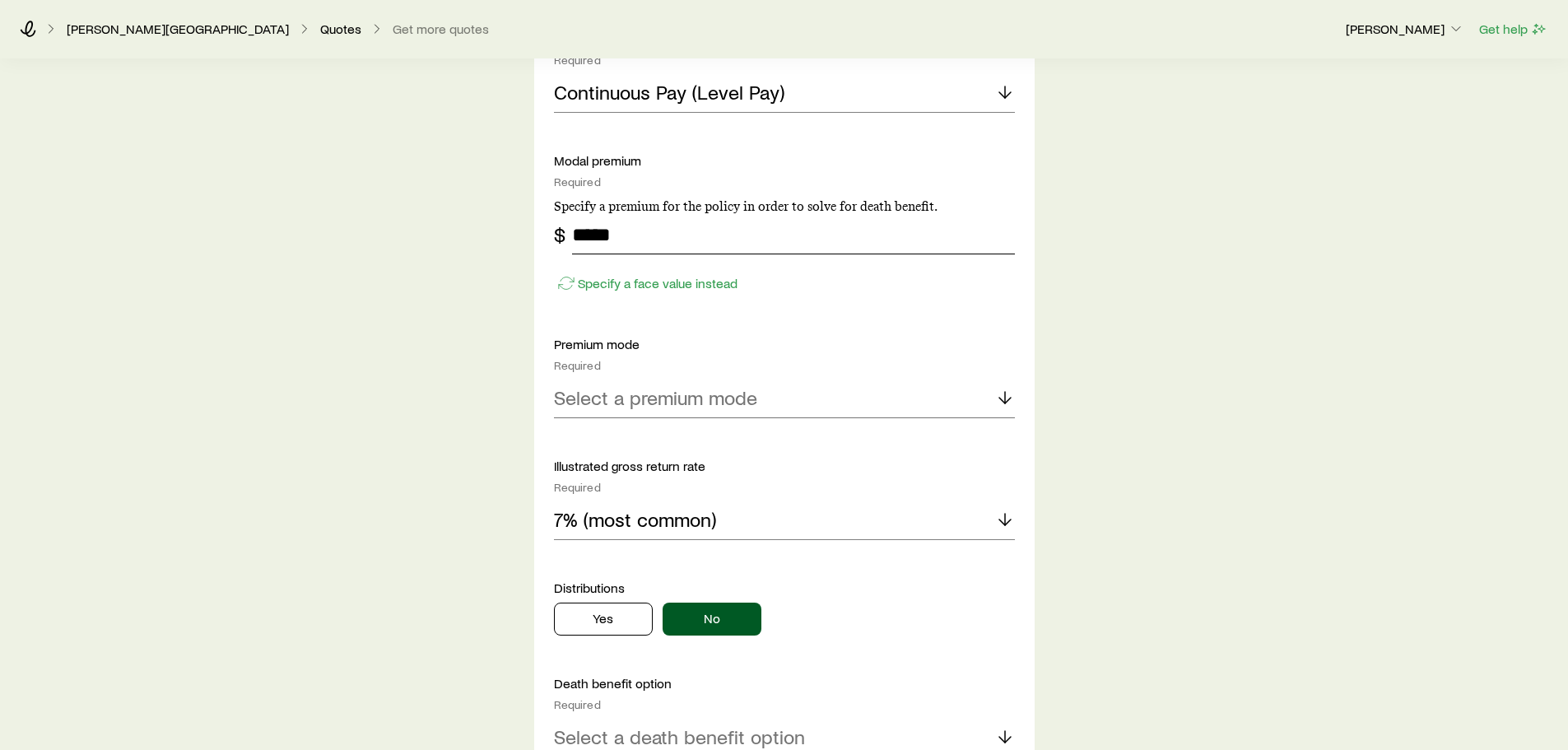
type input "*****"
click at [646, 385] on div "Select a premium mode" at bounding box center [784, 398] width 461 height 39
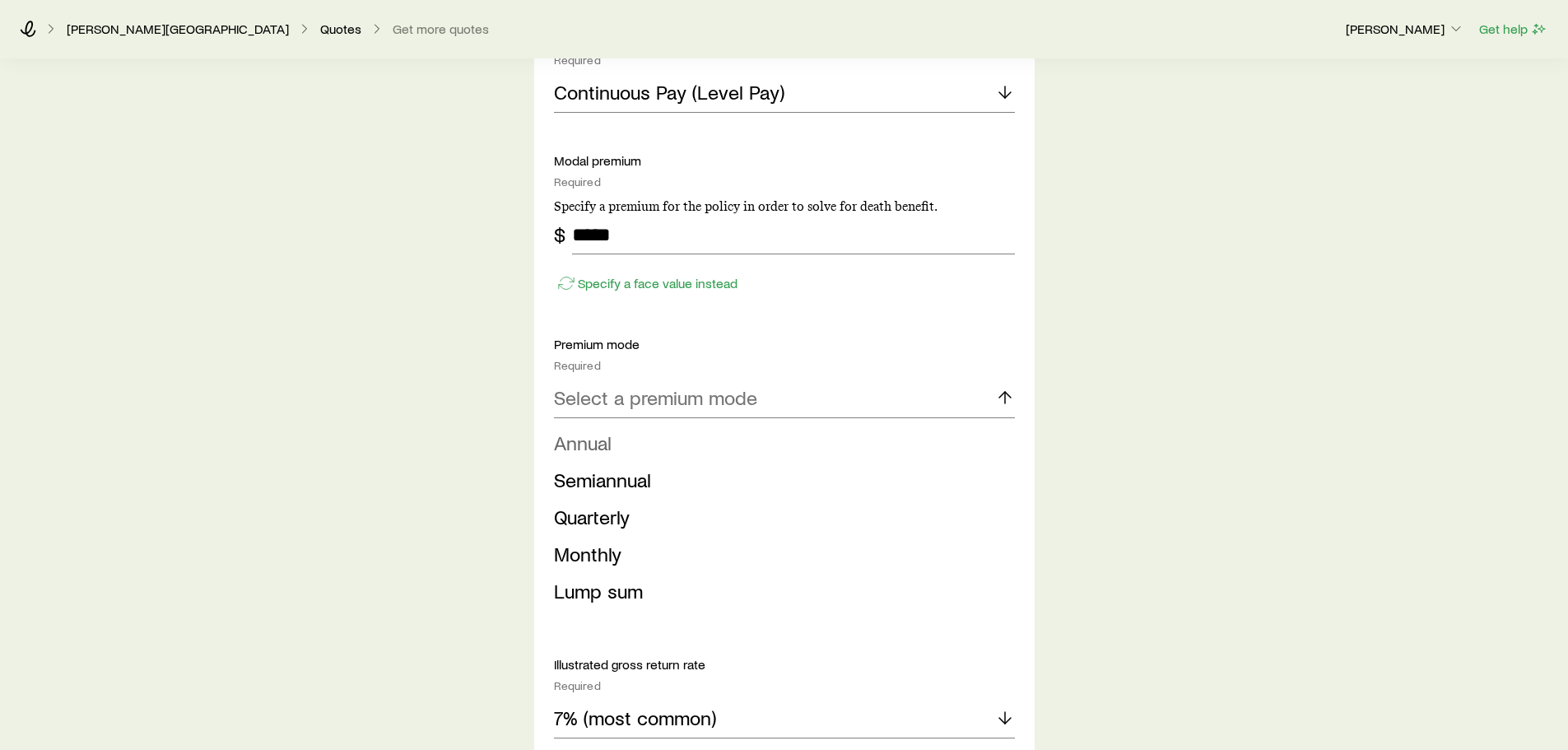
click at [600, 445] on span "Annual" at bounding box center [583, 443] width 58 height 24
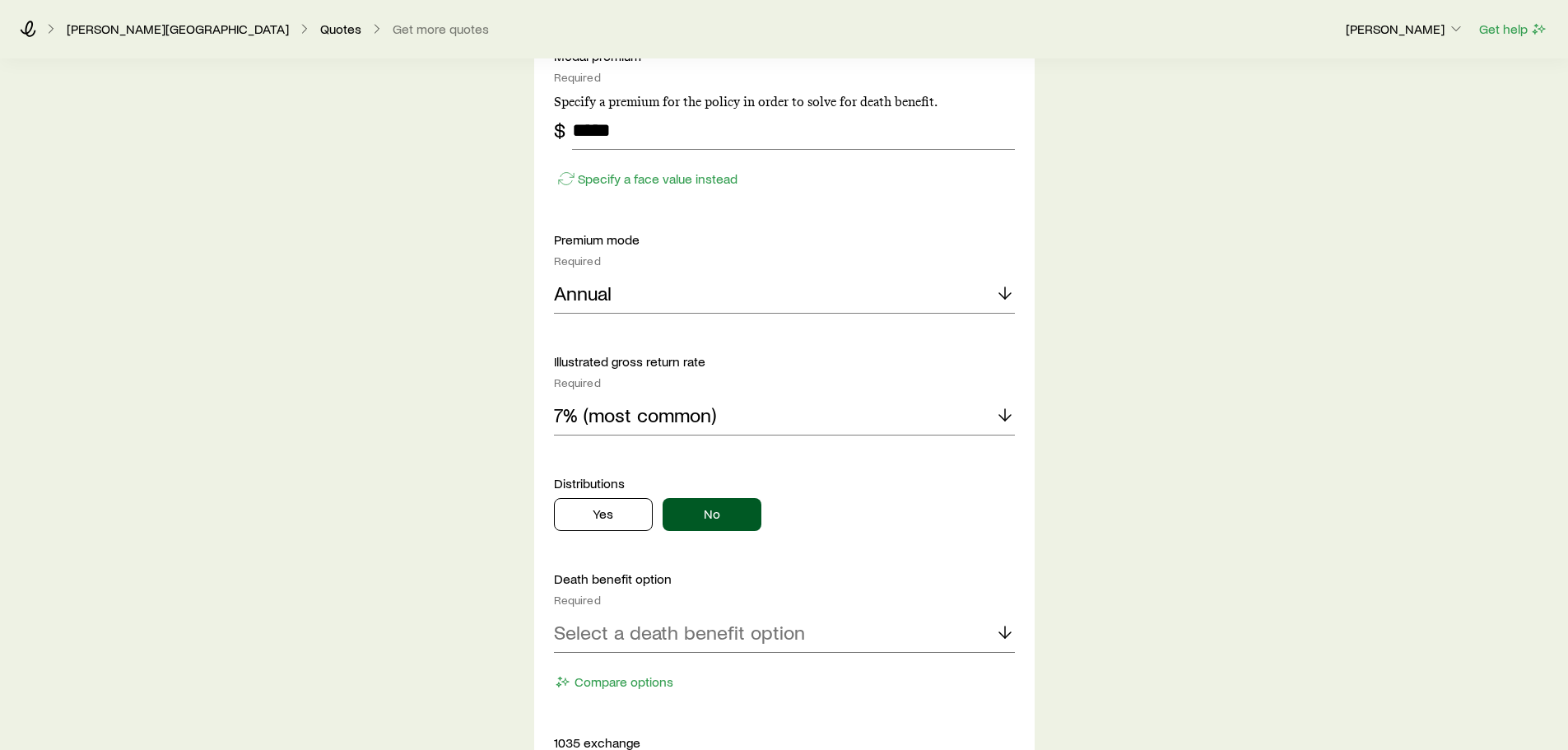
scroll to position [1400, 0]
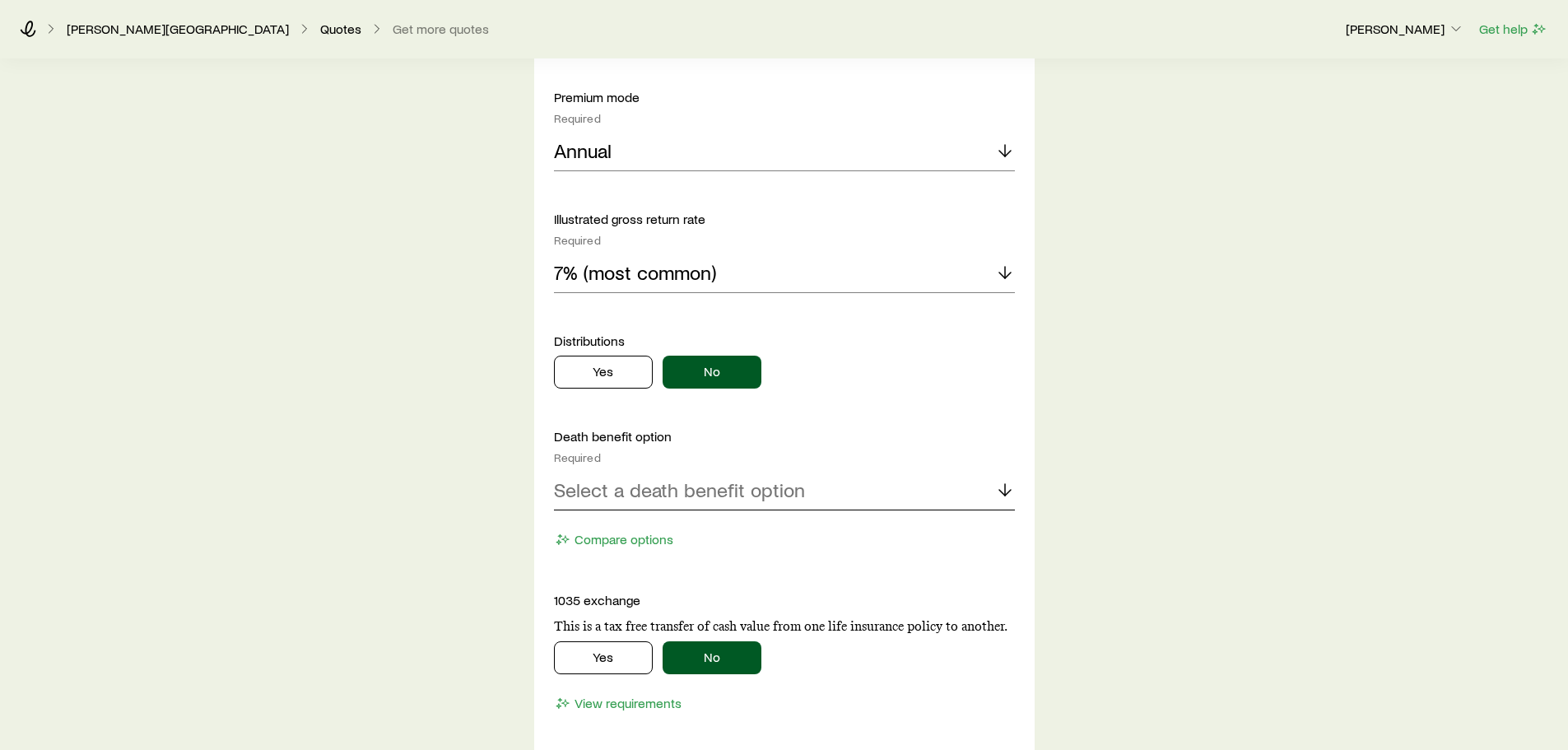
click at [674, 479] on p "Select a death benefit option" at bounding box center [679, 490] width 251 height 23
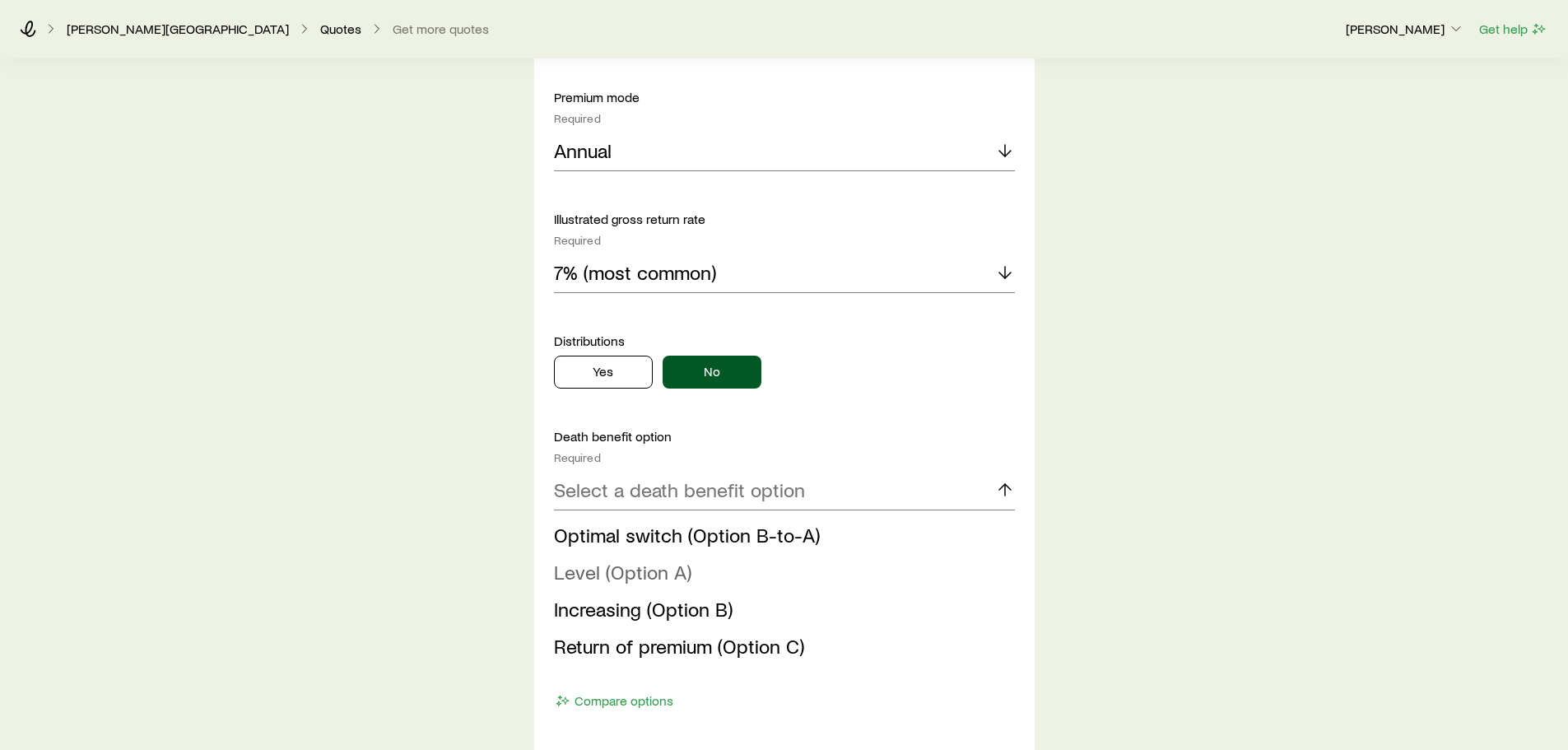
click at [630, 577] on span "Level (Option A)" at bounding box center [622, 572] width 137 height 24
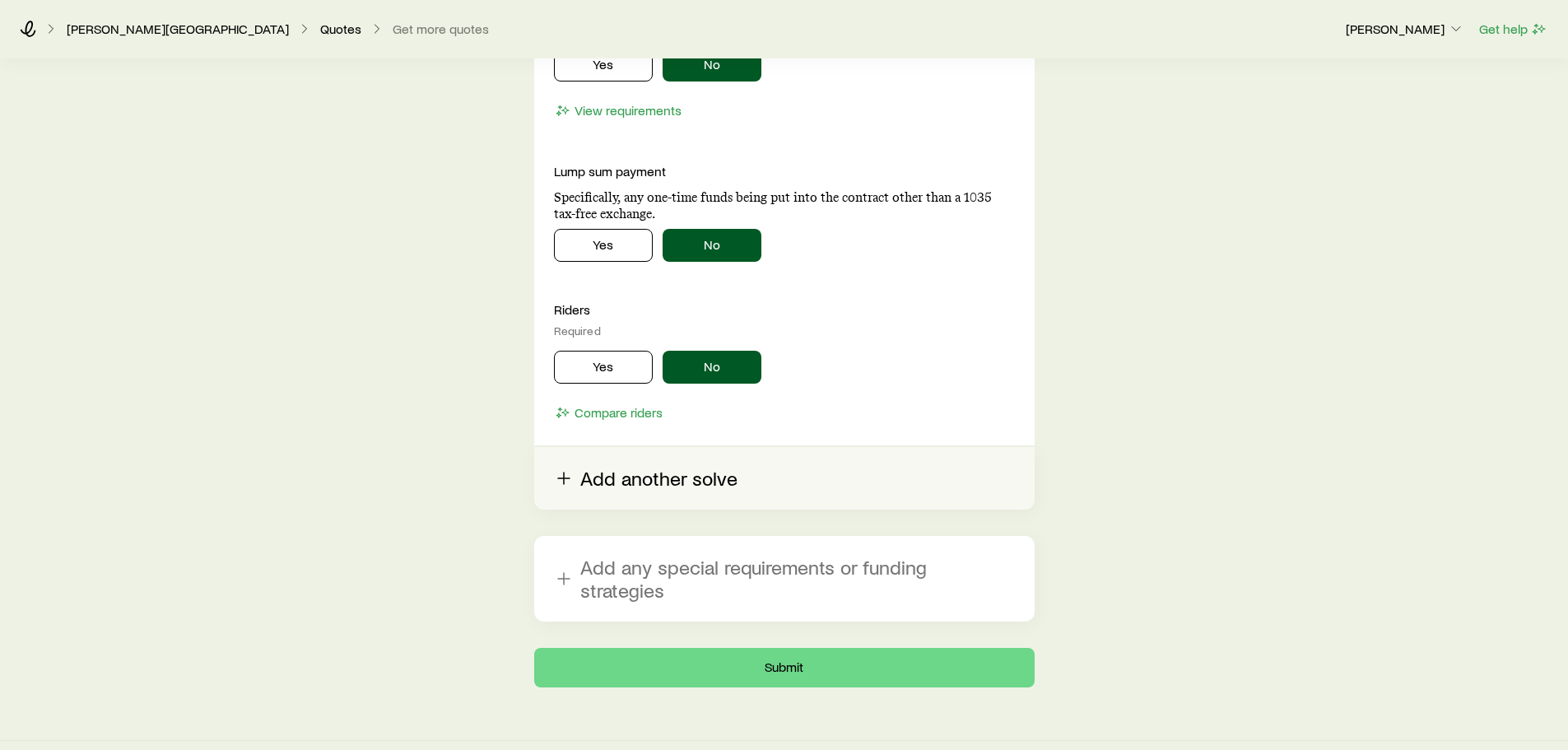
scroll to position [2000, 0]
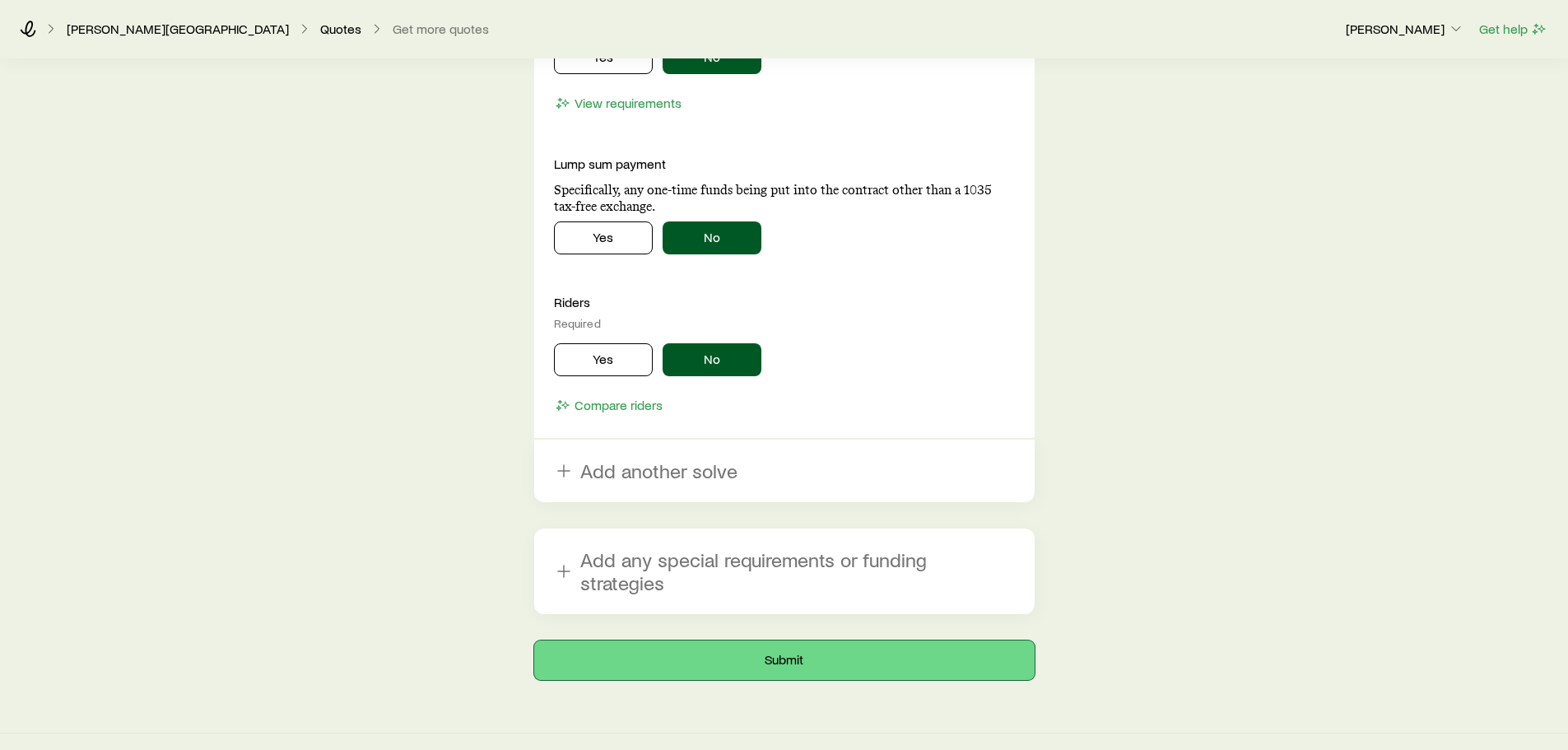
click at [723, 641] on button "Submit" at bounding box center [784, 660] width 501 height 39
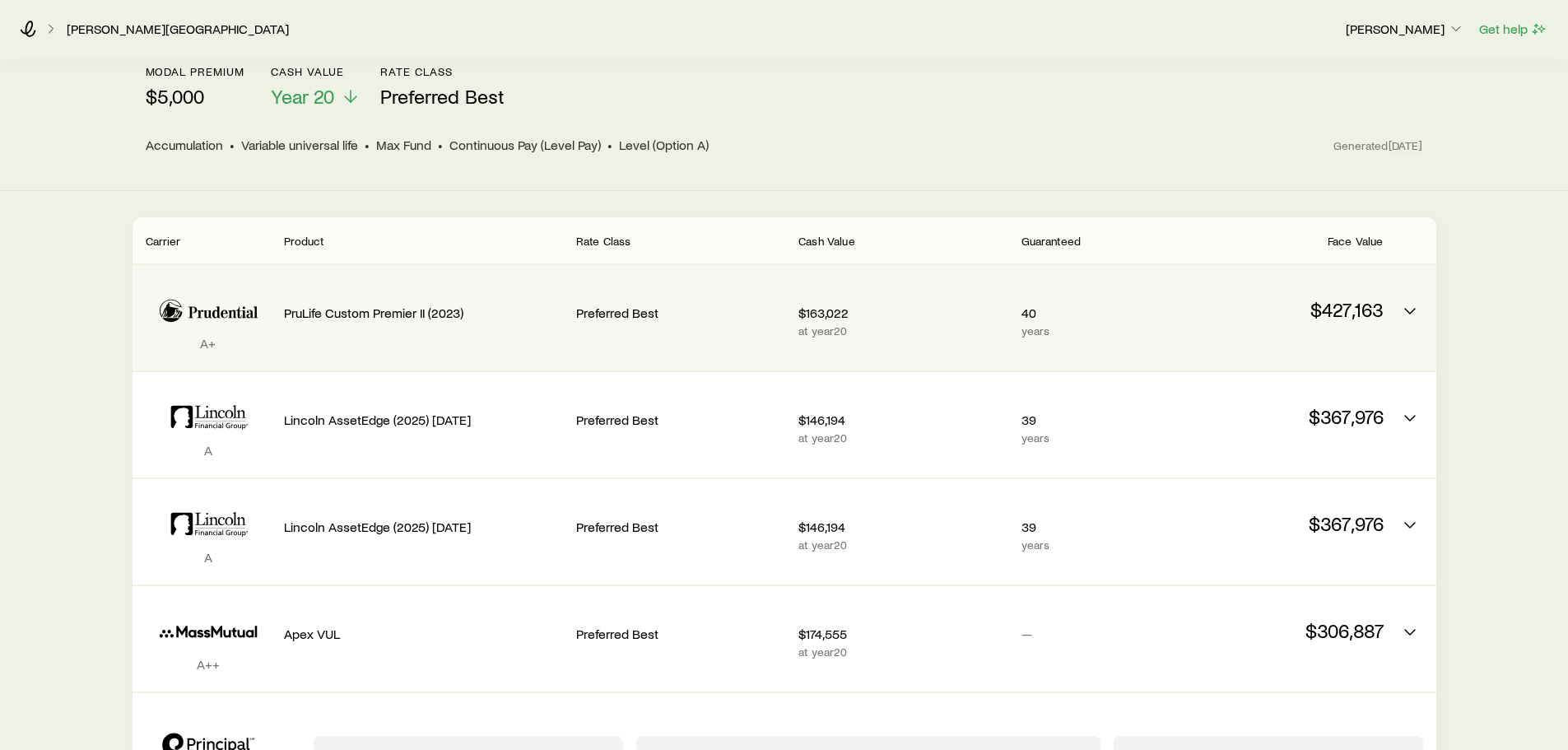
scroll to position [204, 0]
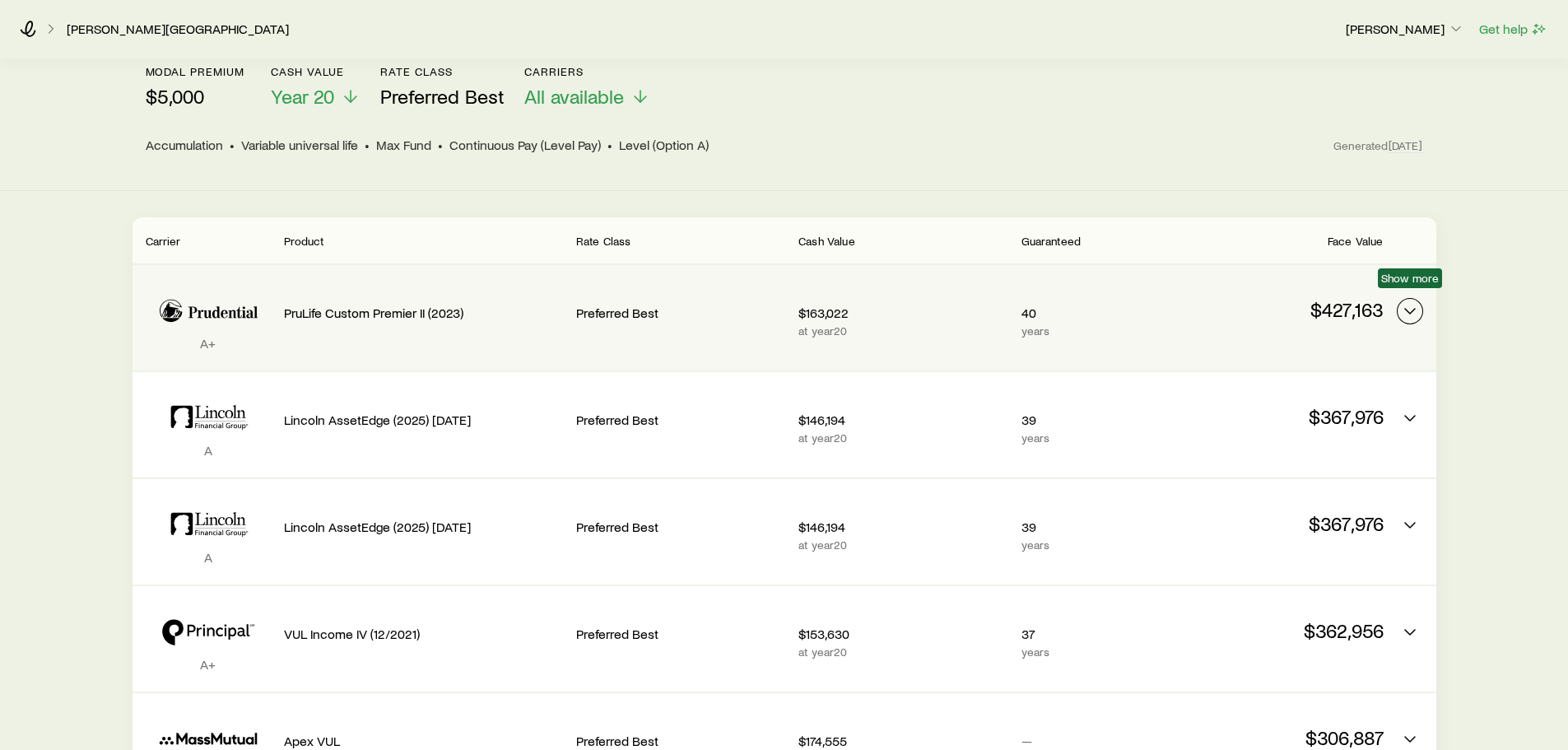
click at [788, 301] on icon "Permanent quotes" at bounding box center [1410, 311] width 20 height 20
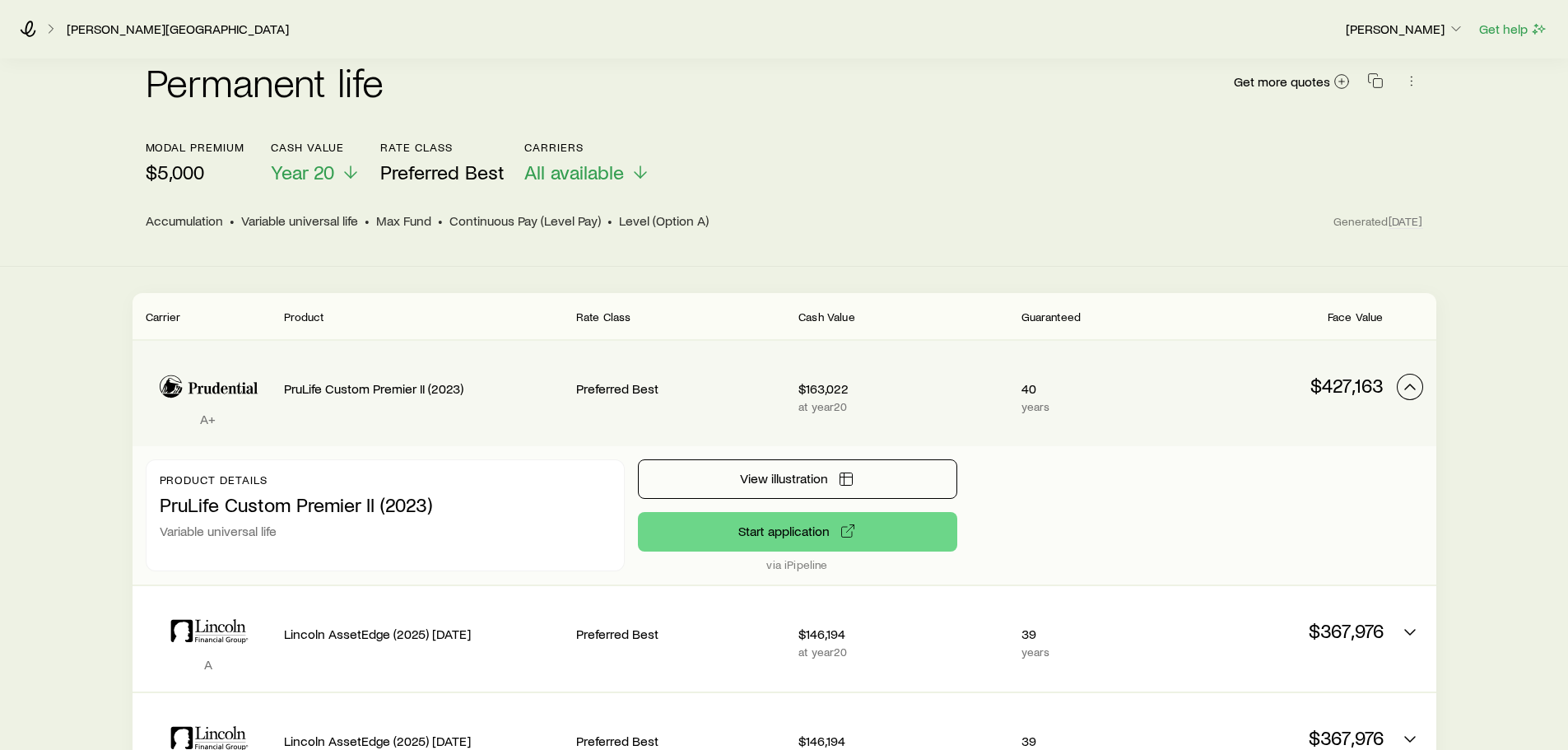
scroll to position [0, 0]
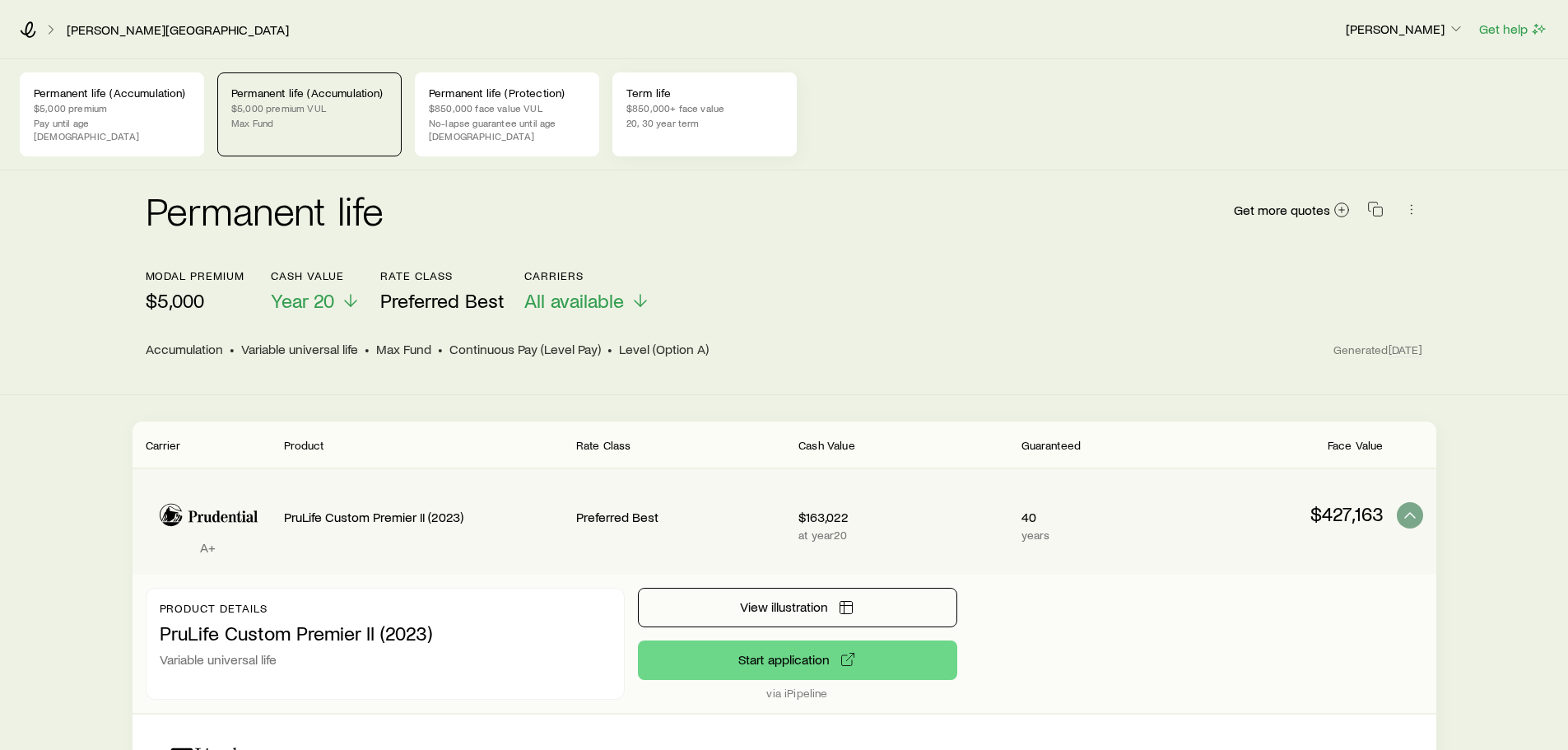
click at [686, 107] on p "$850,000+ face value" at bounding box center [704, 108] width 156 height 13
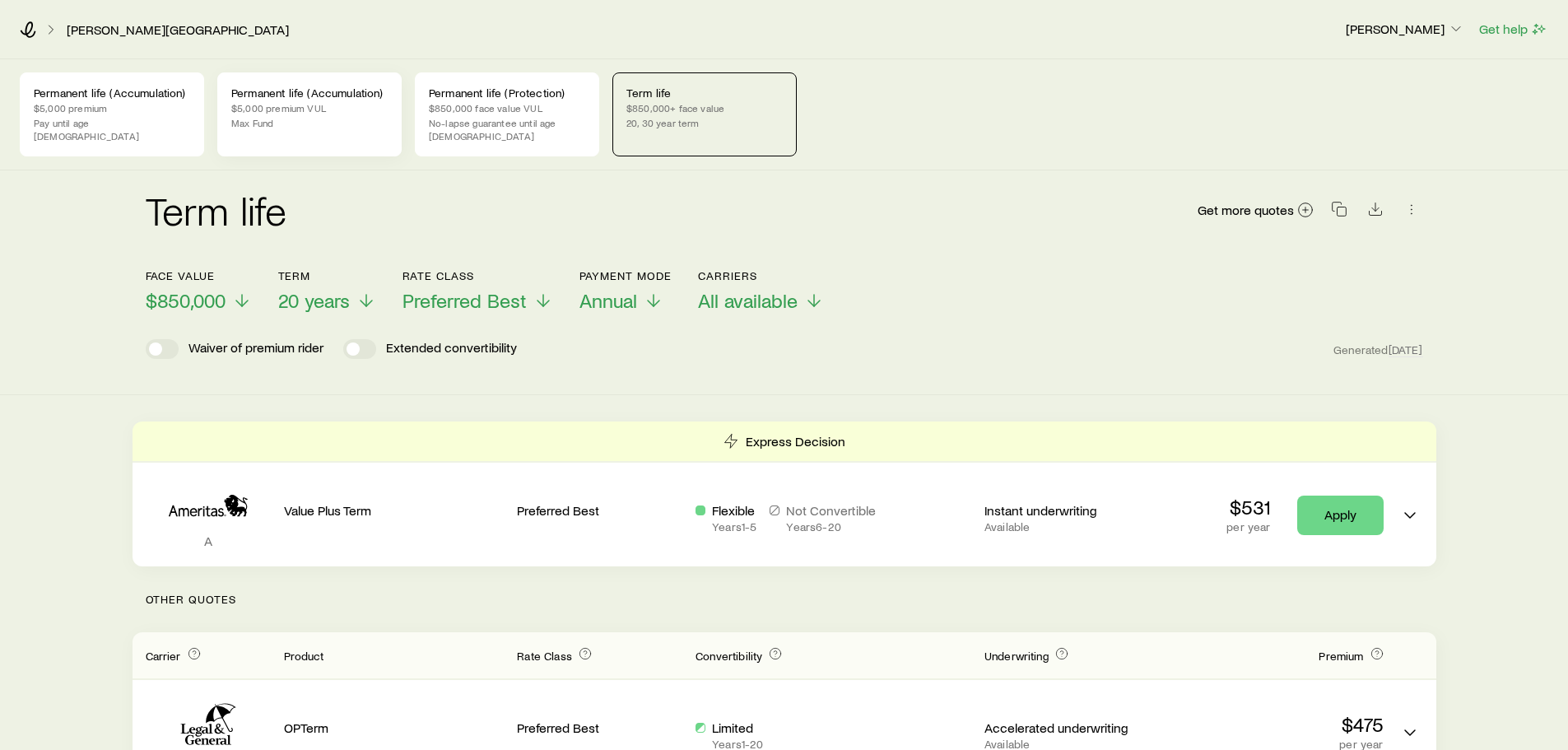
click at [313, 102] on p "$5,000 premium VUL" at bounding box center [309, 108] width 156 height 13
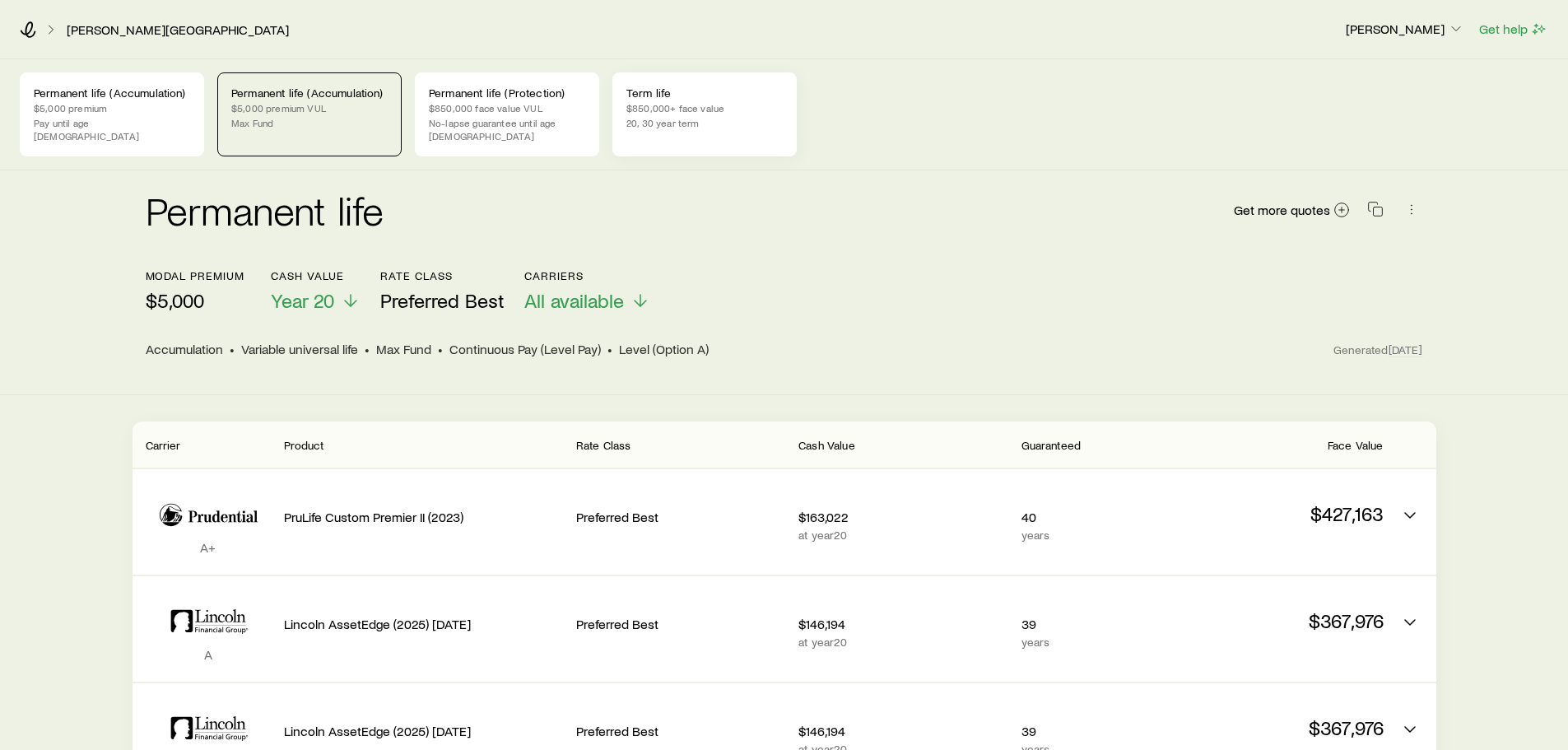
click at [708, 116] on p "20, 30 year term" at bounding box center [704, 122] width 156 height 13
